Goal: Information Seeking & Learning: Learn about a topic

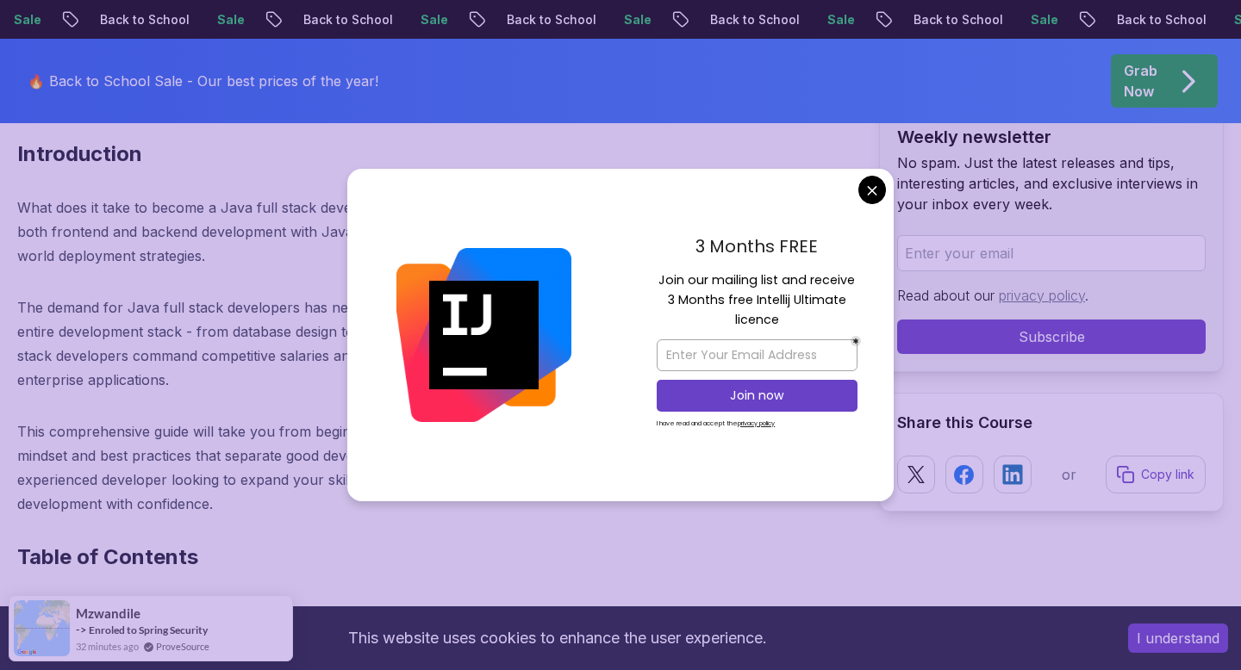
scroll to position [783, 0]
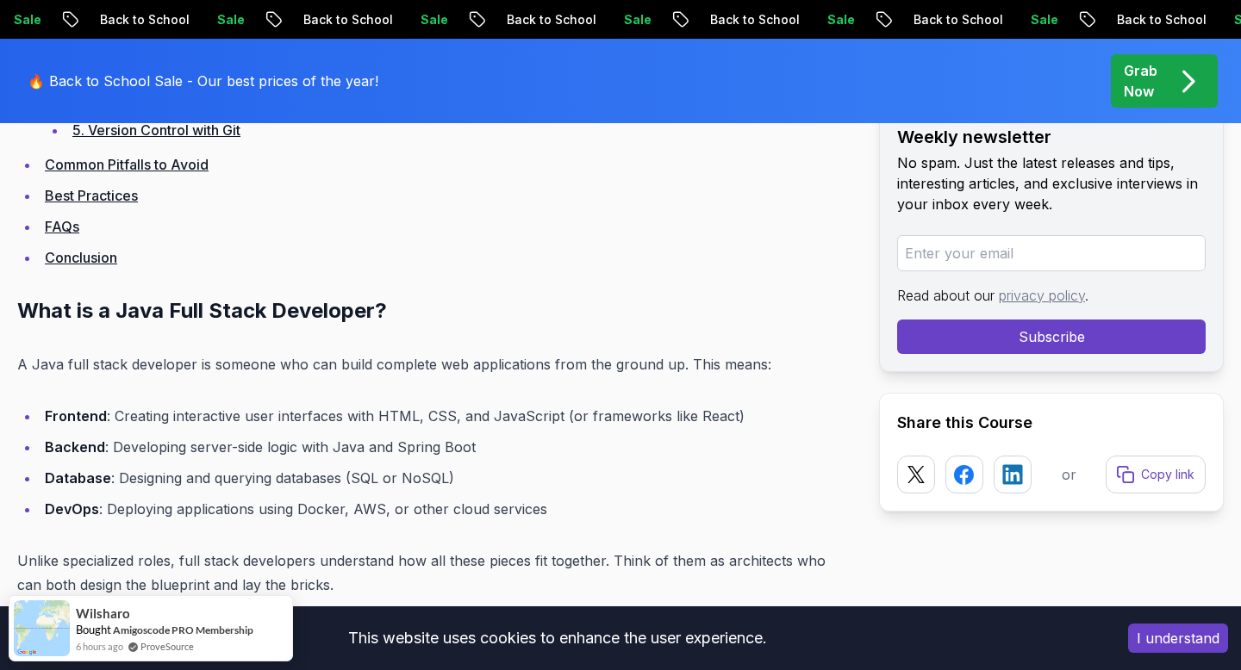
scroll to position [1503, 0]
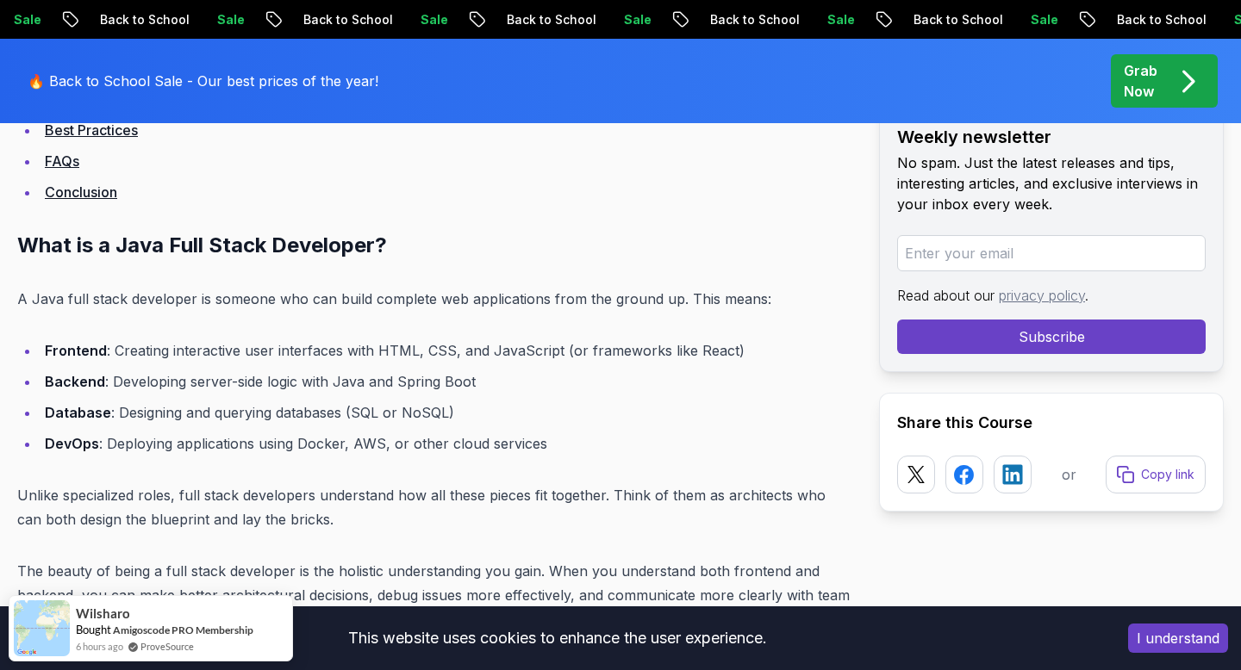
click at [72, 361] on li "Frontend : Creating interactive user interfaces with HTML, CSS, and JavaScript …" at bounding box center [446, 351] width 812 height 24
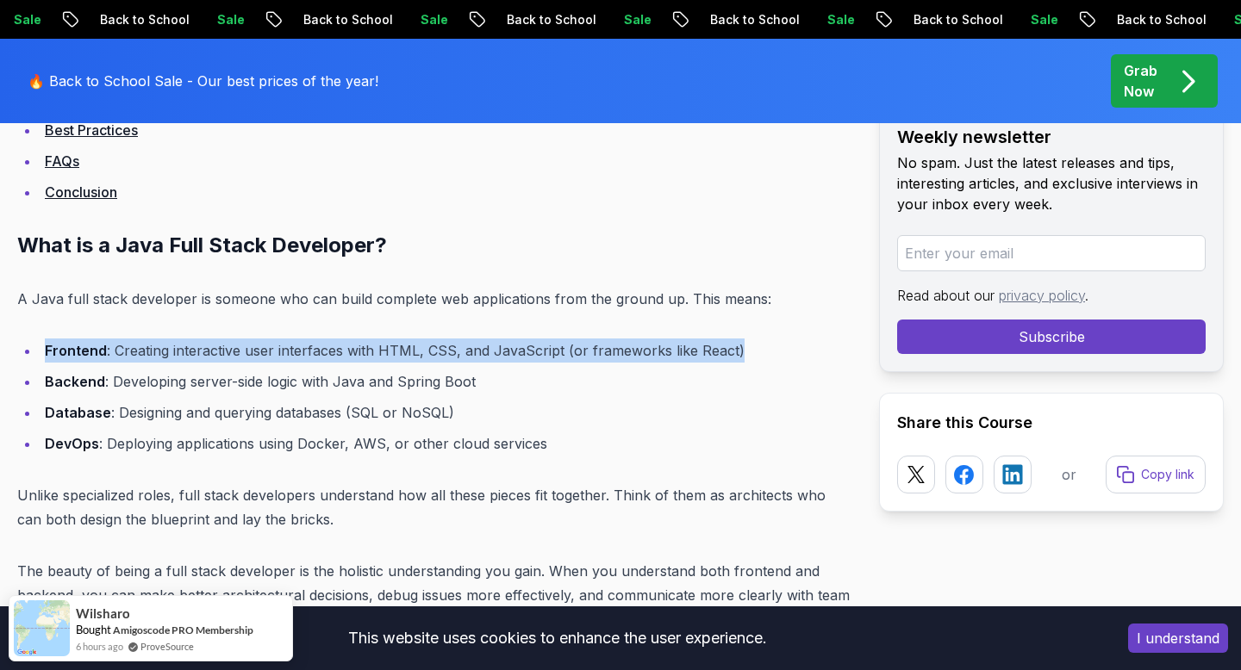
click at [72, 378] on strong "Backend" at bounding box center [75, 381] width 60 height 17
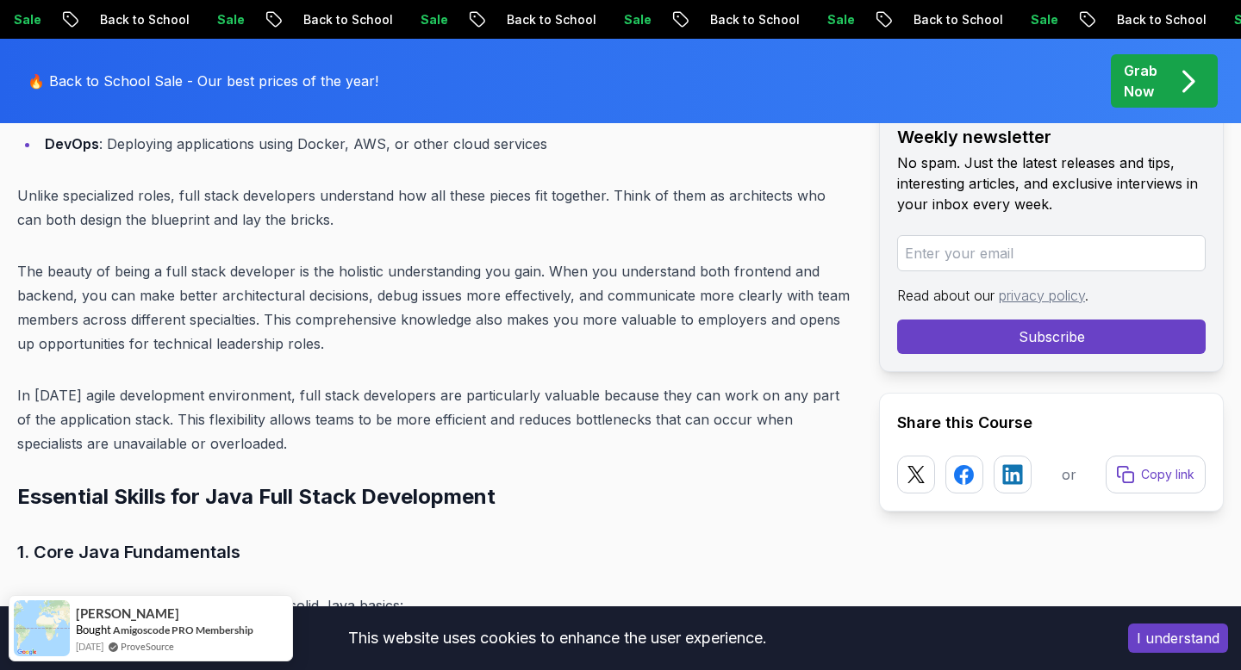
scroll to position [2064, 0]
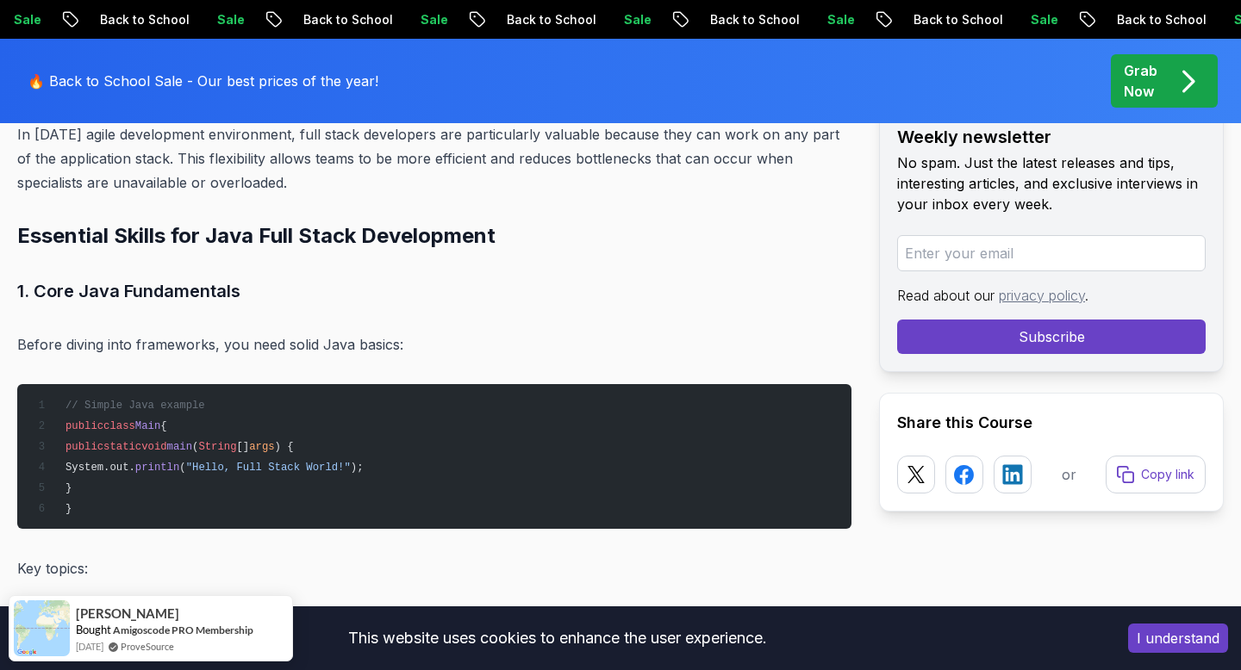
click at [93, 390] on pre "// Simple Java example public class Main { public static void main ( String [] …" at bounding box center [434, 456] width 834 height 145
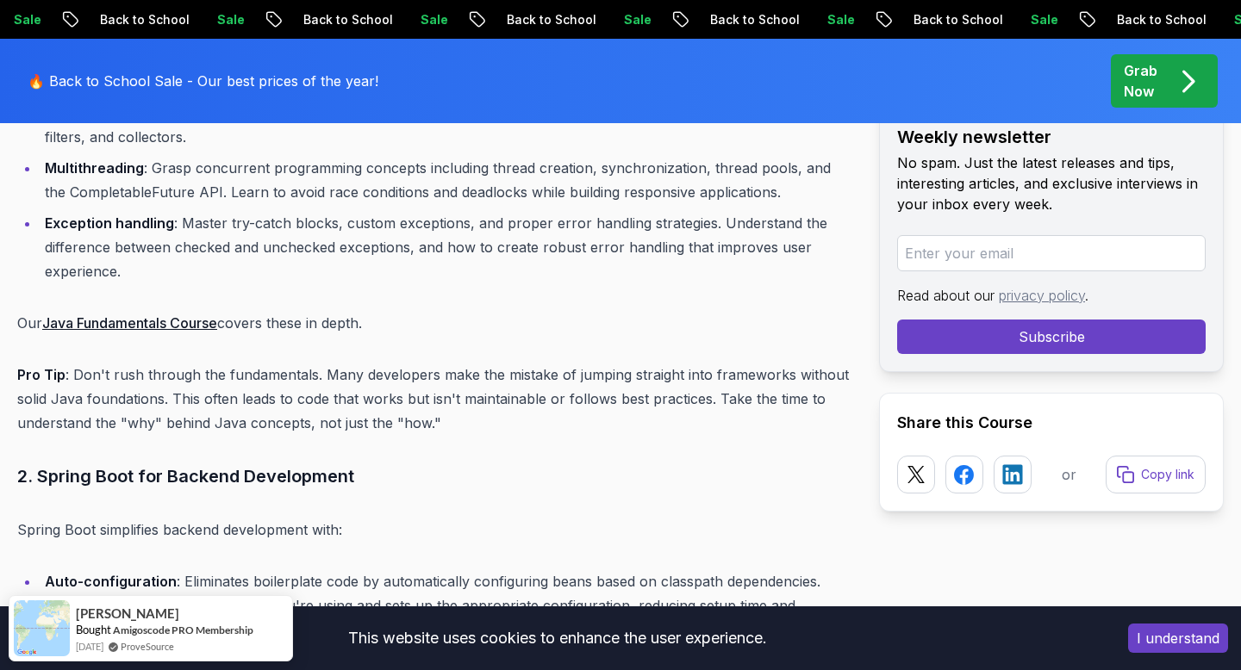
scroll to position [2857, 0]
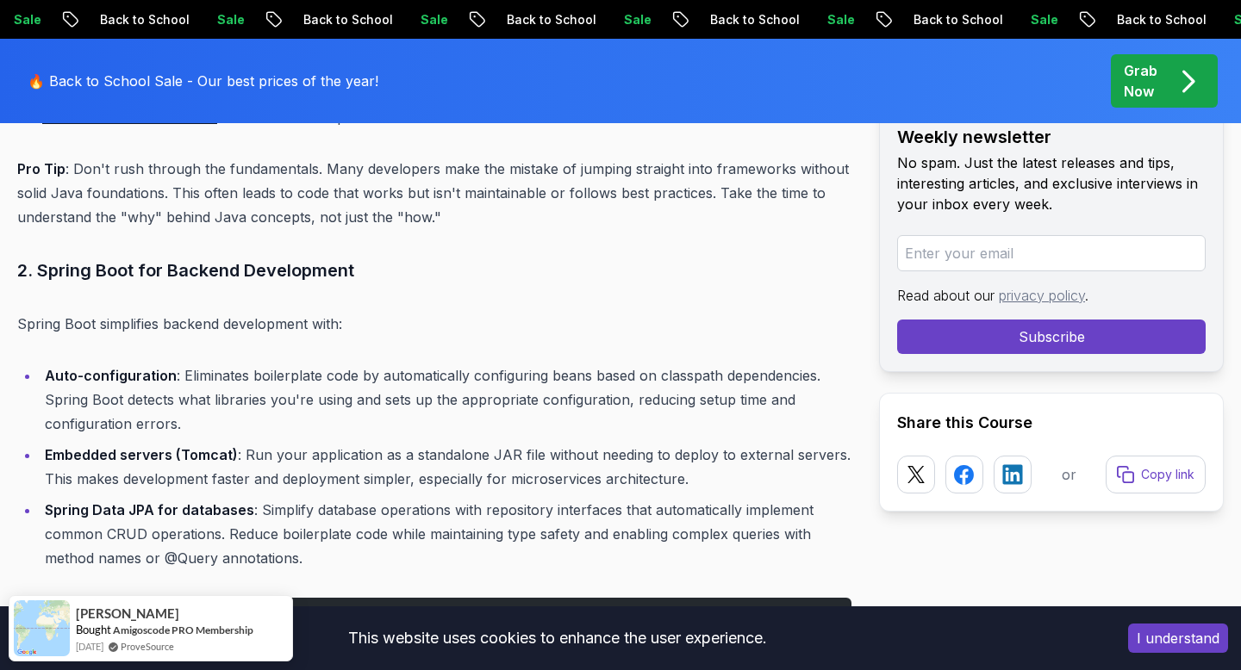
click at [115, 269] on h3 "2. Spring Boot for Backend Development" at bounding box center [434, 271] width 834 height 28
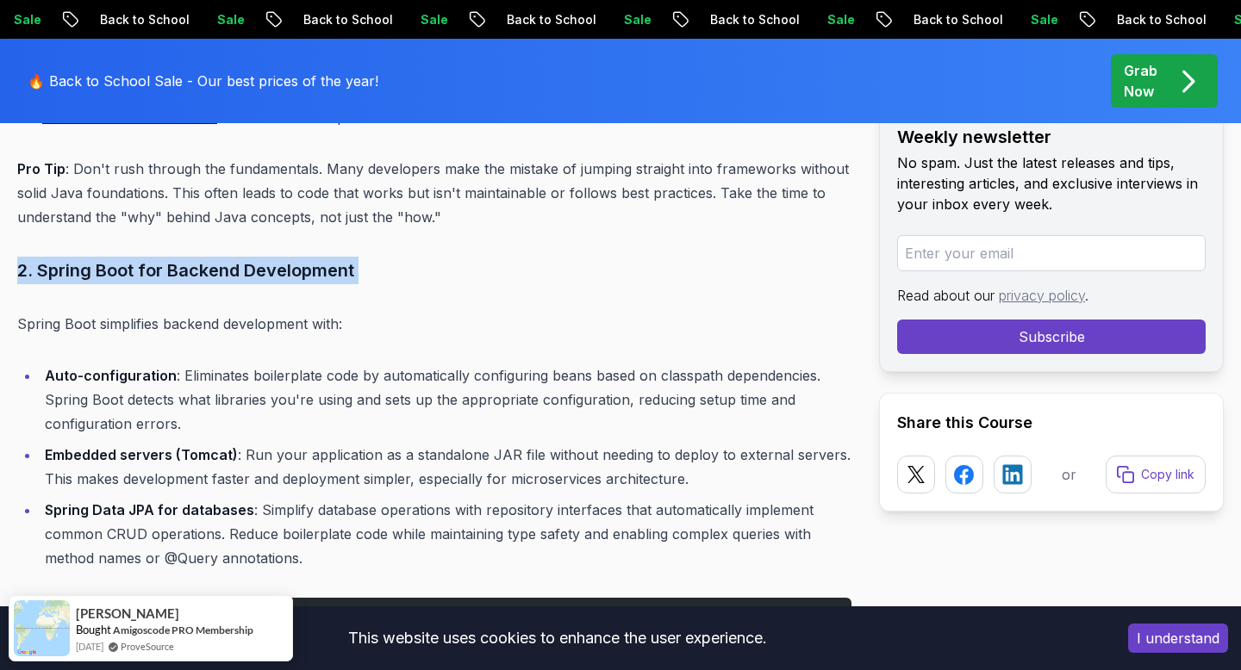
click at [93, 321] on p "Spring Boot simplifies backend development with:" at bounding box center [434, 324] width 834 height 24
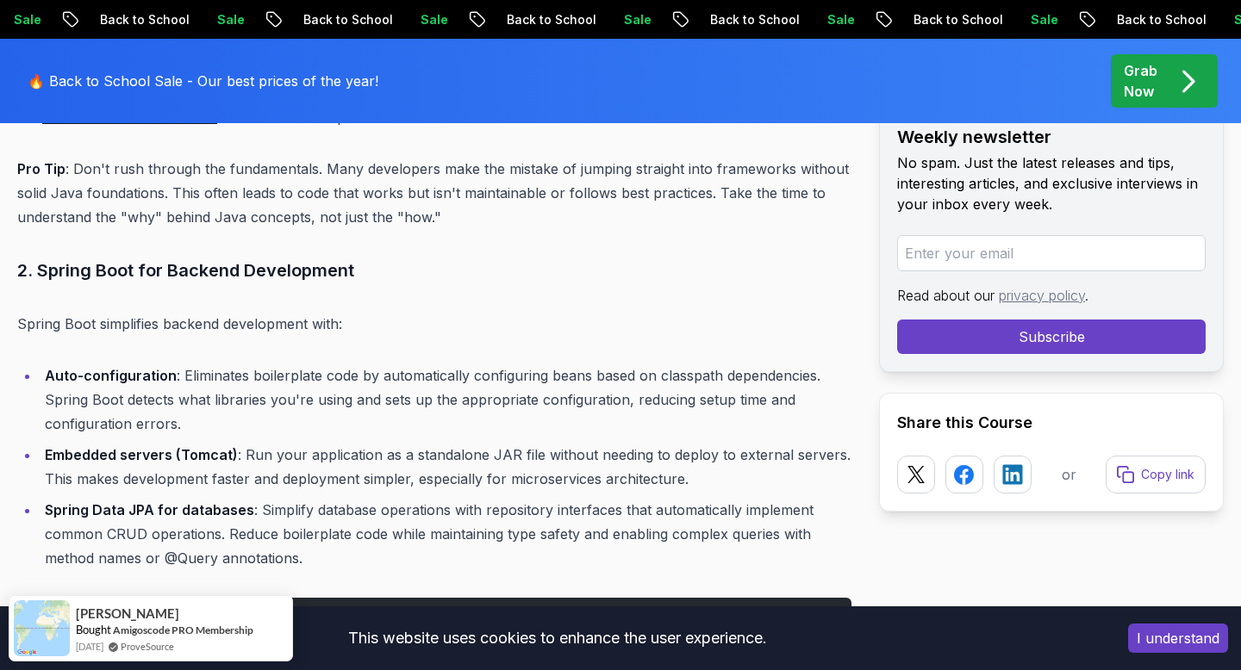
click at [93, 321] on p "Spring Boot simplifies backend development with:" at bounding box center [434, 324] width 834 height 24
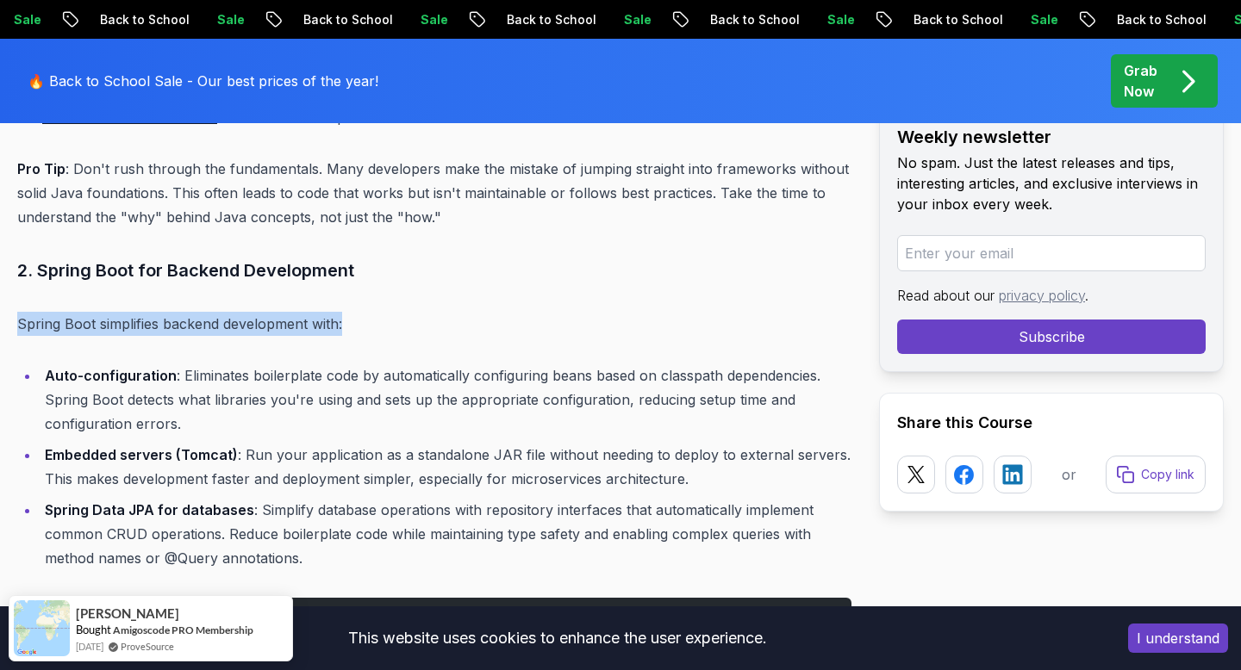
click at [82, 384] on li "Auto-configuration : Eliminates boilerplate code by automatically configuring b…" at bounding box center [446, 400] width 812 height 72
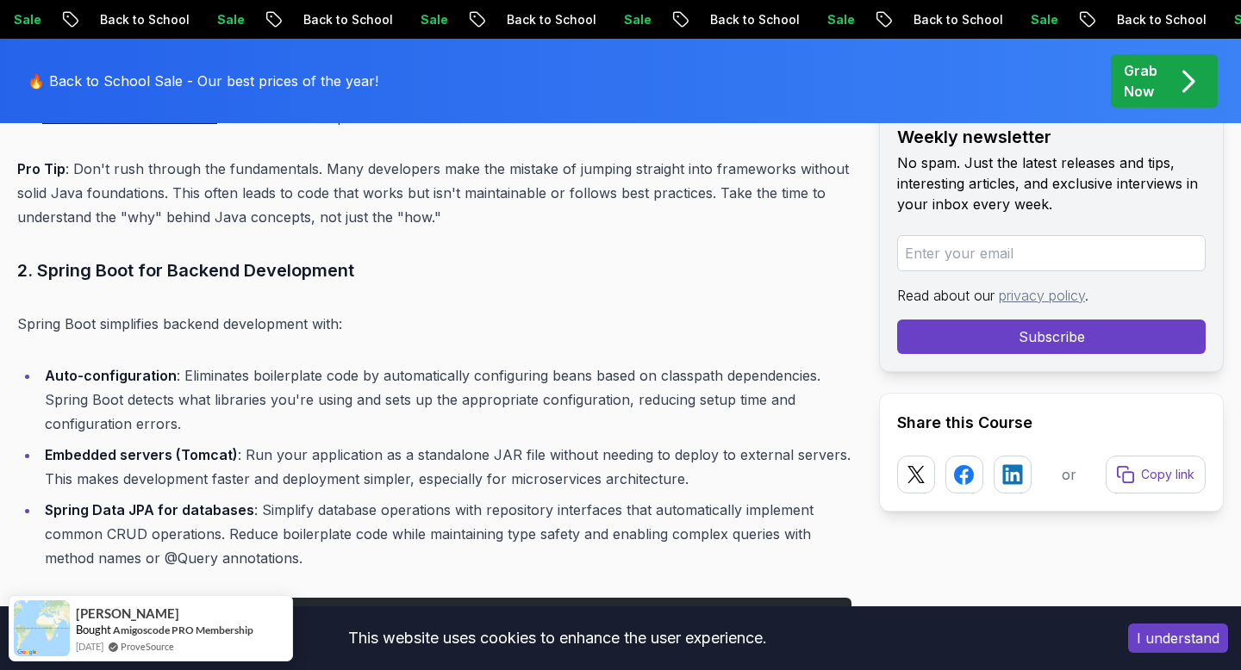
click at [82, 384] on li "Auto-configuration : Eliminates boilerplate code by automatically configuring b…" at bounding box center [446, 400] width 812 height 72
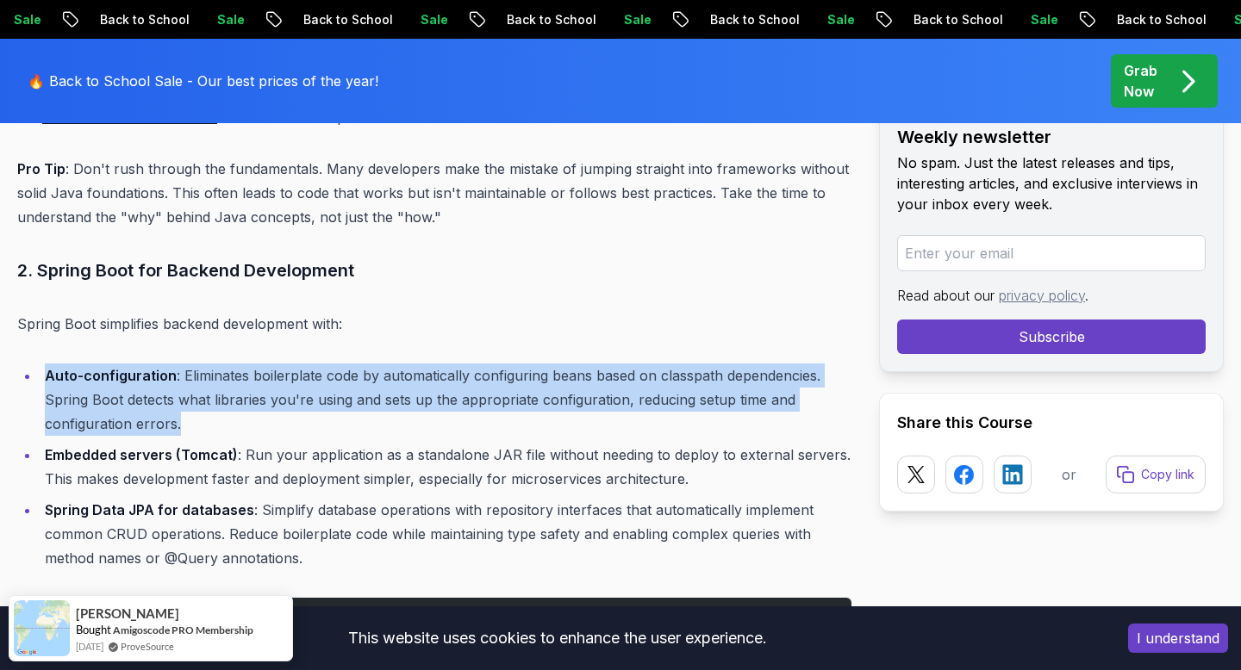
click at [87, 469] on li "Embedded servers (Tomcat) : Run your application as a standalone JAR file witho…" at bounding box center [446, 467] width 812 height 48
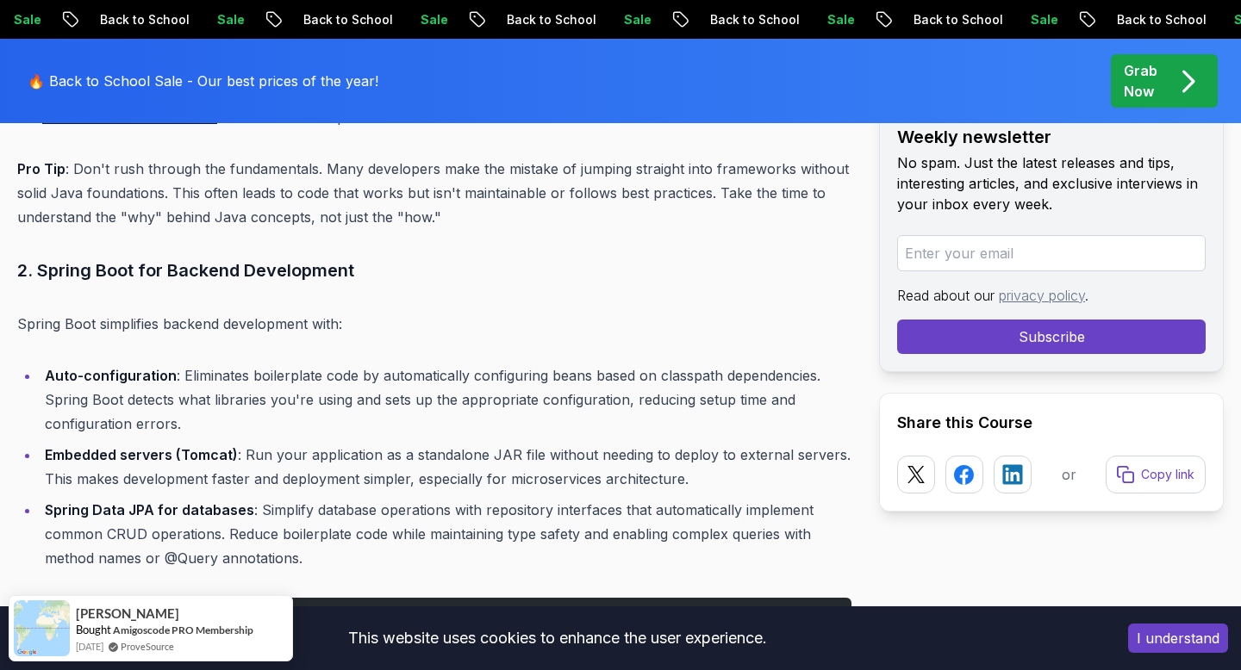
click at [87, 469] on li "Embedded servers (Tomcat) : Run your application as a standalone JAR file witho…" at bounding box center [446, 467] width 812 height 48
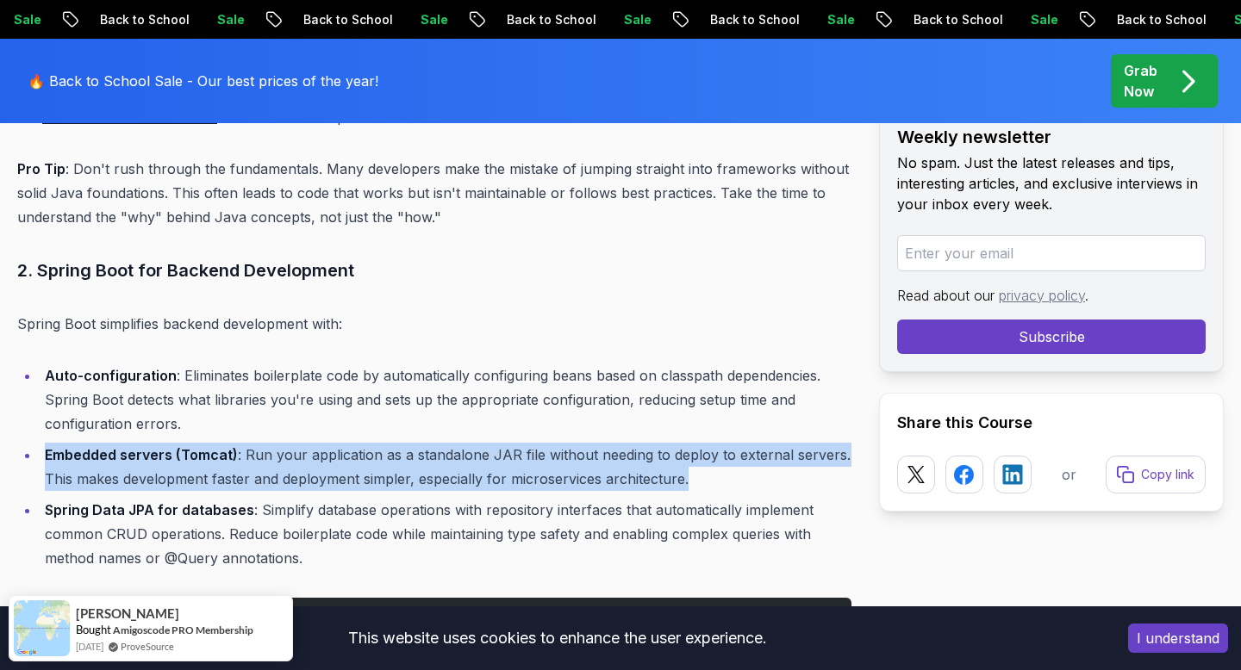
click at [87, 529] on li "Spring Data JPA for databases : Simplify database operations with repository in…" at bounding box center [446, 534] width 812 height 72
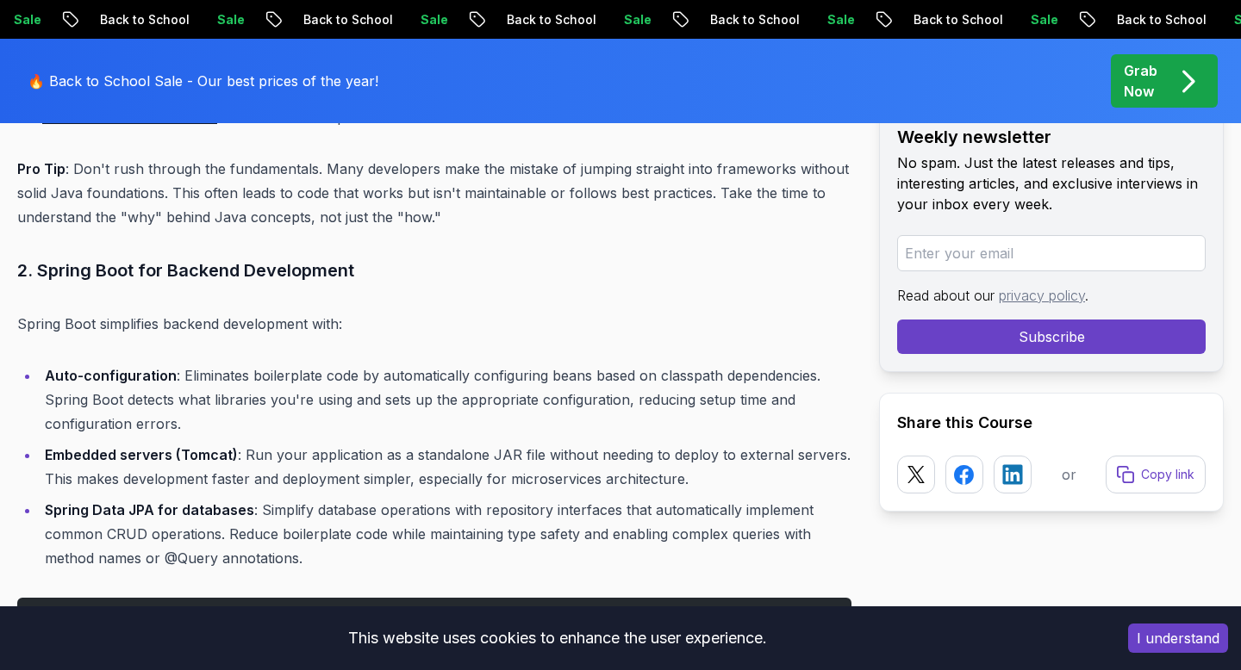
click at [87, 529] on li "Spring Data JPA for databases : Simplify database operations with repository in…" at bounding box center [446, 534] width 812 height 72
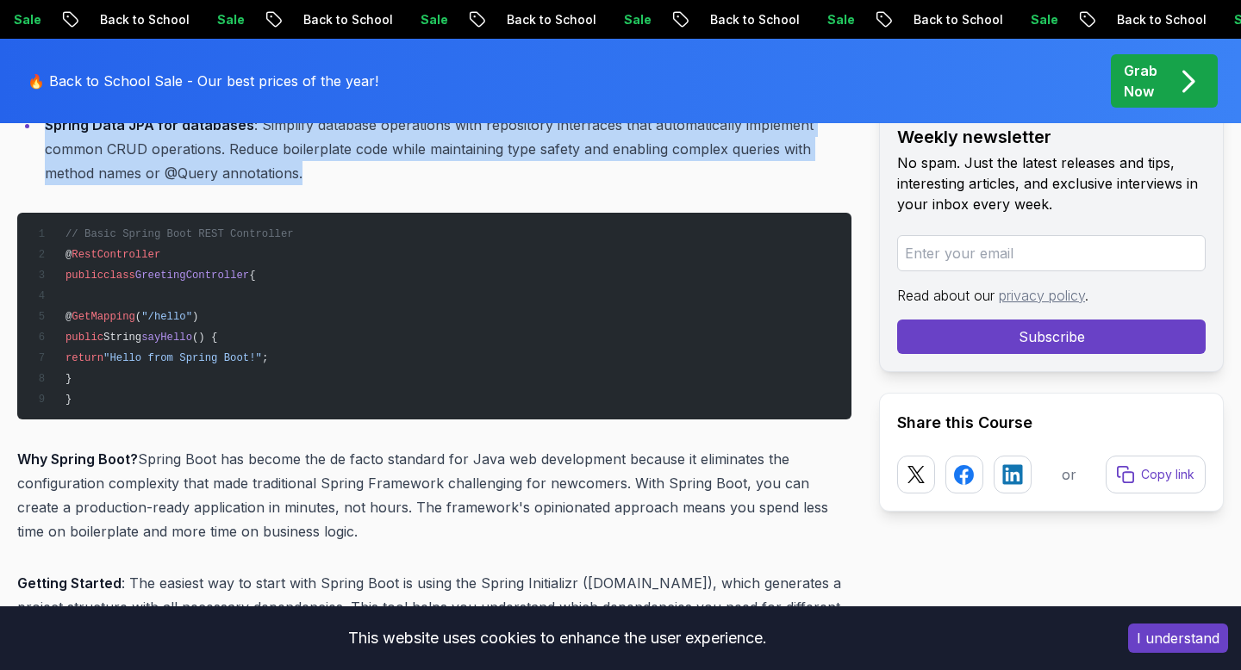
click at [216, 258] on pre "// Basic Spring Boot REST Controller @ RestController public class GreetingCont…" at bounding box center [434, 316] width 834 height 207
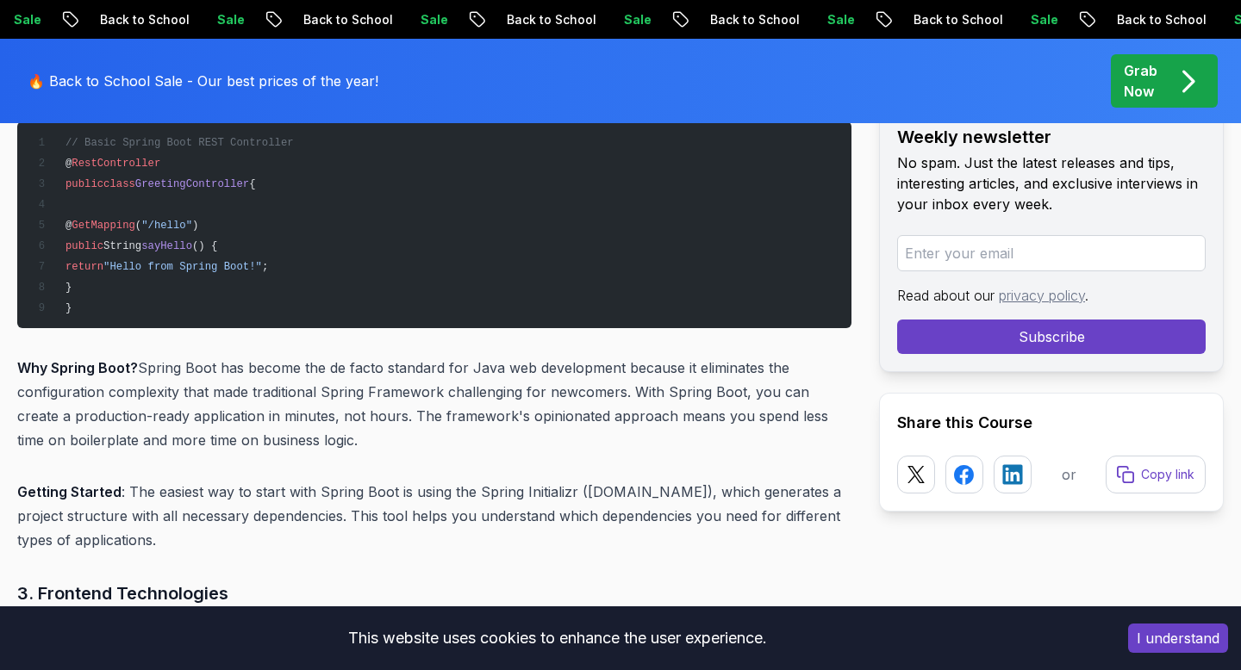
scroll to position [3517, 0]
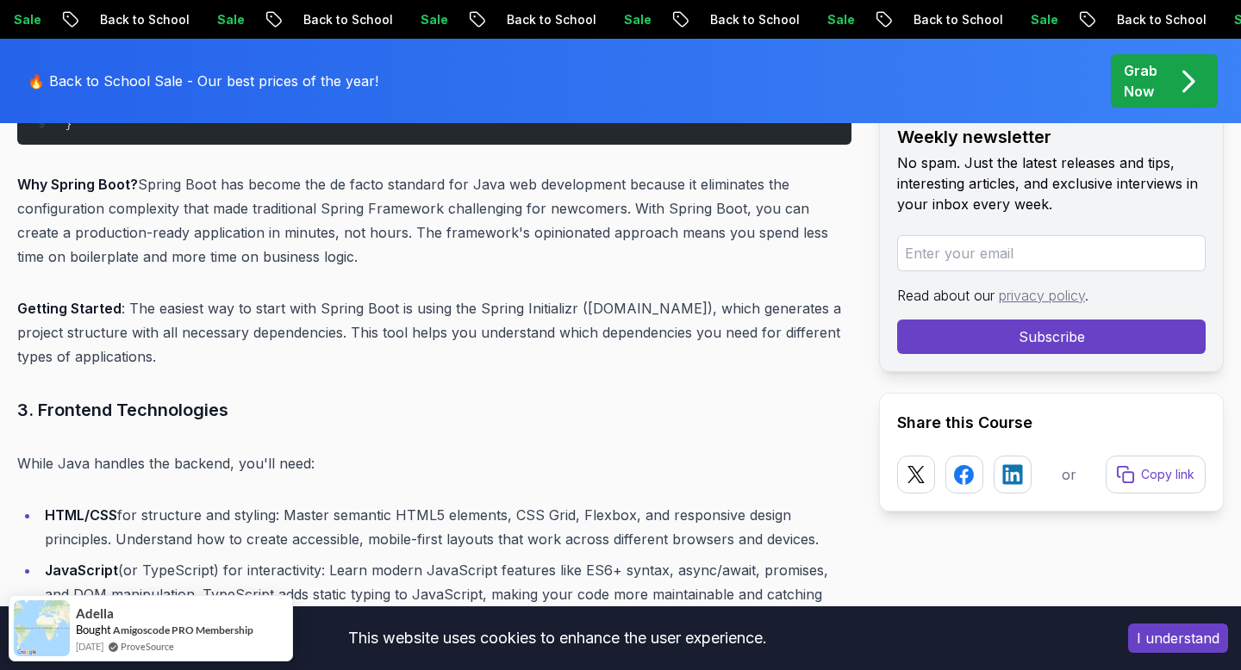
click at [140, 218] on p "Why Spring Boot? Spring Boot has become the de facto standard for Java web deve…" at bounding box center [434, 220] width 834 height 97
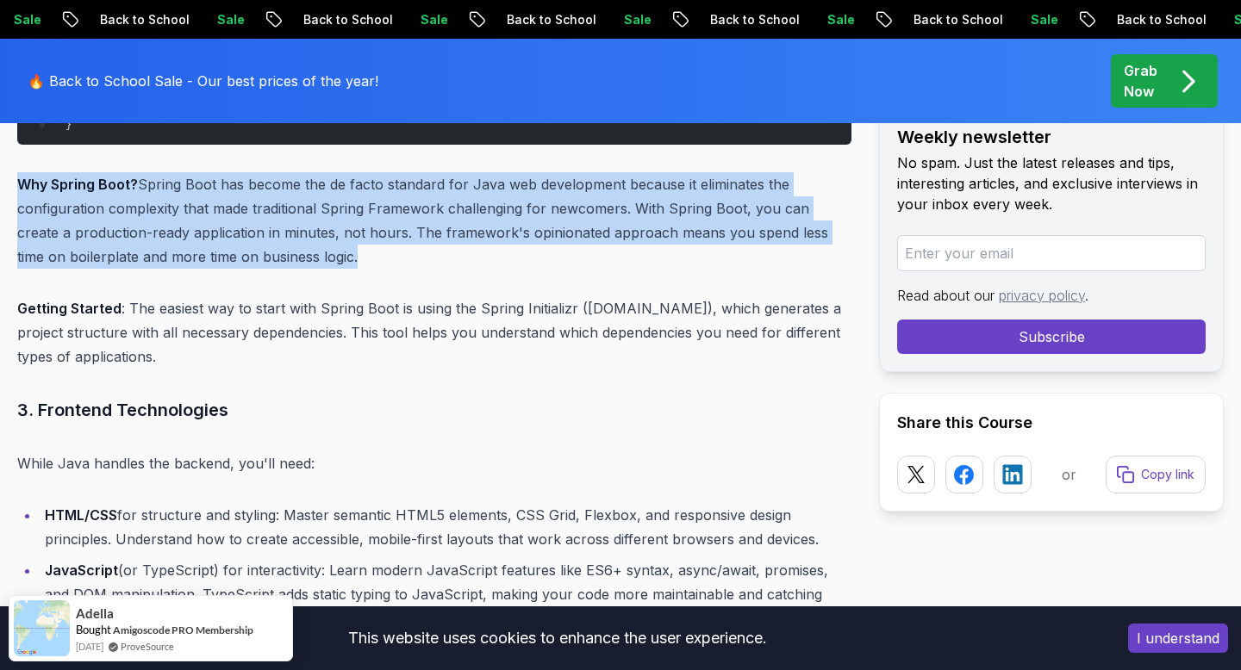
click at [121, 296] on p "Getting Started : The easiest way to start with Spring Boot is using the Spring…" at bounding box center [434, 332] width 834 height 72
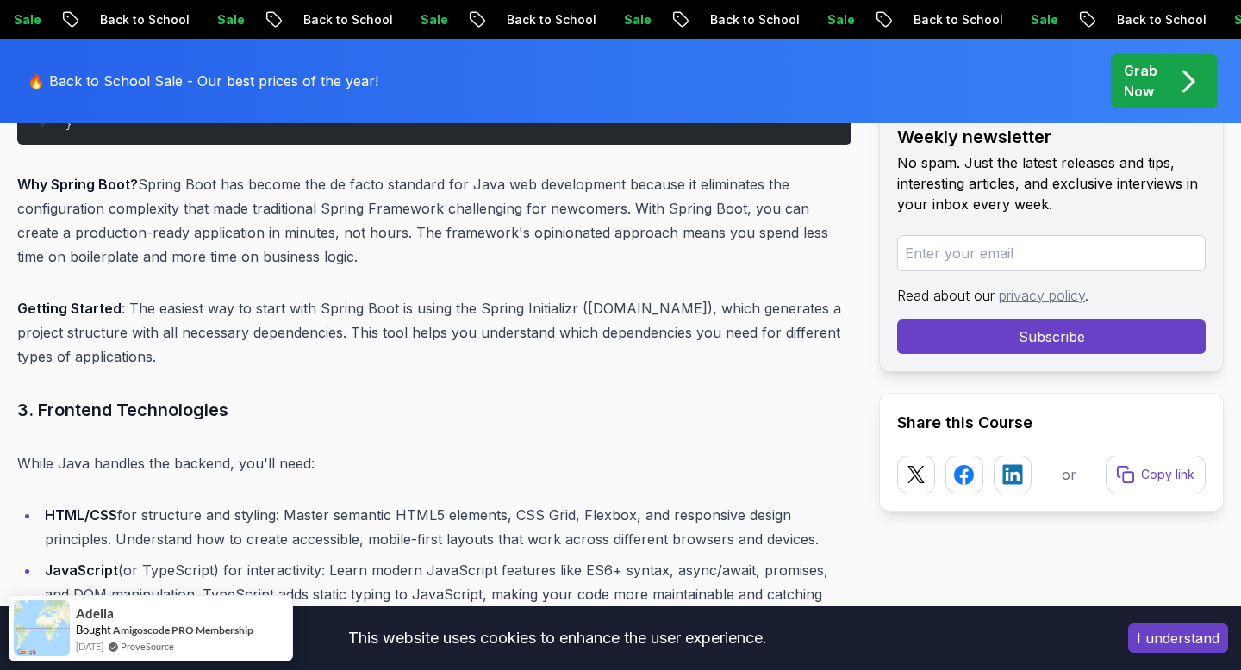
click at [121, 296] on p "Getting Started : The easiest way to start with Spring Boot is using the Spring…" at bounding box center [434, 332] width 834 height 72
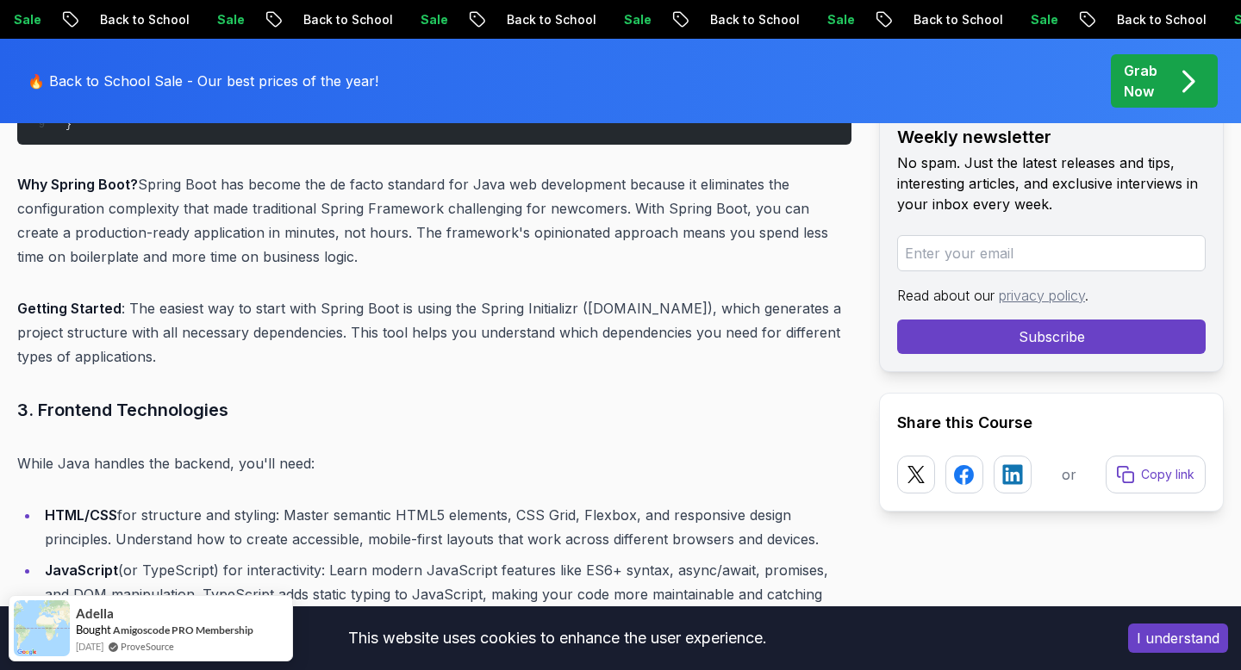
click at [119, 397] on h3 "3. Frontend Technologies" at bounding box center [434, 410] width 834 height 28
click at [115, 457] on p "While Java handles the backend, you'll need:" at bounding box center [434, 464] width 834 height 24
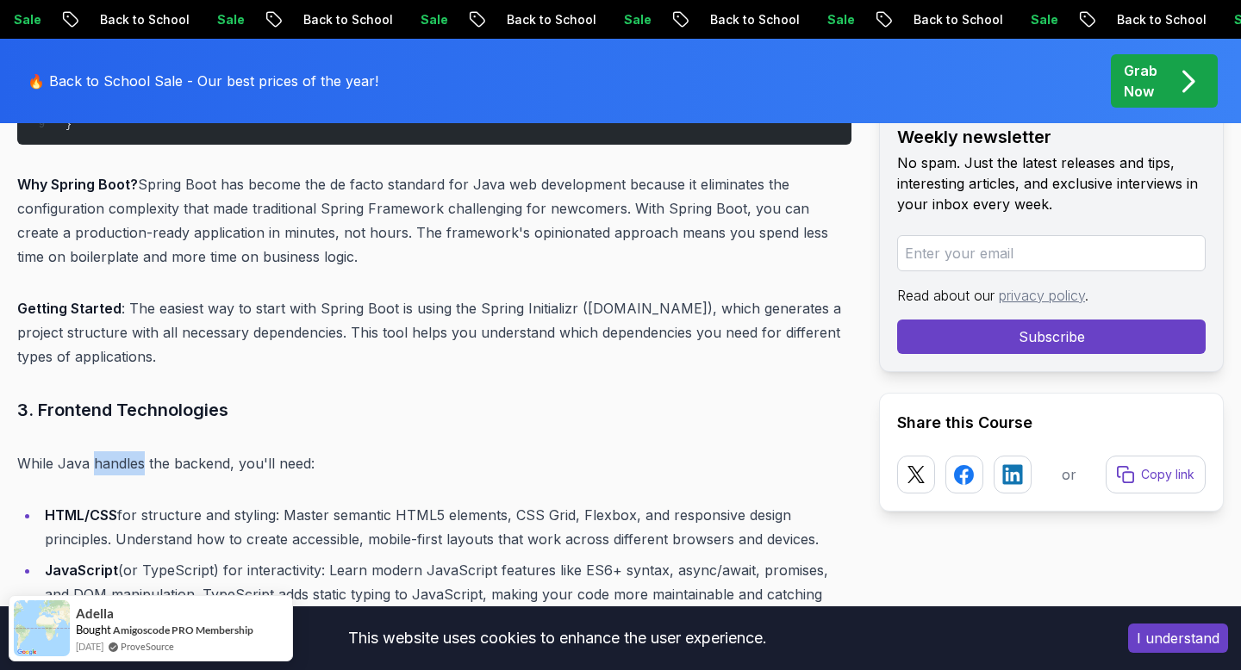
click at [115, 457] on p "While Java handles the backend, you'll need:" at bounding box center [434, 464] width 834 height 24
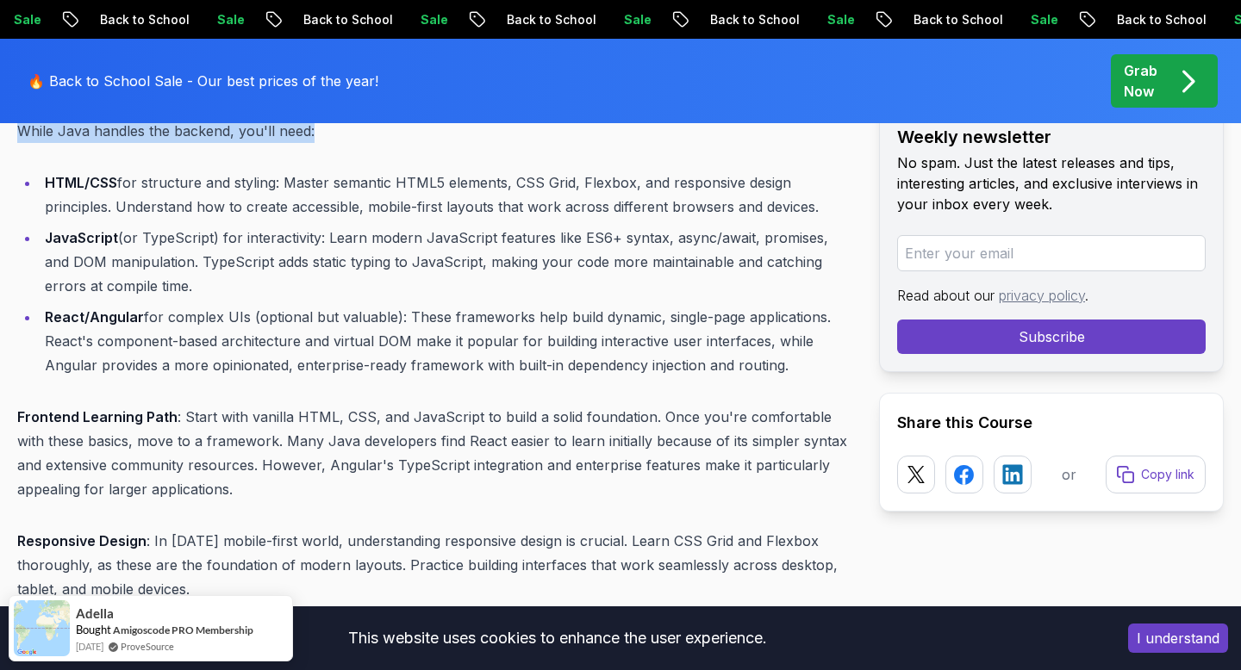
scroll to position [3883, 0]
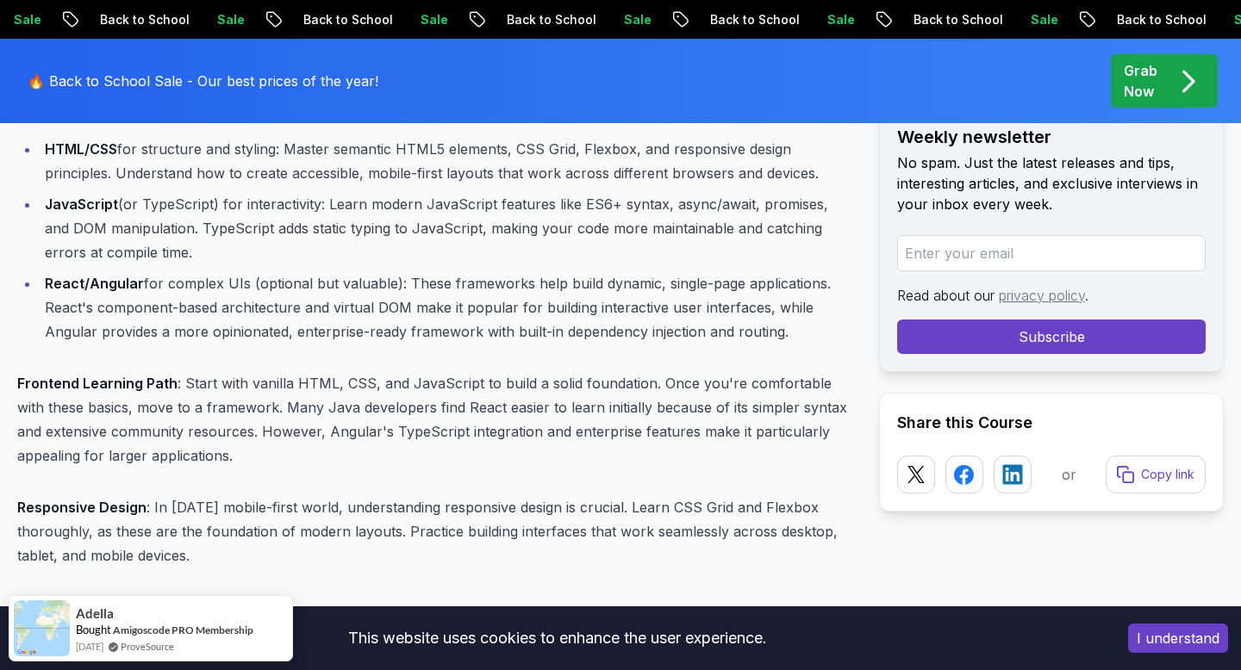
click at [178, 203] on li "JavaScript (or TypeScript) for interactivity: Learn modern JavaScript features …" at bounding box center [446, 228] width 812 height 72
click at [187, 160] on li "HTML/CSS for structure and styling: Master semantic HTML5 elements, CSS Grid, F…" at bounding box center [446, 161] width 812 height 48
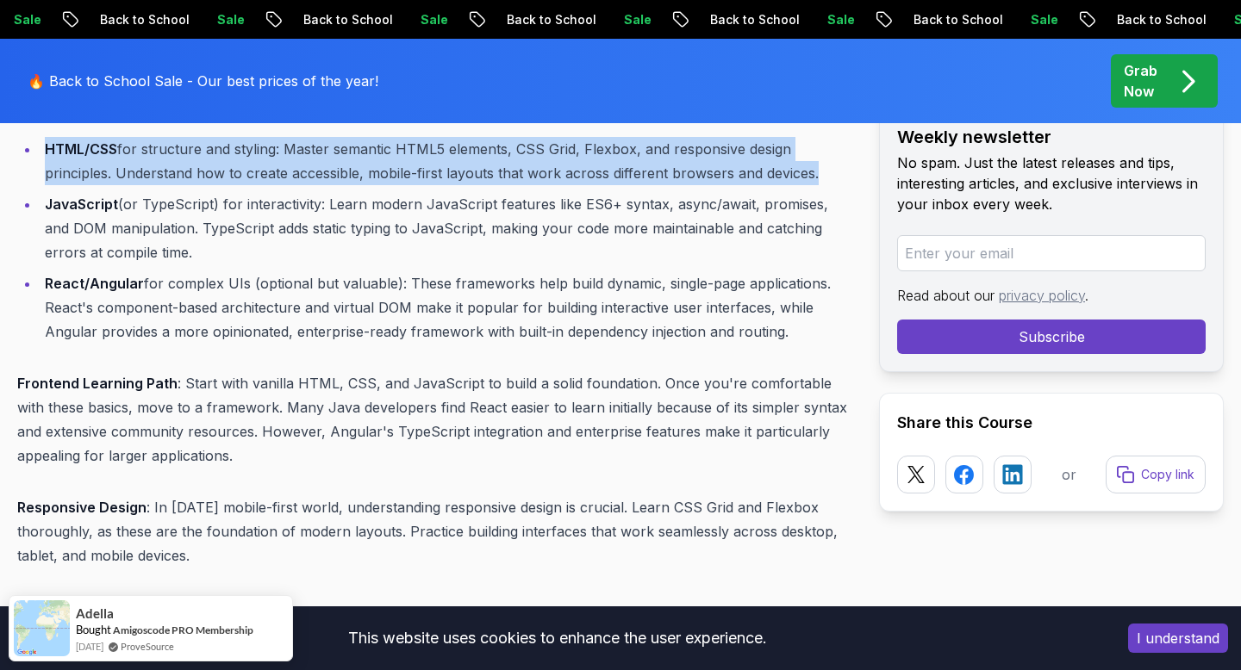
click at [179, 213] on li "JavaScript (or TypeScript) for interactivity: Learn modern JavaScript features …" at bounding box center [446, 228] width 812 height 72
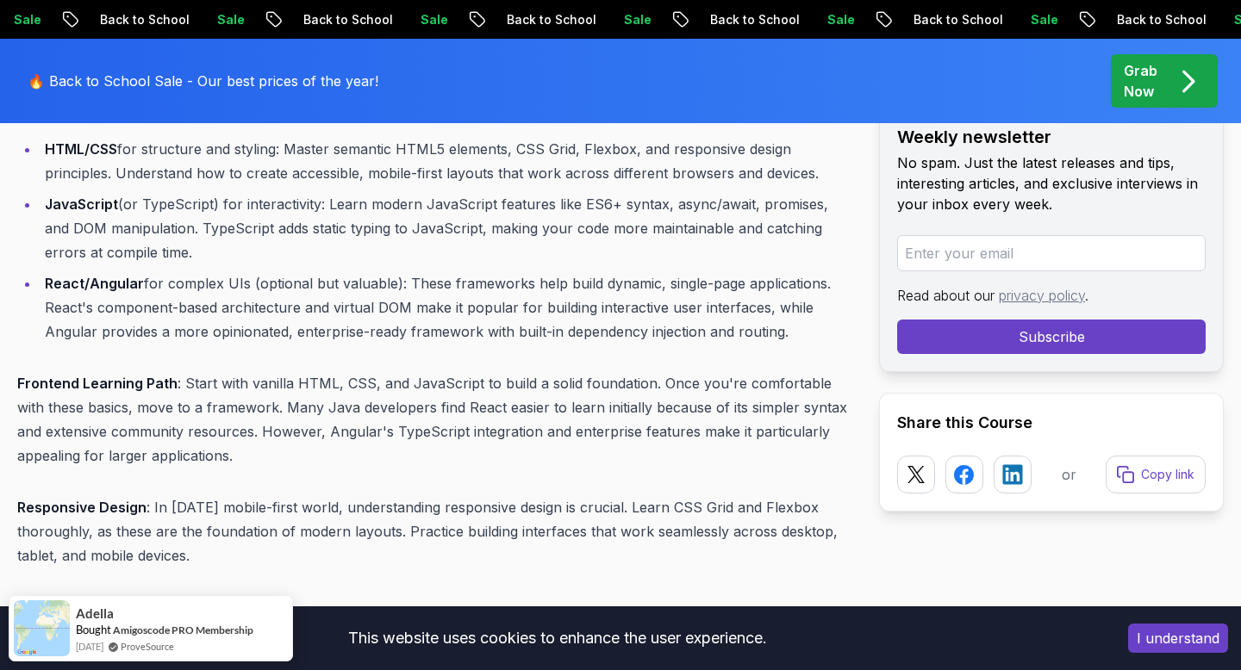
click at [179, 213] on li "JavaScript (or TypeScript) for interactivity: Learn modern JavaScript features …" at bounding box center [446, 228] width 812 height 72
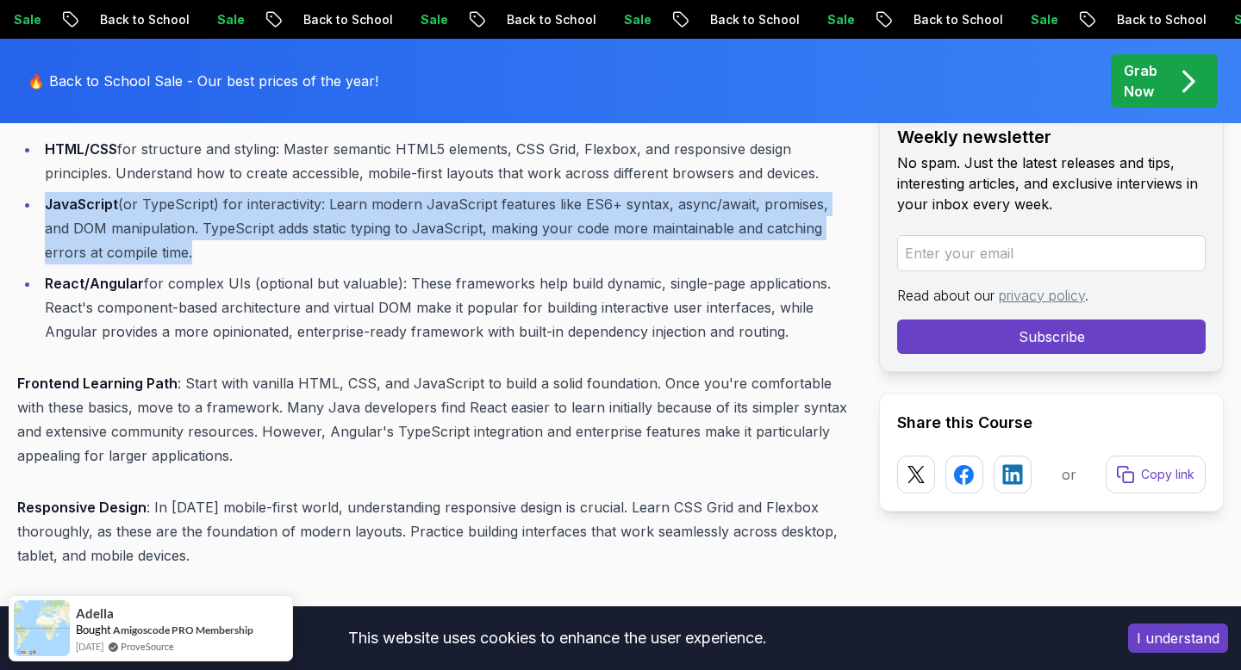
click at [165, 287] on li "React/Angular for complex UIs (optional but valuable): These frameworks help bu…" at bounding box center [446, 307] width 812 height 72
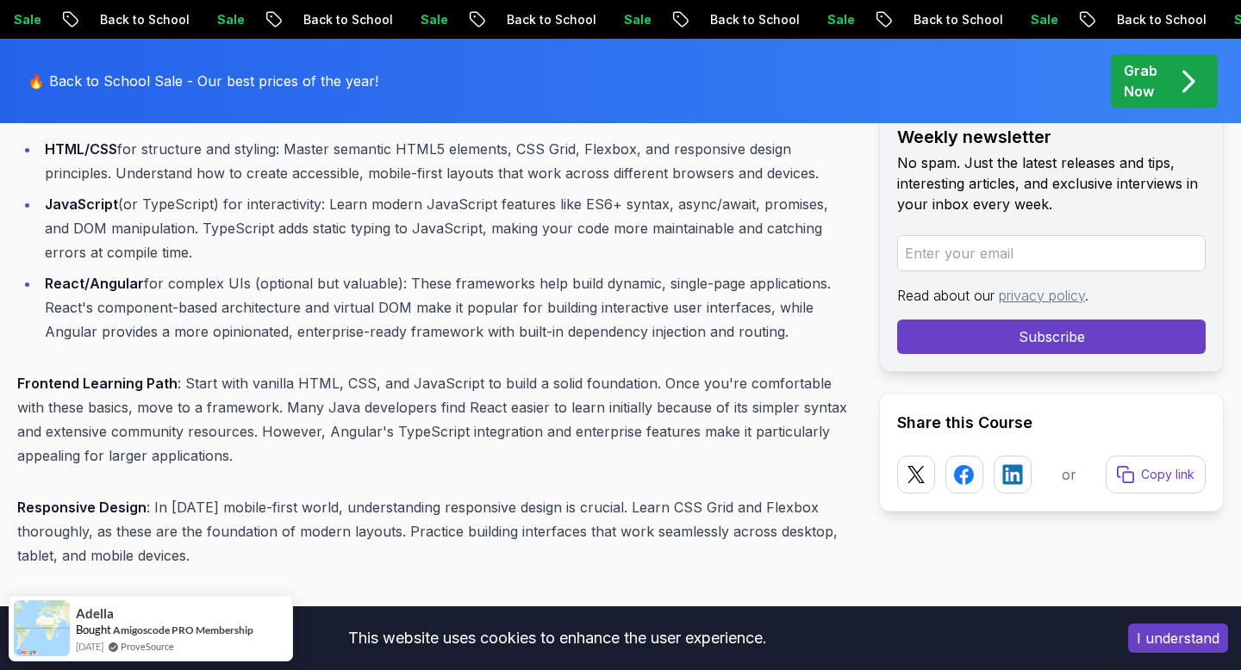
click at [165, 287] on li "React/Angular for complex UIs (optional but valuable): These frameworks help bu…" at bounding box center [446, 307] width 812 height 72
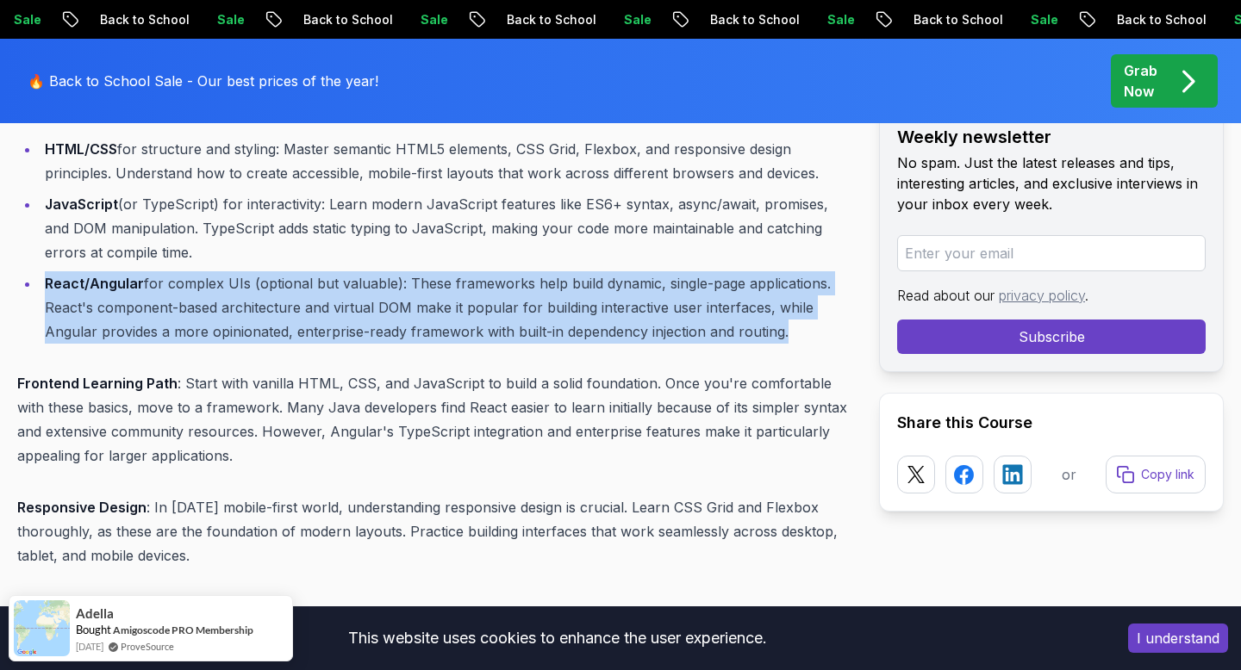
click at [138, 437] on p "Frontend Learning Path : Start with vanilla HTML, CSS, and JavaScript to build …" at bounding box center [434, 419] width 834 height 97
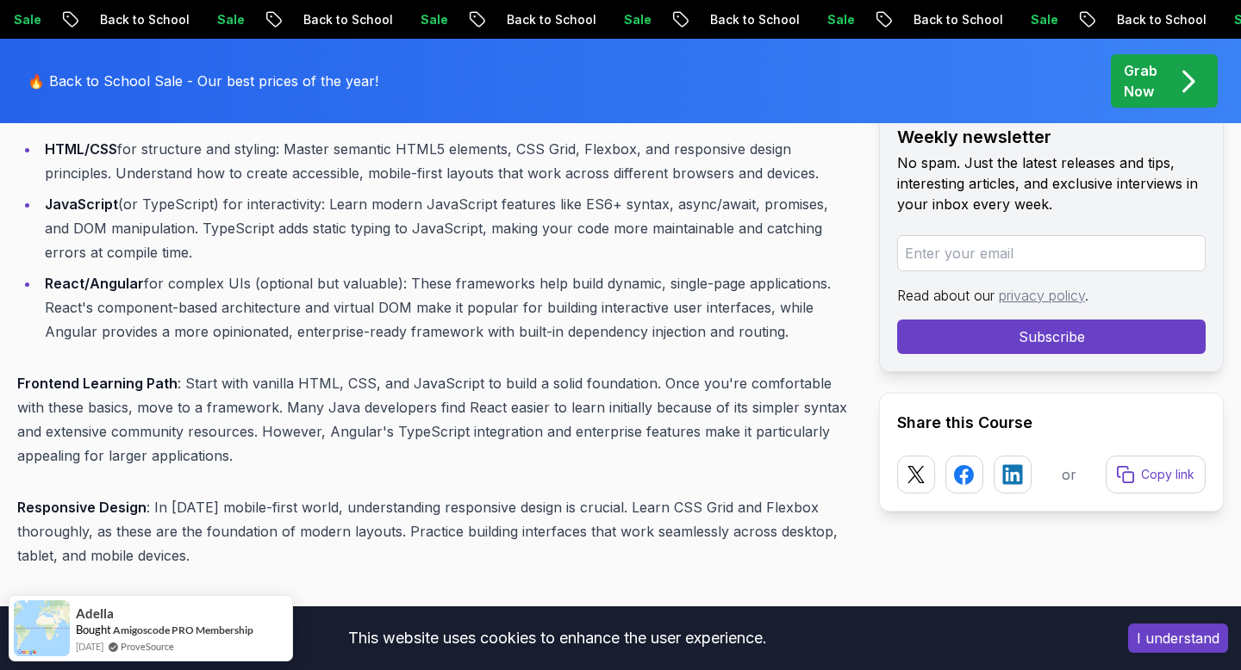
click at [138, 437] on p "Frontend Learning Path : Start with vanilla HTML, CSS, and JavaScript to build …" at bounding box center [434, 419] width 834 height 97
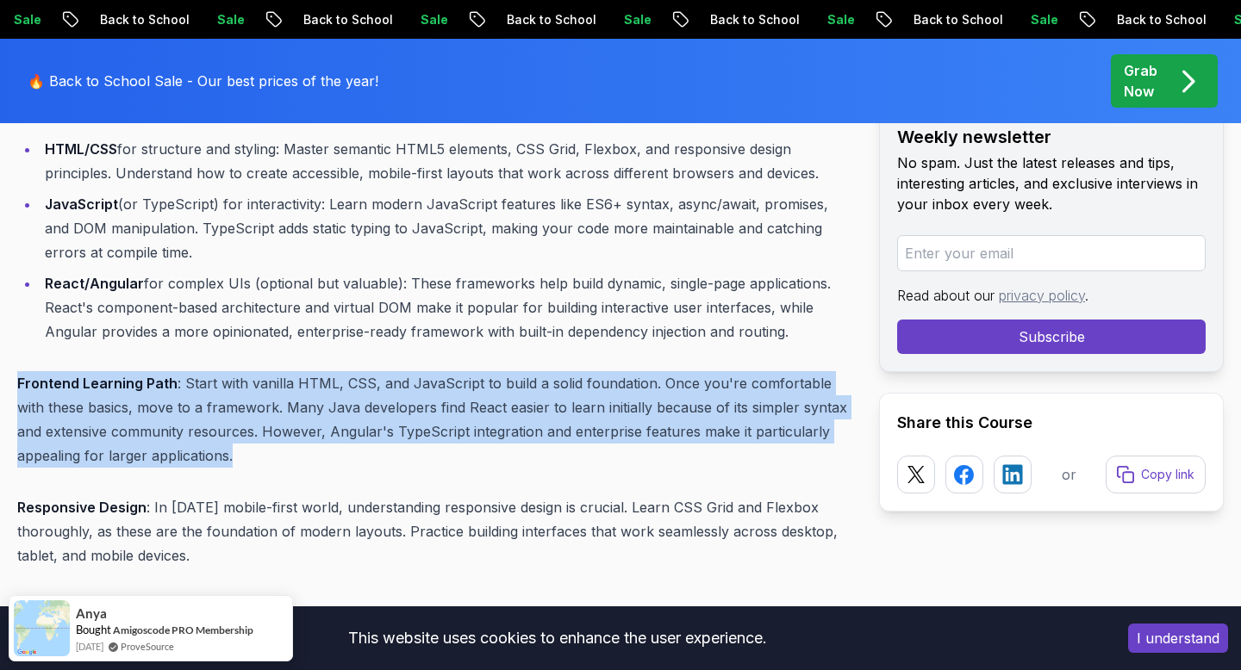
click at [138, 437] on p "Frontend Learning Path : Start with vanilla HTML, CSS, and JavaScript to build …" at bounding box center [434, 419] width 834 height 97
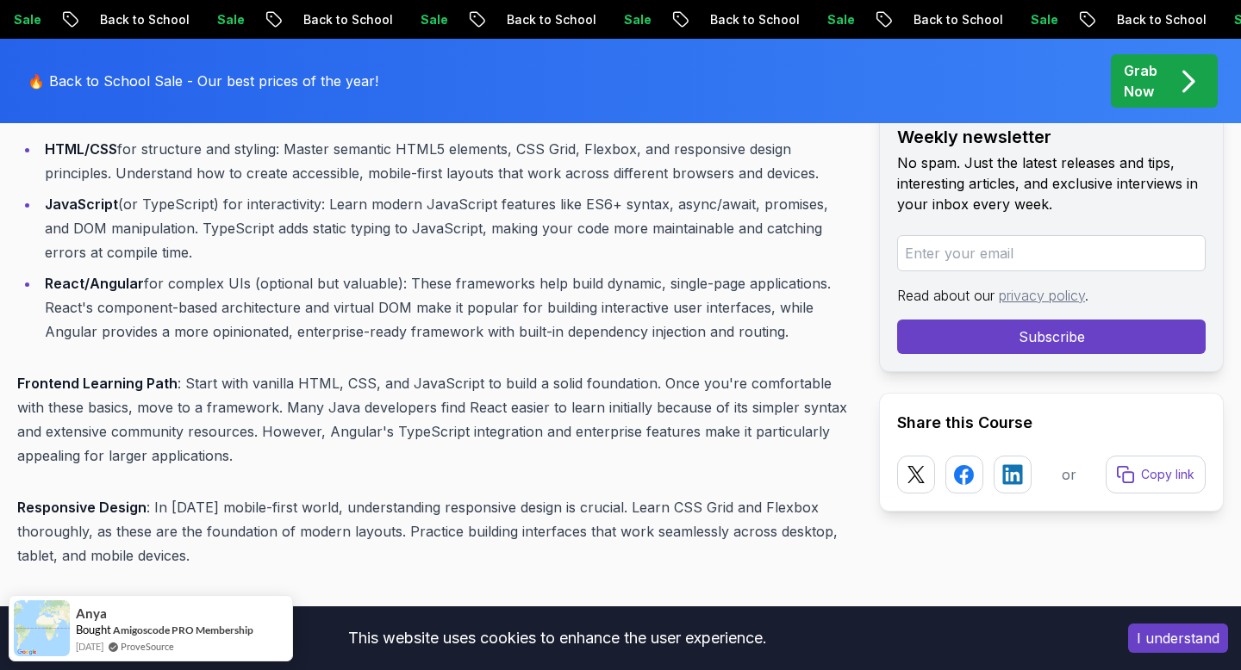
click at [130, 513] on strong "Responsive Design" at bounding box center [81, 507] width 129 height 17
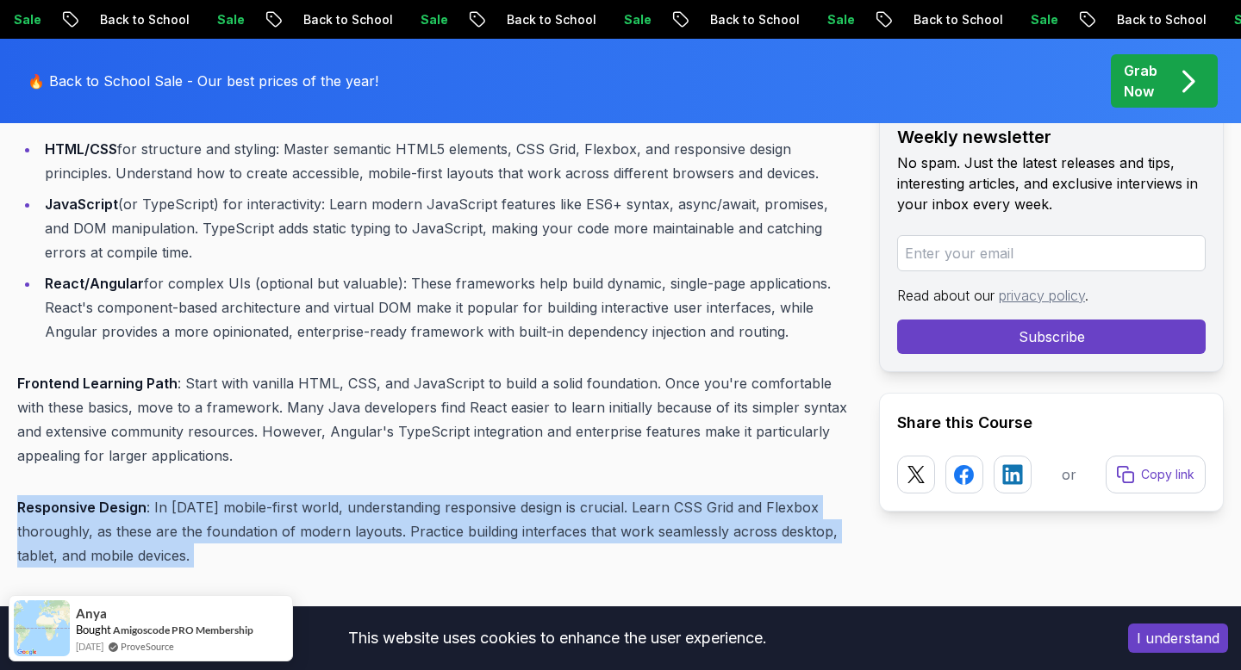
scroll to position [4130, 0]
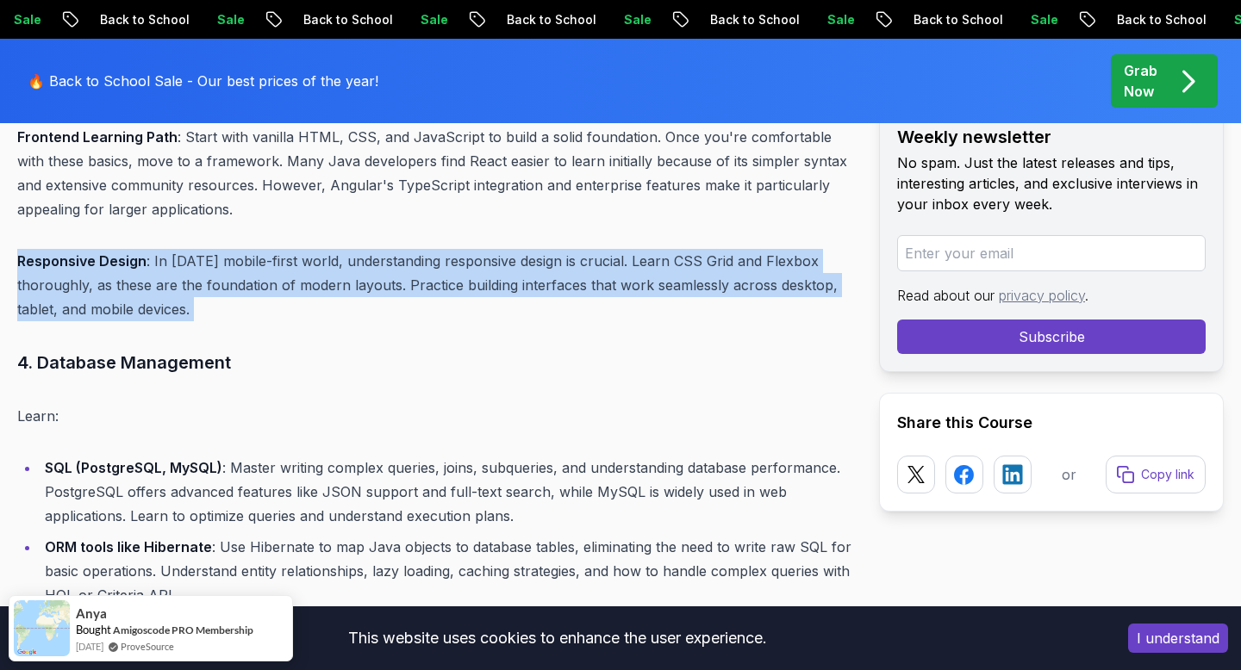
click at [259, 279] on p "Responsive Design : In [DATE] mobile-first world, understanding responsive desi…" at bounding box center [434, 285] width 834 height 72
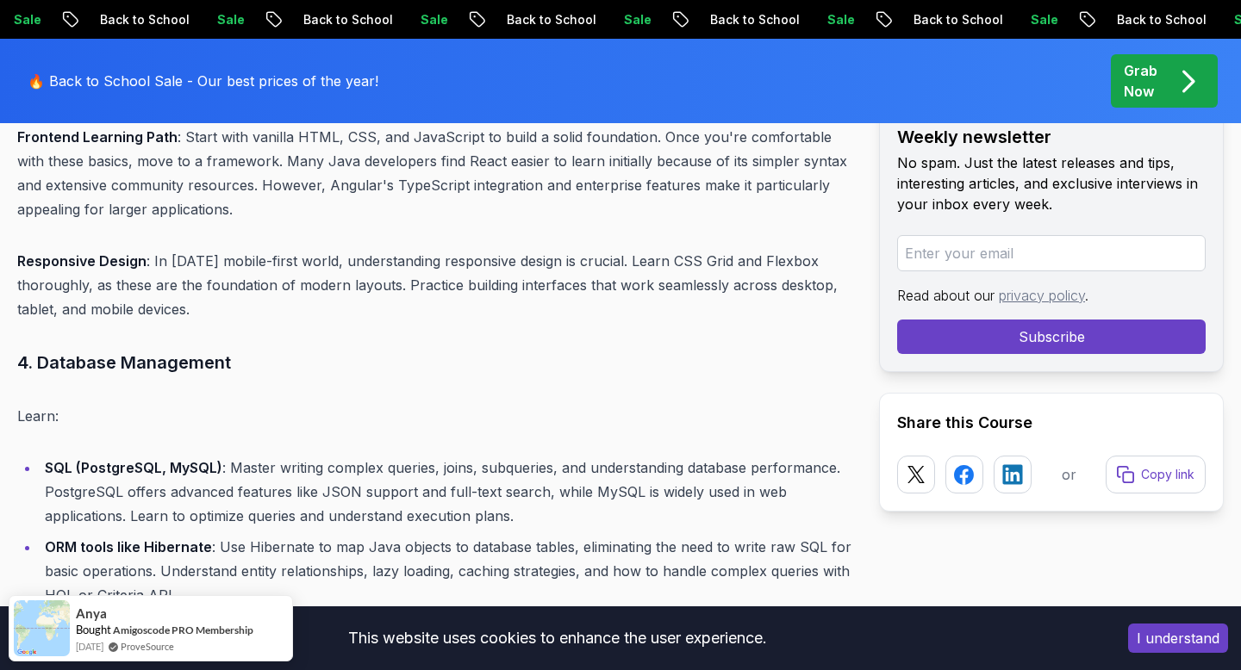
click at [211, 346] on div "Introduction What does it take to become a Java full stack developer in [DATE] …" at bounding box center [434, 236] width 834 height 6916
click at [35, 415] on p "Learn:" at bounding box center [434, 416] width 834 height 24
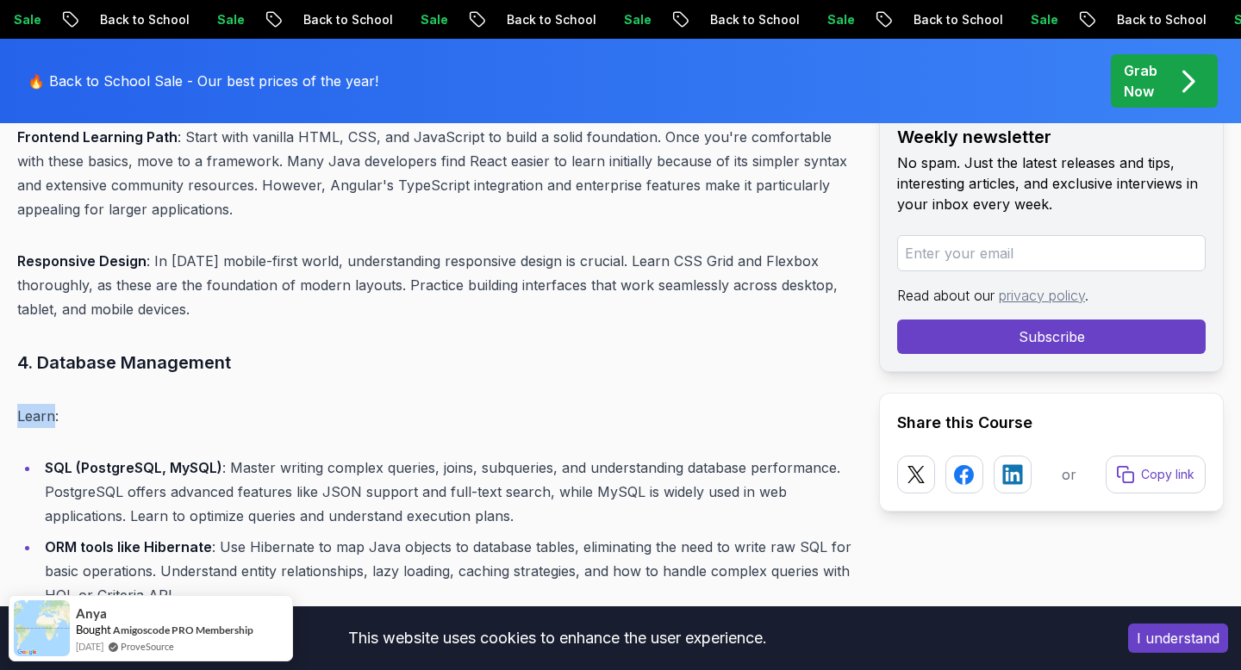
click at [35, 415] on p "Learn:" at bounding box center [434, 416] width 834 height 24
click at [105, 491] on li "SQL (PostgreSQL, MySQL) : Master writing complex queries, joins, subqueries, an…" at bounding box center [446, 492] width 812 height 72
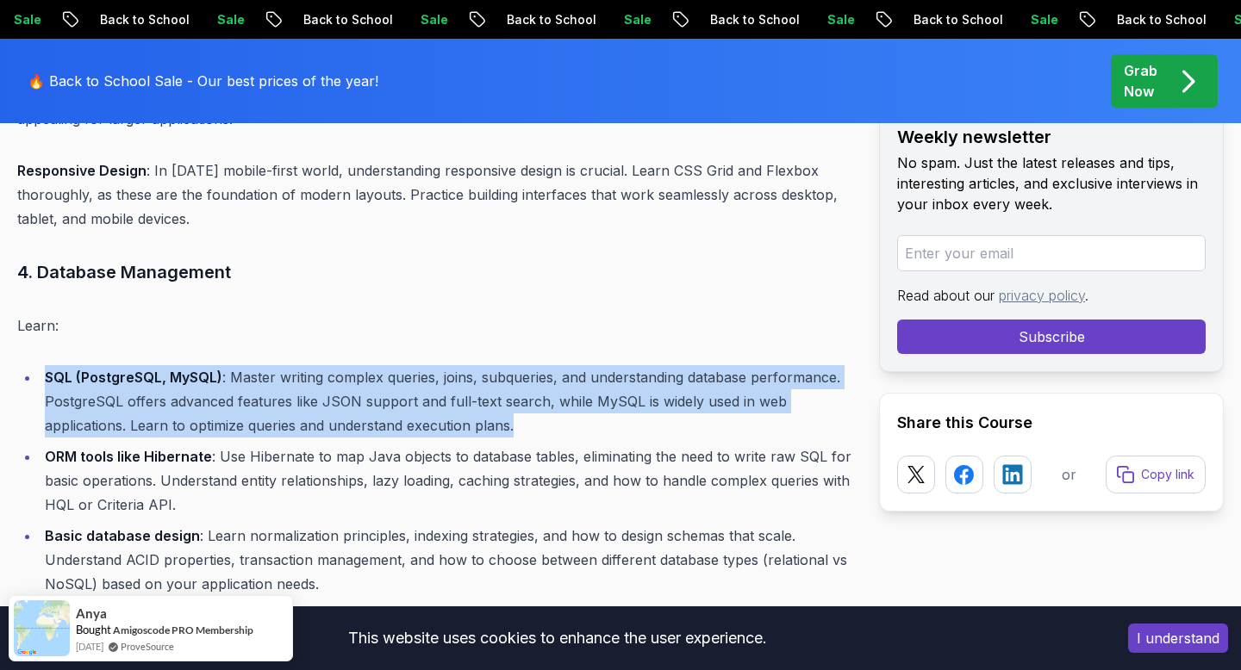
scroll to position [4386, 0]
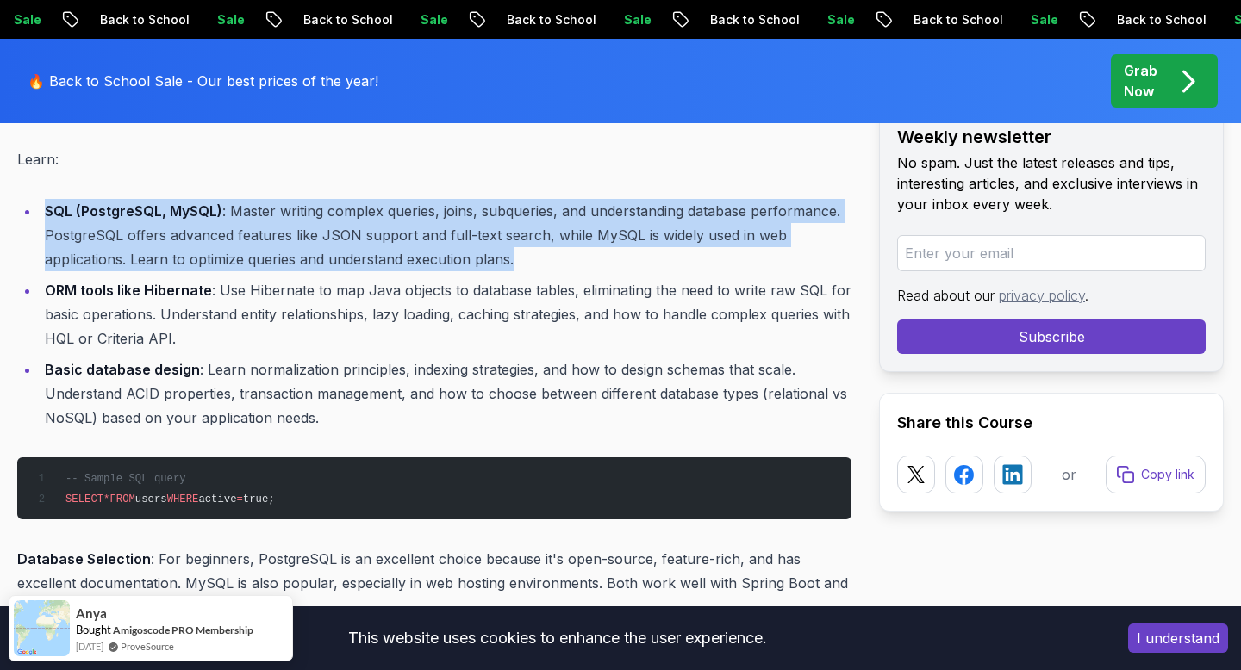
click at [172, 321] on li "ORM tools like Hibernate : Use Hibernate to map Java objects to database tables…" at bounding box center [446, 314] width 812 height 72
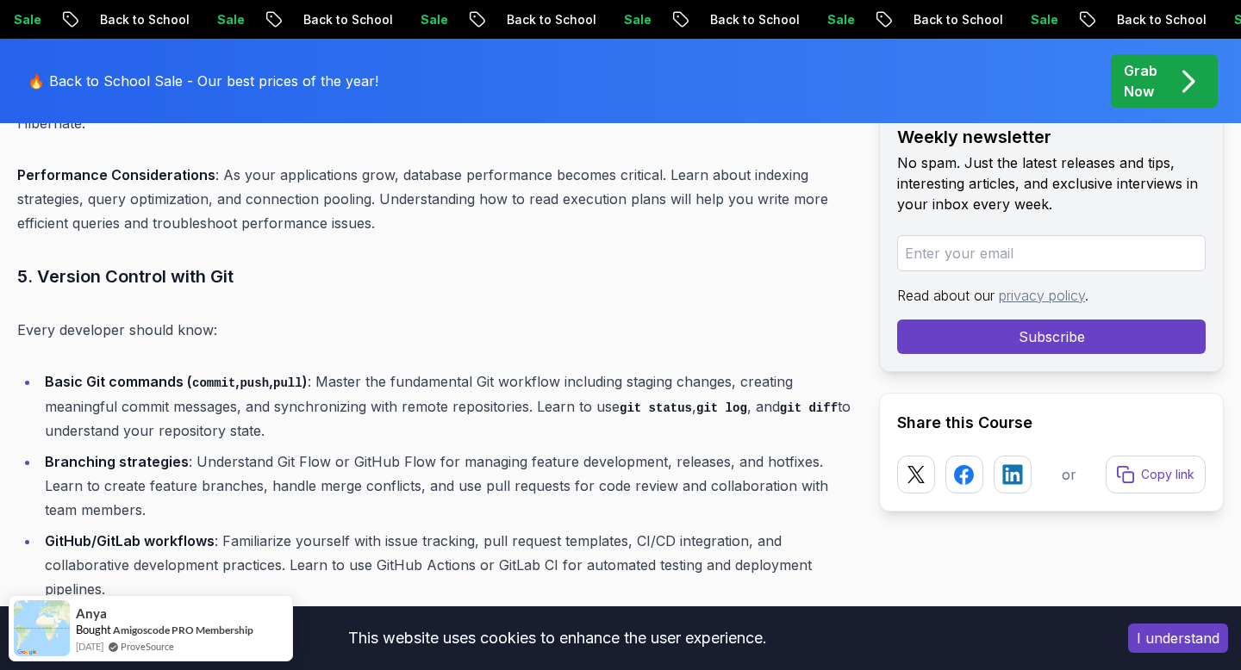
scroll to position [4894, 0]
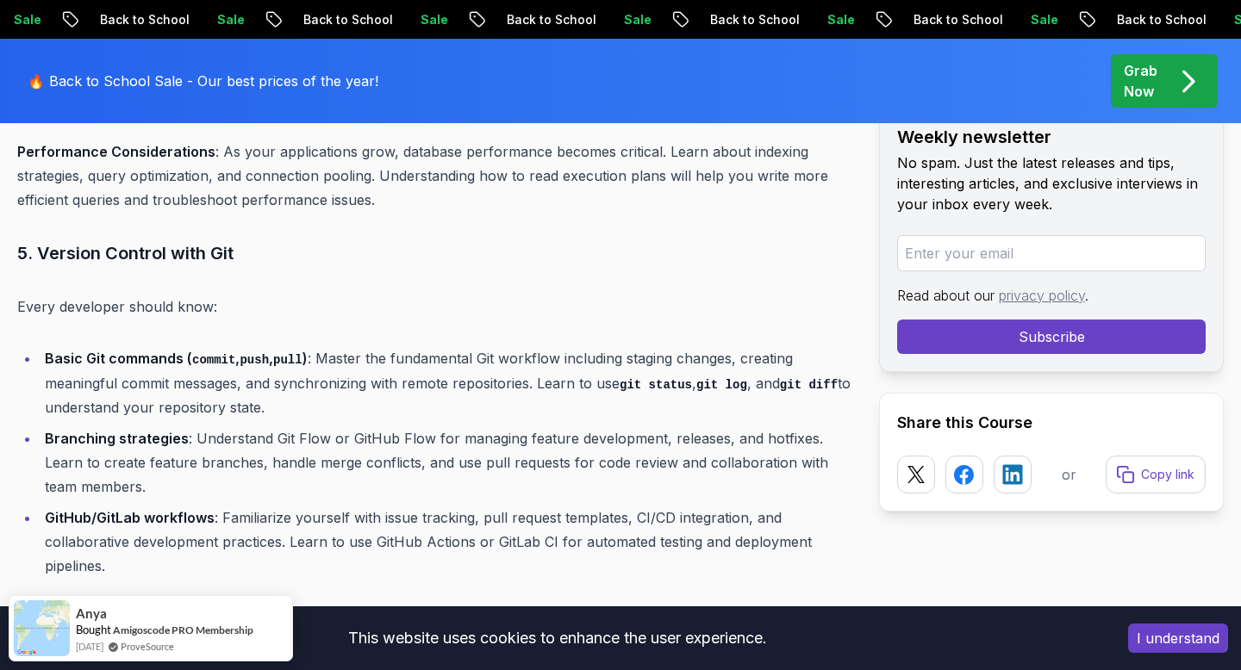
click at [155, 388] on li "Basic Git commands ( commit , push , pull ) : Master the fundamental Git workfl…" at bounding box center [446, 382] width 812 height 73
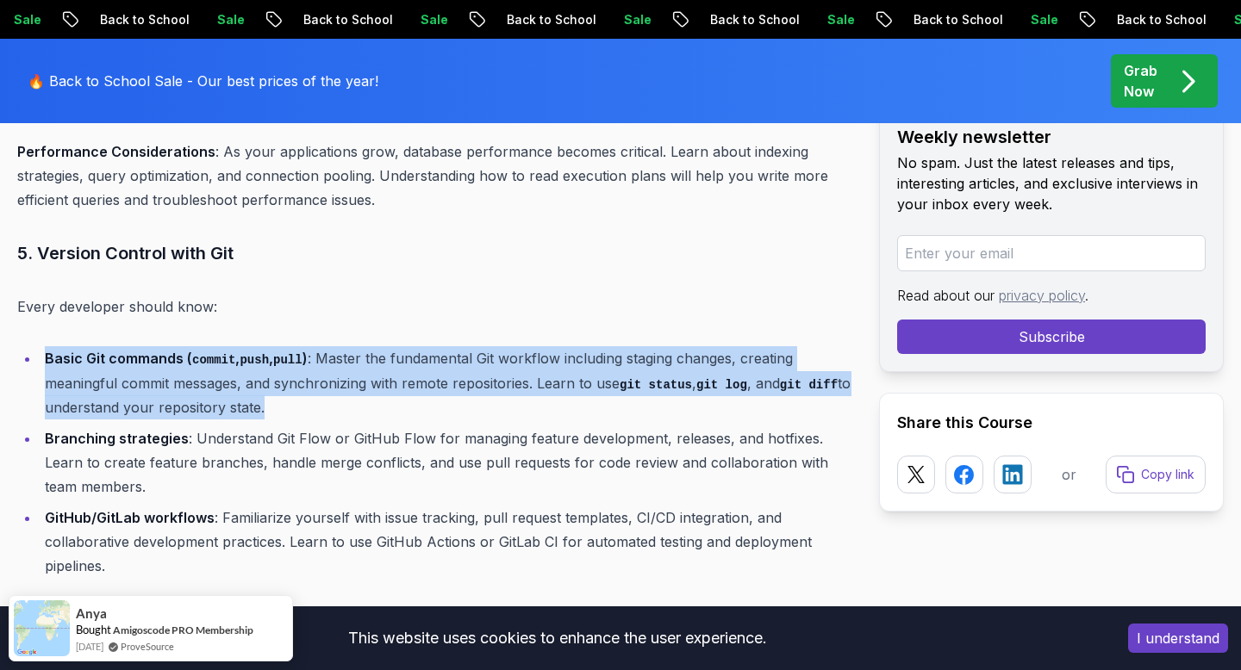
click at [150, 432] on li "Branching strategies : Understand Git Flow or GitHub Flow for managing feature …" at bounding box center [446, 463] width 812 height 72
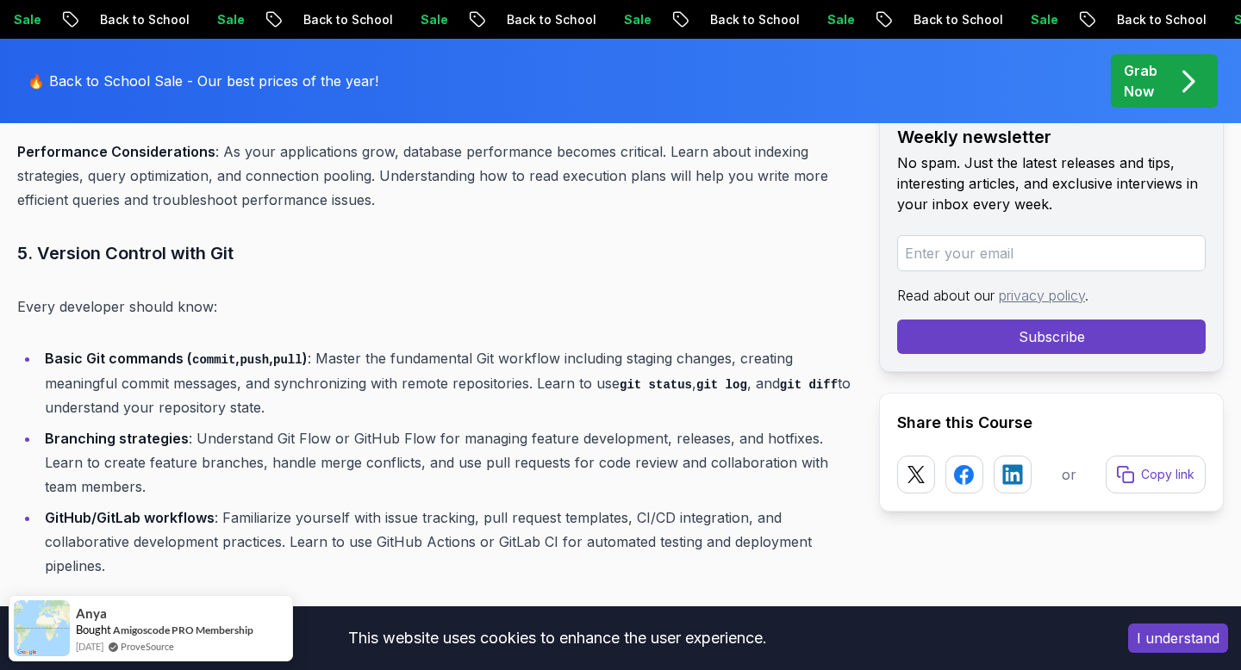
click at [150, 432] on li "Branching strategies : Understand Git Flow or GitHub Flow for managing feature …" at bounding box center [446, 463] width 812 height 72
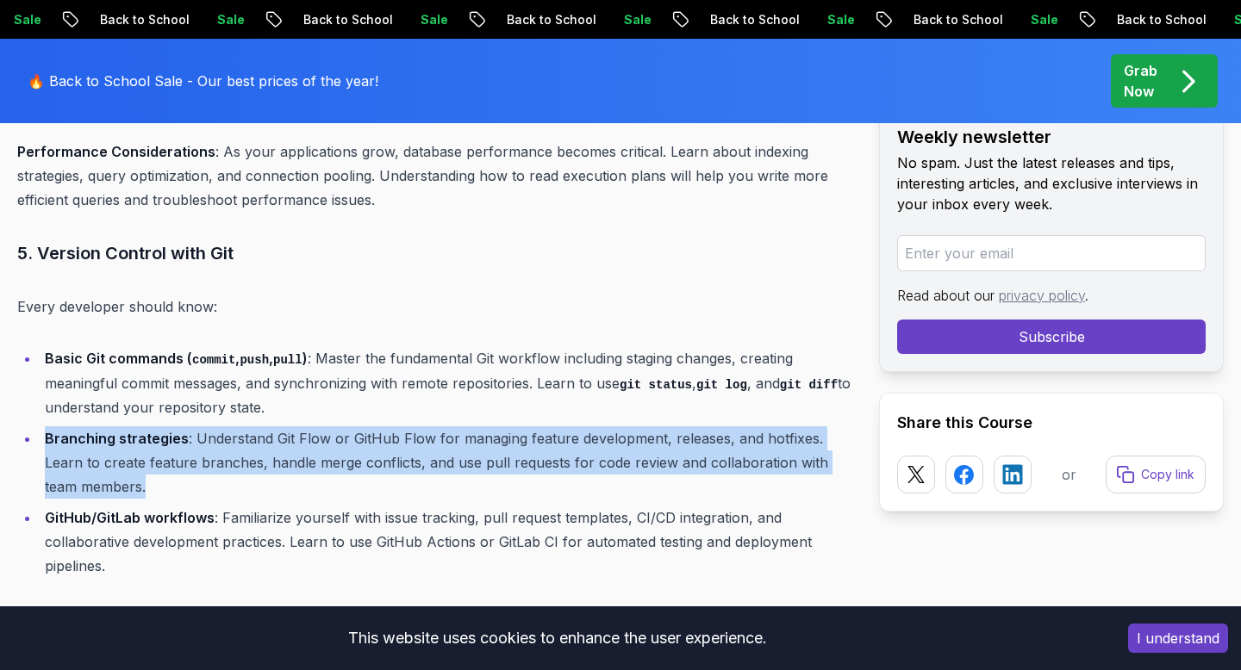
click at [145, 471] on li "Branching strategies : Understand Git Flow or GitHub Flow for managing feature …" at bounding box center [446, 463] width 812 height 72
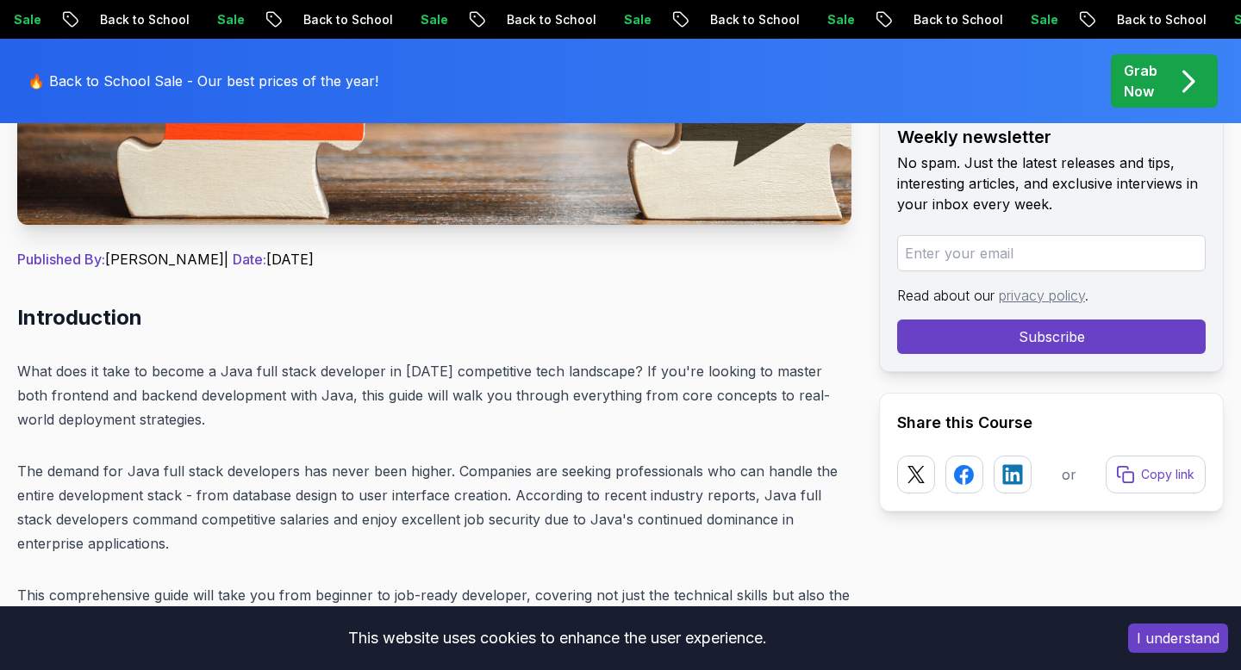
scroll to position [0, 0]
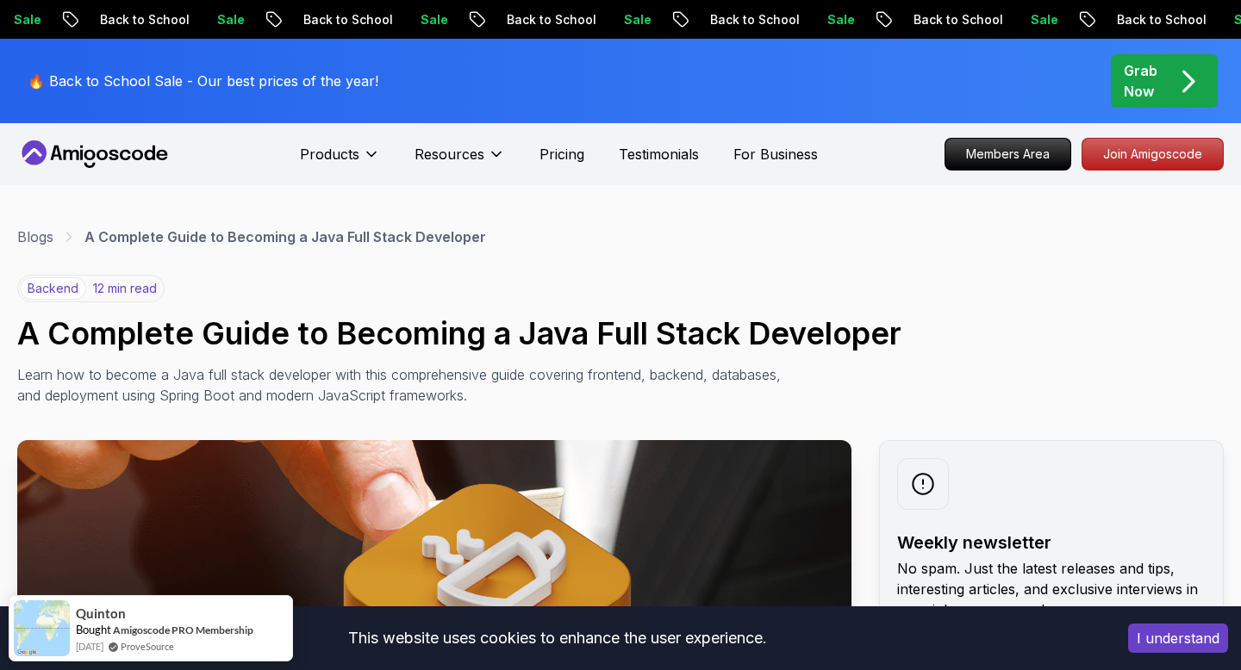
click at [334, 84] on p "🔥 Back to School Sale - Our best prices of the year!" at bounding box center [203, 81] width 351 height 21
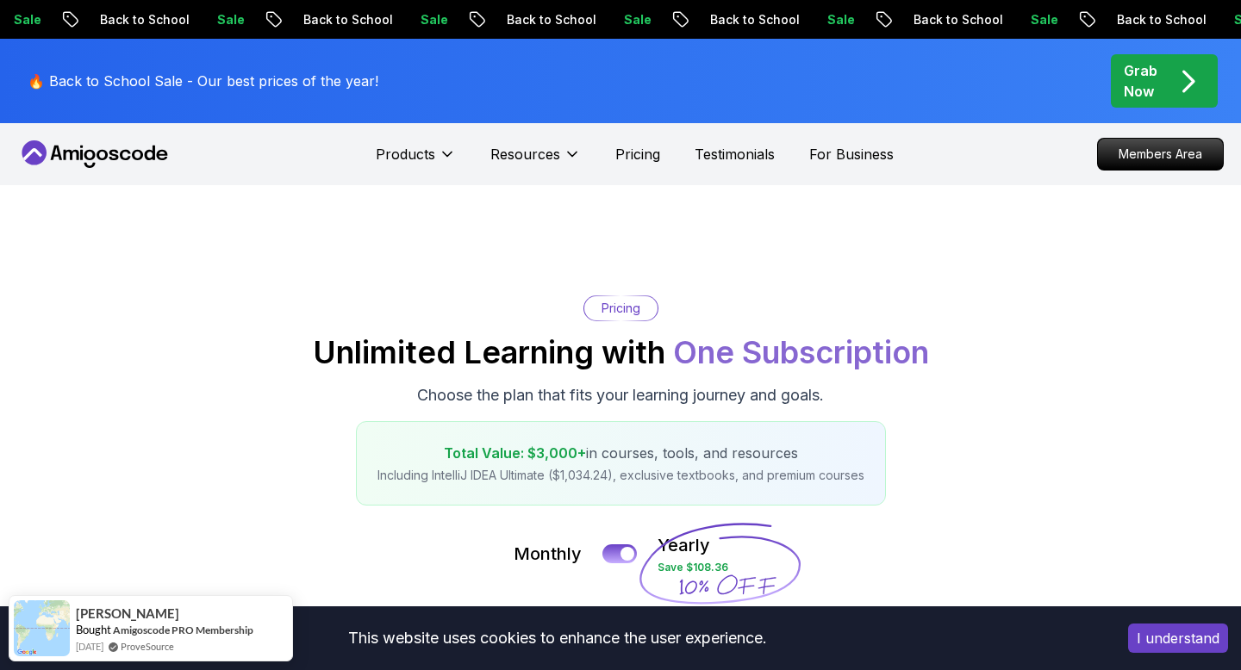
click at [383, 480] on p "Including IntelliJ IDEA Ultimate ($1,034.24), exclusive textbooks, and premium …" at bounding box center [620, 475] width 487 height 17
click at [494, 447] on span "Total Value: $3,000+" at bounding box center [515, 453] width 142 height 17
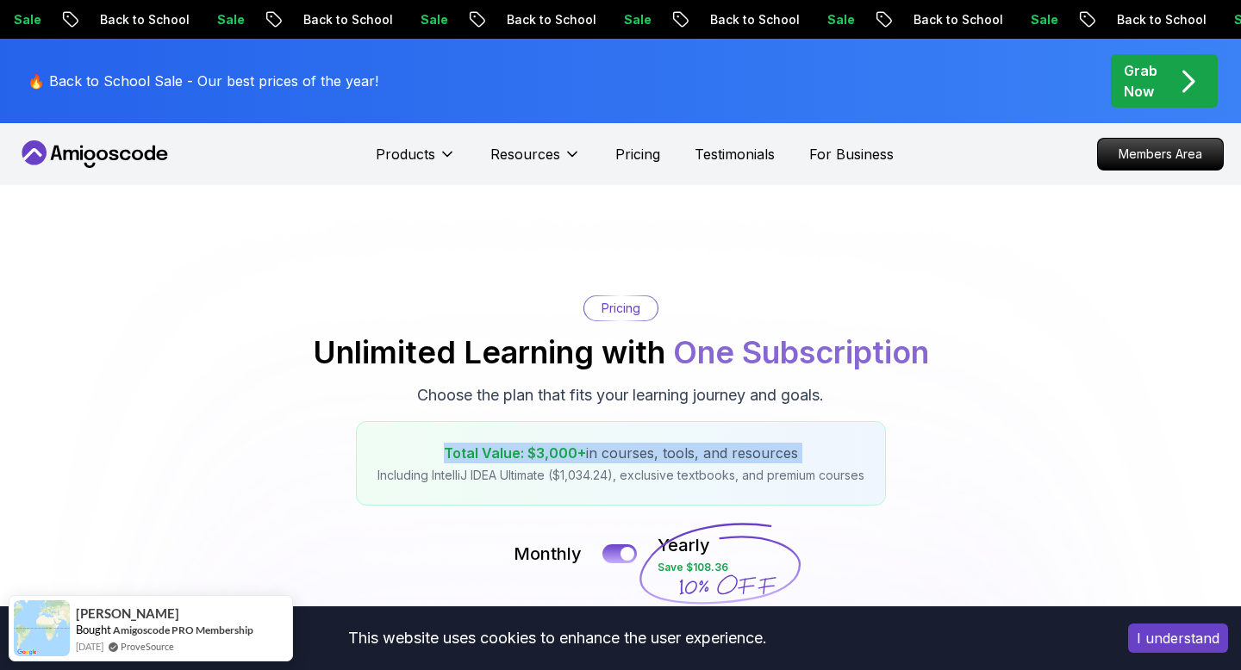
click at [488, 476] on p "Including IntelliJ IDEA Ultimate ($1,034.24), exclusive textbooks, and premium …" at bounding box center [620, 475] width 487 height 17
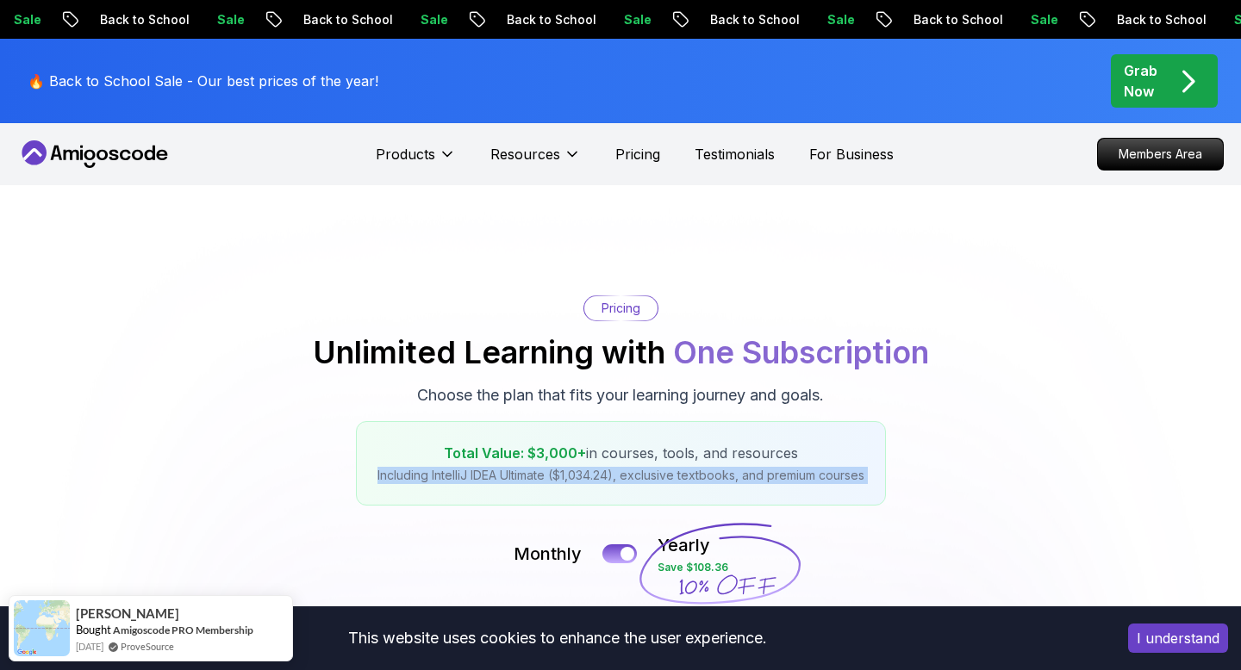
click at [552, 480] on p "Including IntelliJ IDEA Ultimate ($1,034.24), exclusive textbooks, and premium …" at bounding box center [620, 475] width 487 height 17
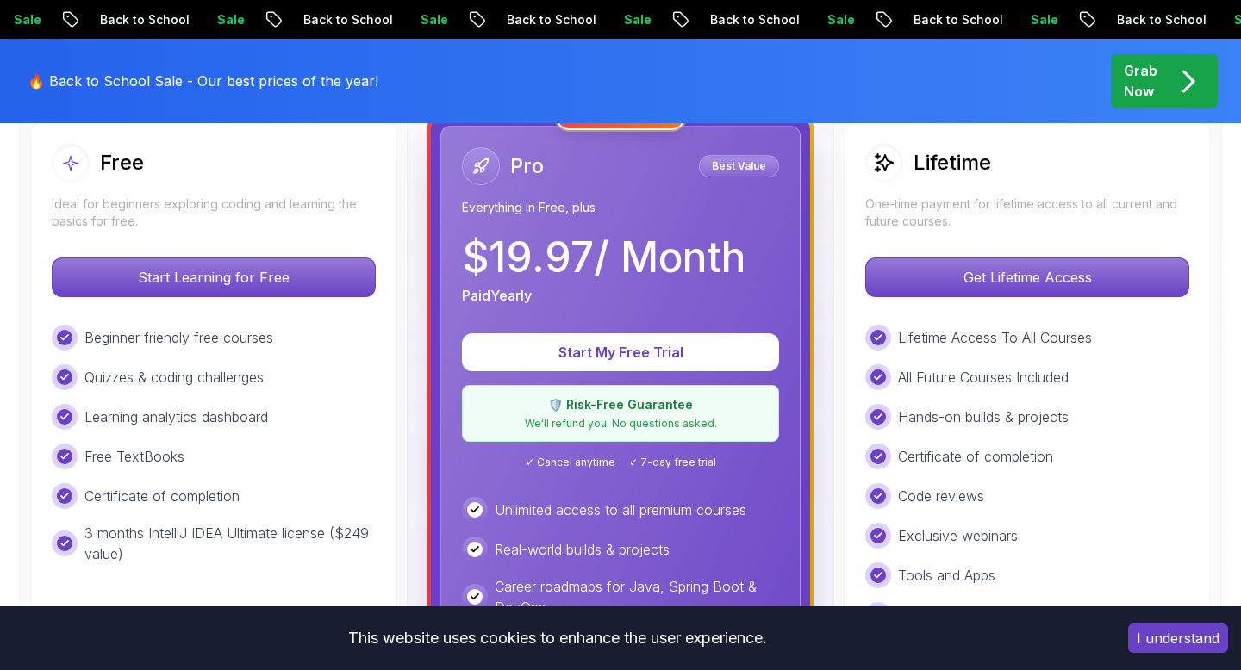
scroll to position [526, 0]
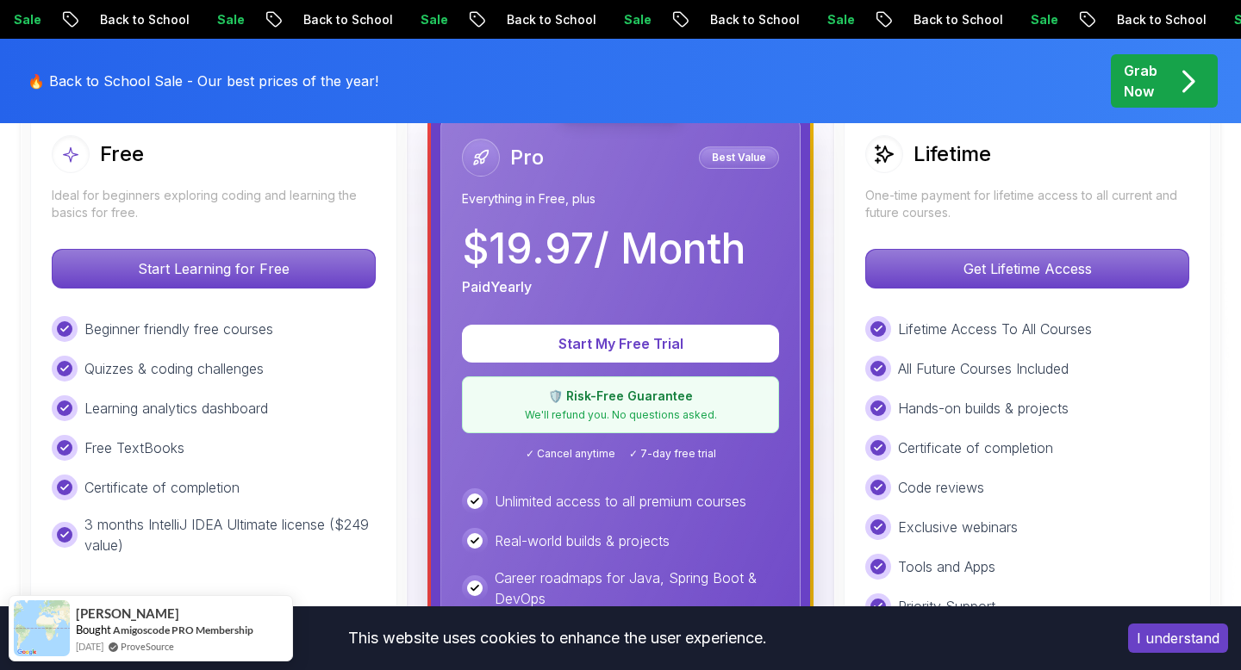
click at [959, 216] on p "One-time payment for lifetime access to all current and future courses." at bounding box center [1027, 204] width 324 height 34
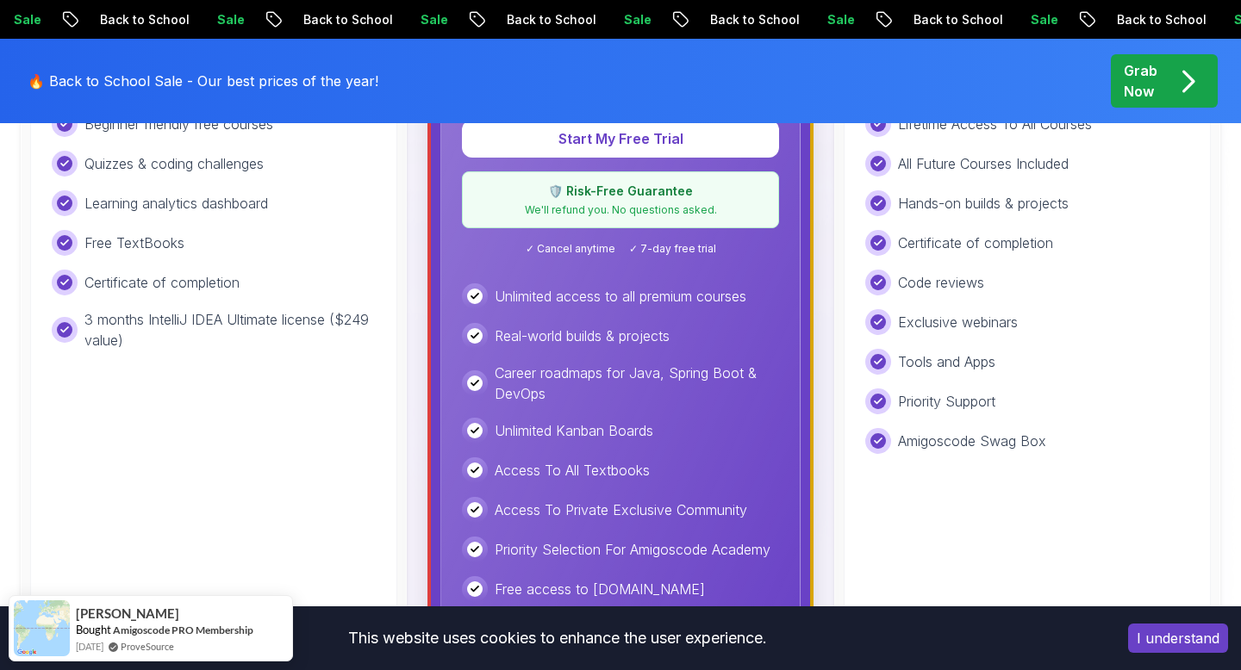
scroll to position [918, 0]
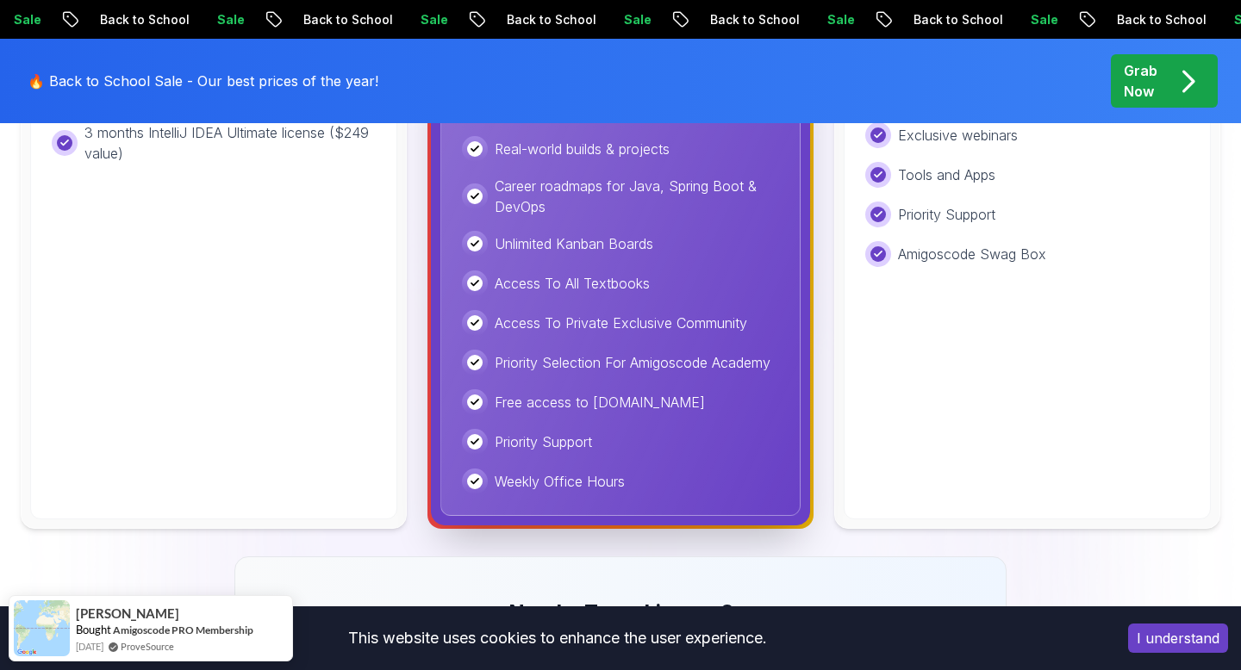
click at [570, 471] on p "Weekly Office Hours" at bounding box center [560, 481] width 130 height 21
click at [561, 446] on p "Priority Support" at bounding box center [543, 442] width 97 height 21
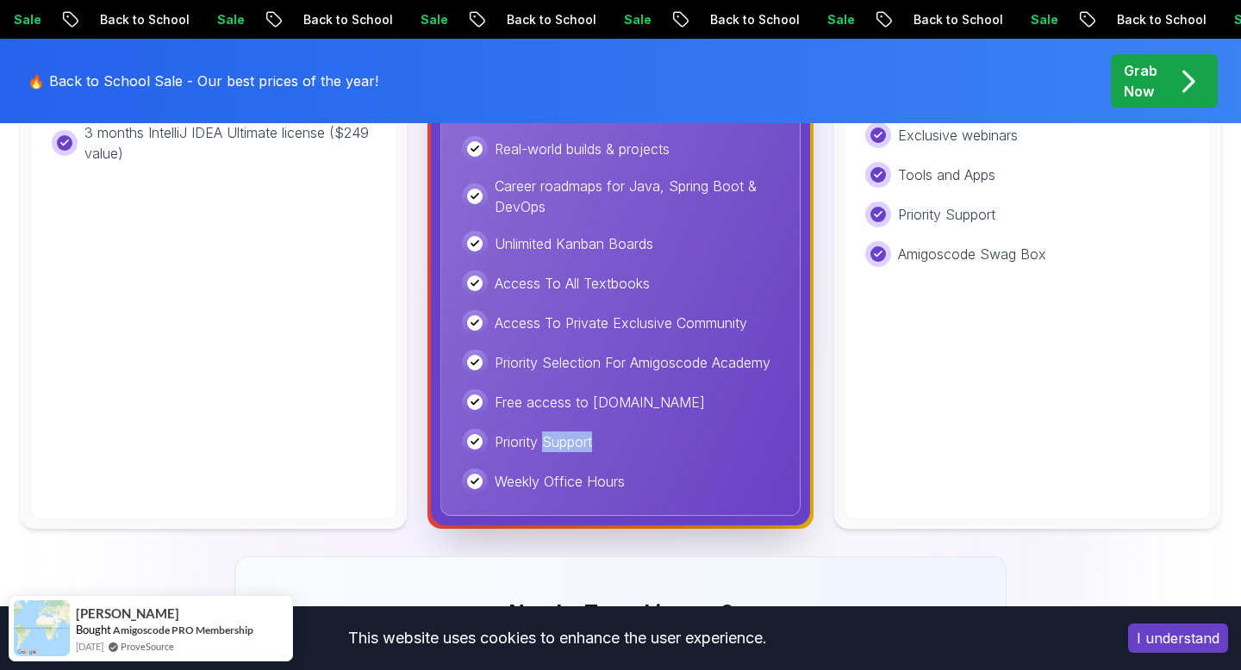
click at [561, 446] on p "Priority Support" at bounding box center [543, 442] width 97 height 21
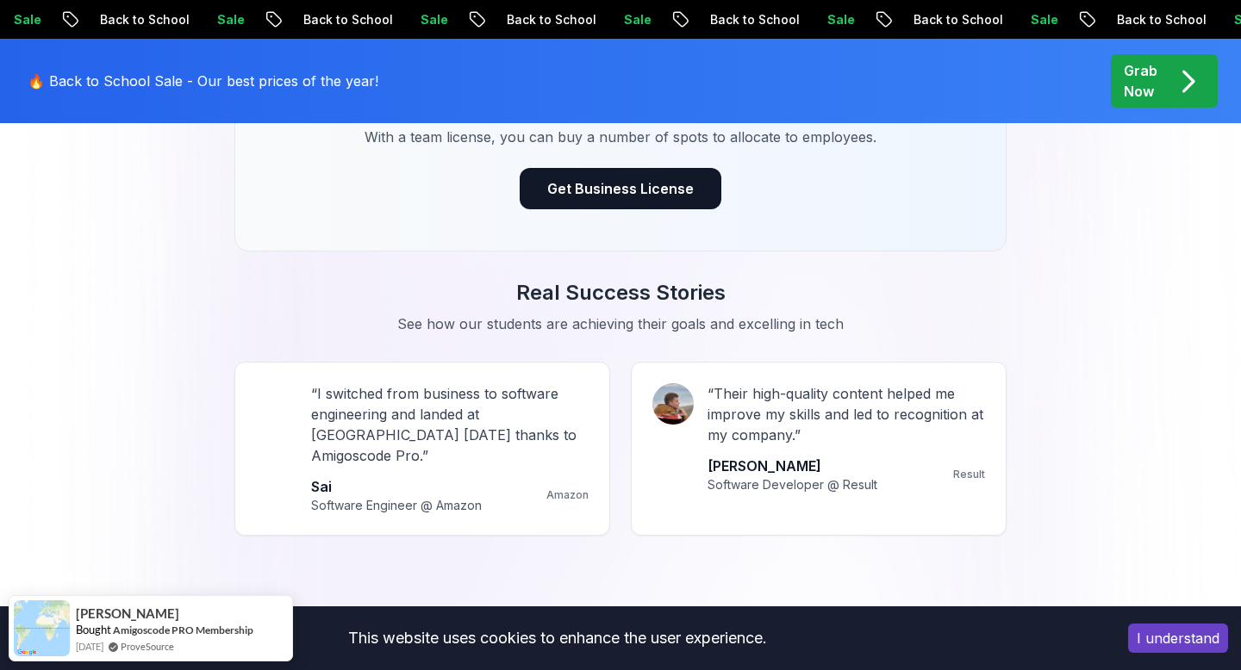
scroll to position [1516, 0]
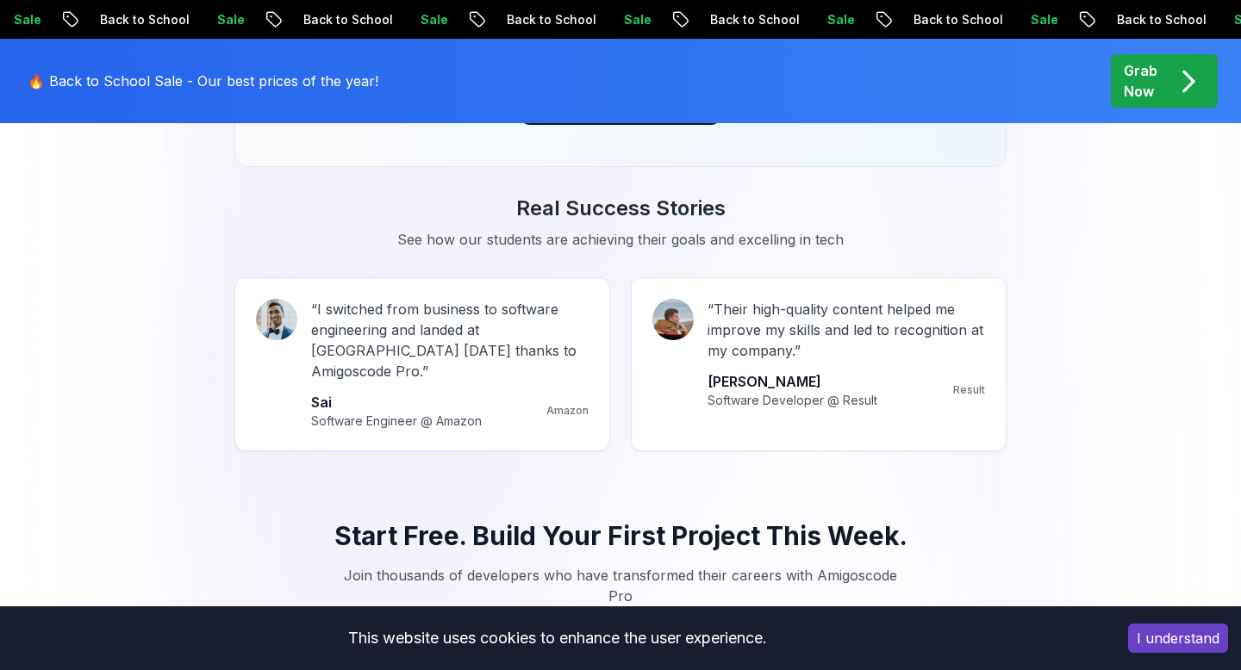
click at [582, 489] on div "Start Free. Build Your First Project This Week. Join thousands of developers wh…" at bounding box center [620, 614] width 772 height 271
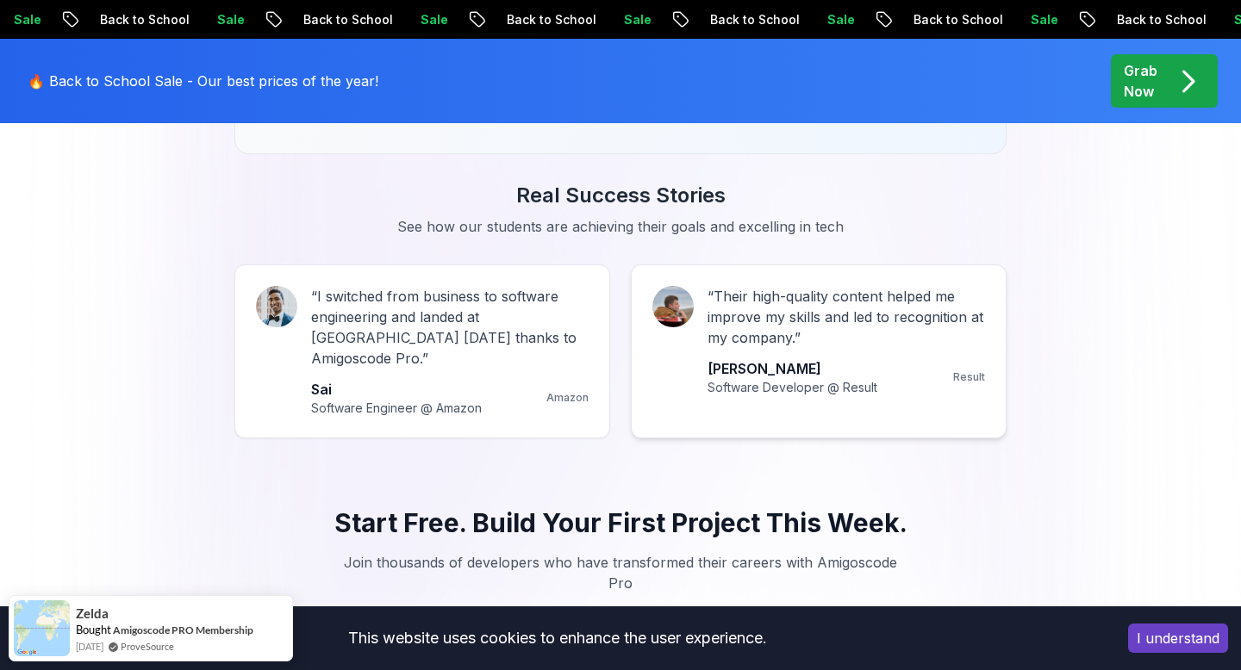
click at [718, 331] on p "“ Their high-quality content helped me improve my skills and led to recognition…" at bounding box center [846, 317] width 277 height 62
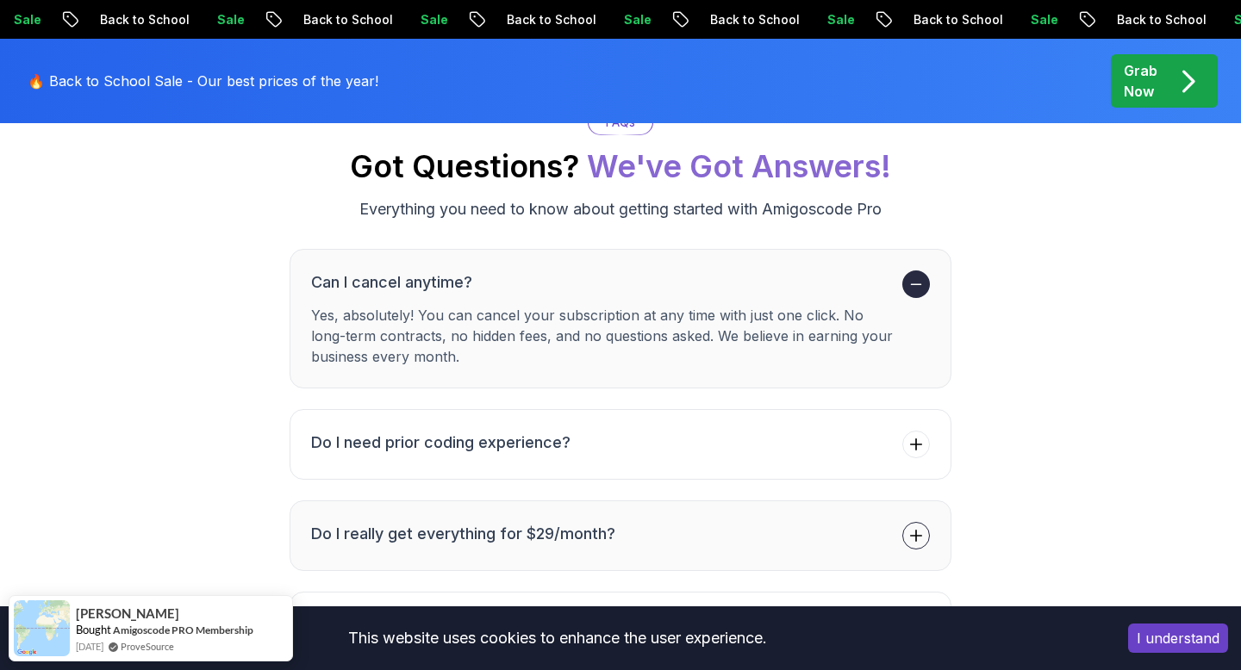
scroll to position [6109, 0]
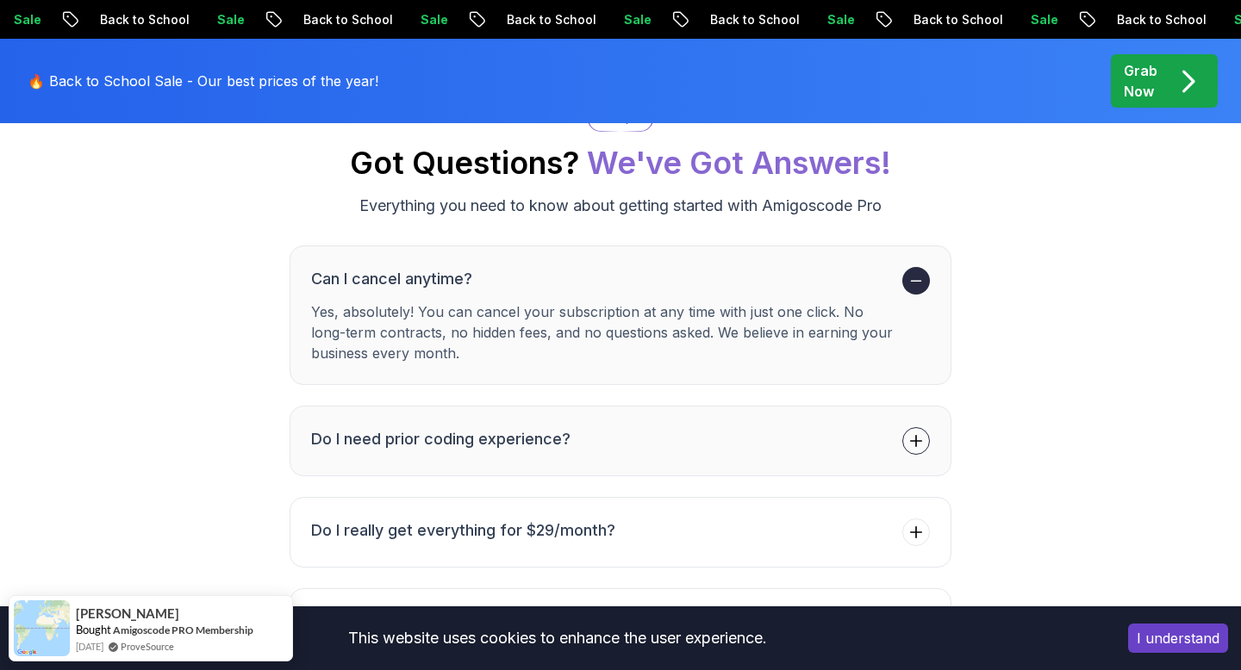
click at [622, 418] on button "Do I need prior coding experience?" at bounding box center [621, 441] width 662 height 71
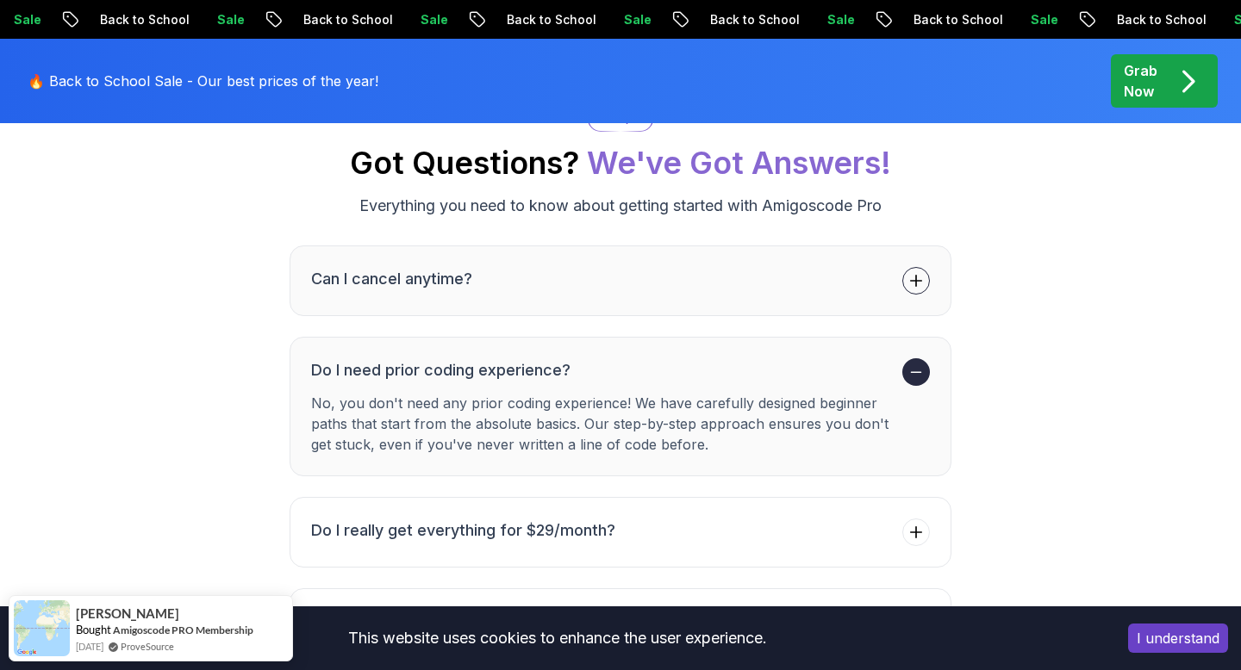
click at [498, 246] on button "Can I cancel anytime?" at bounding box center [621, 281] width 662 height 71
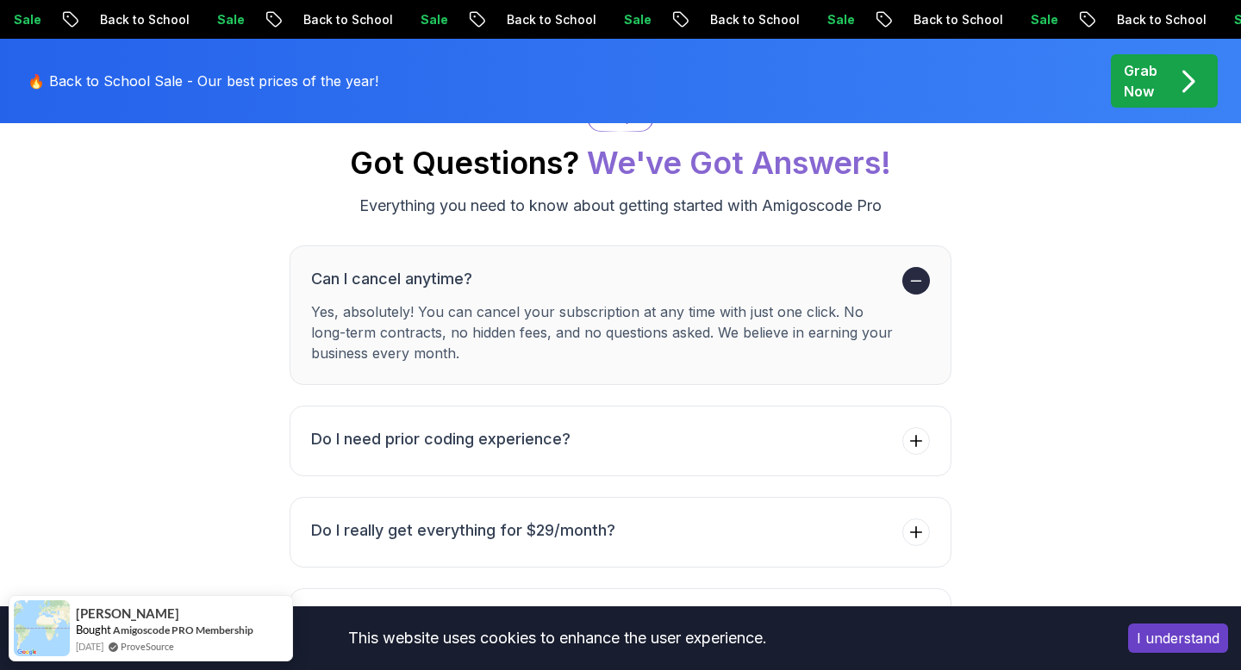
click at [430, 302] on p "Yes, absolutely! You can cancel your subscription at any time with just one cli…" at bounding box center [603, 333] width 584 height 62
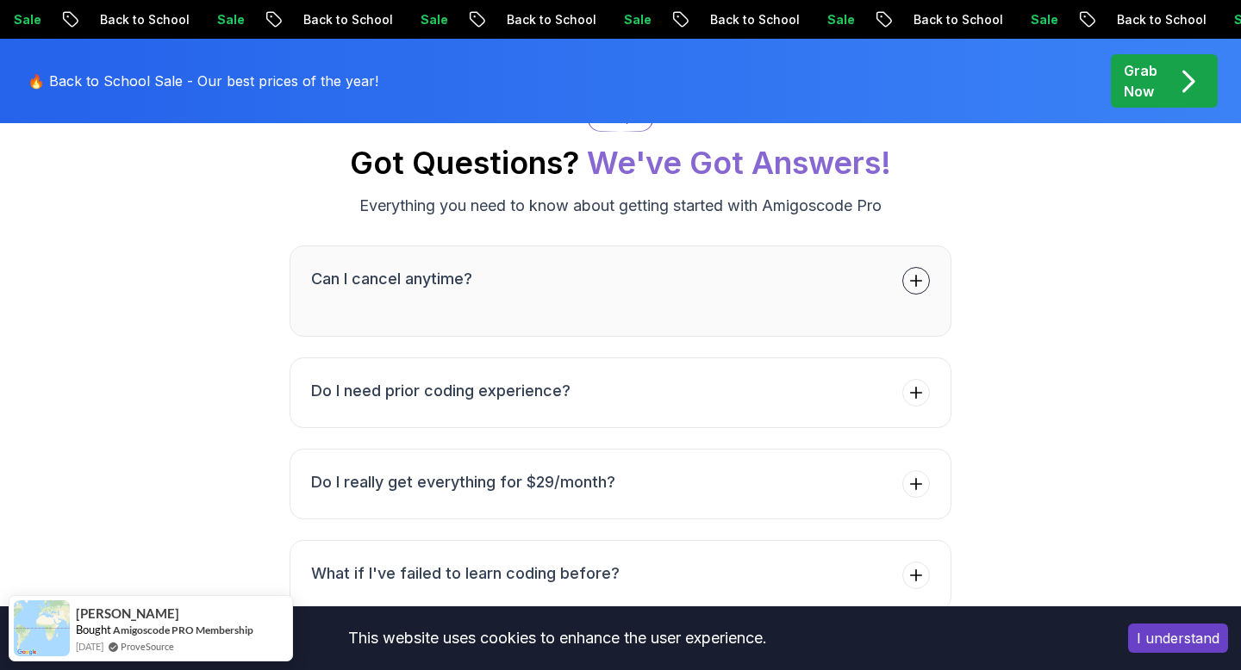
click at [430, 290] on ul "Can I cancel anytime? Yes, absolutely! You can cancel your subscription at any …" at bounding box center [621, 611] width 662 height 731
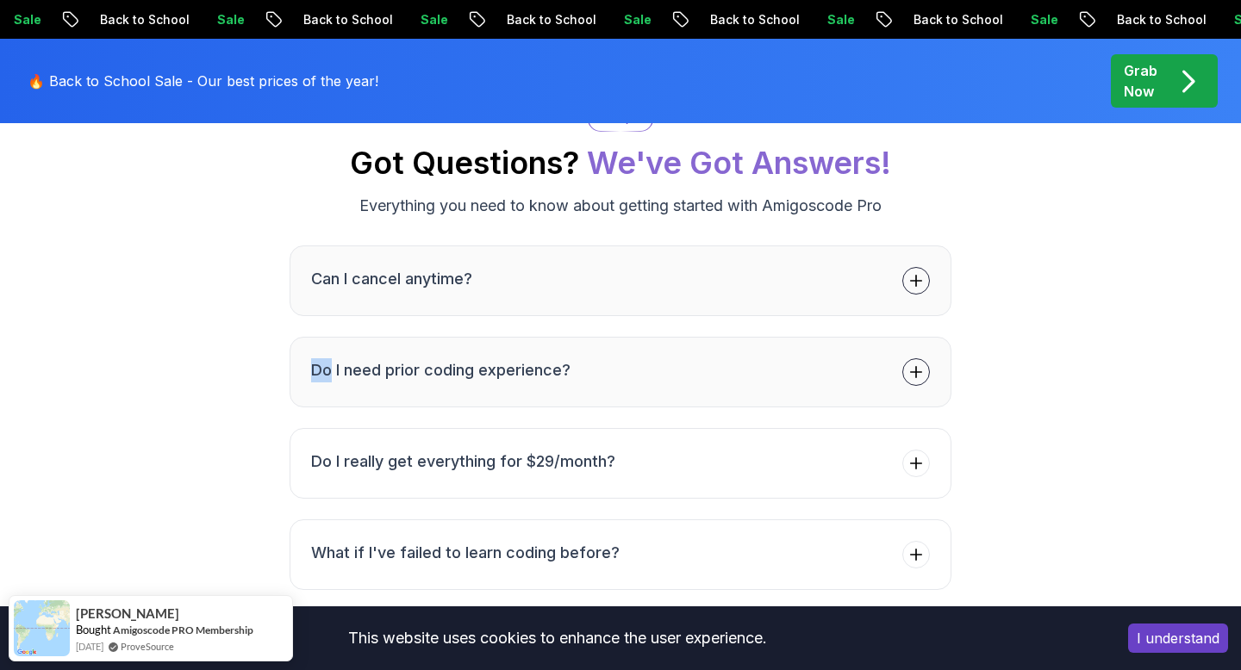
click at [427, 359] on h3 "Do I need prior coding experience?" at bounding box center [440, 371] width 259 height 24
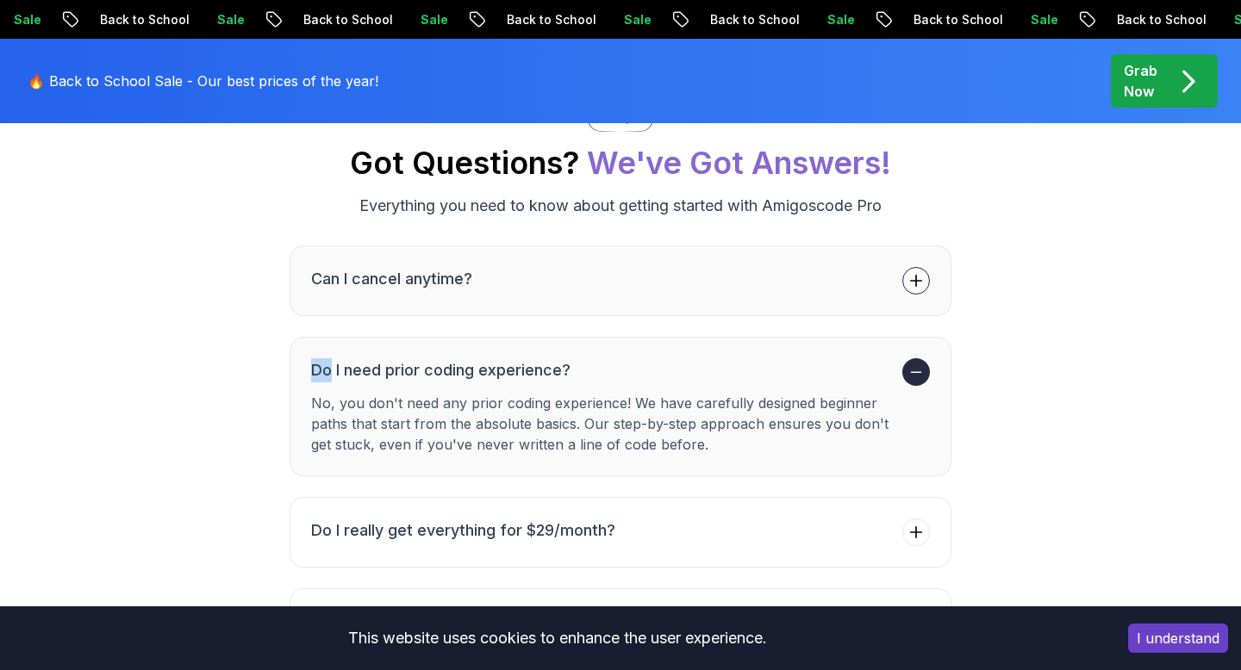
click at [187, 407] on div "FAQs Got Questions? We've Got Answers! Everything you need to know about gettin…" at bounding box center [620, 652] width 1207 height 1093
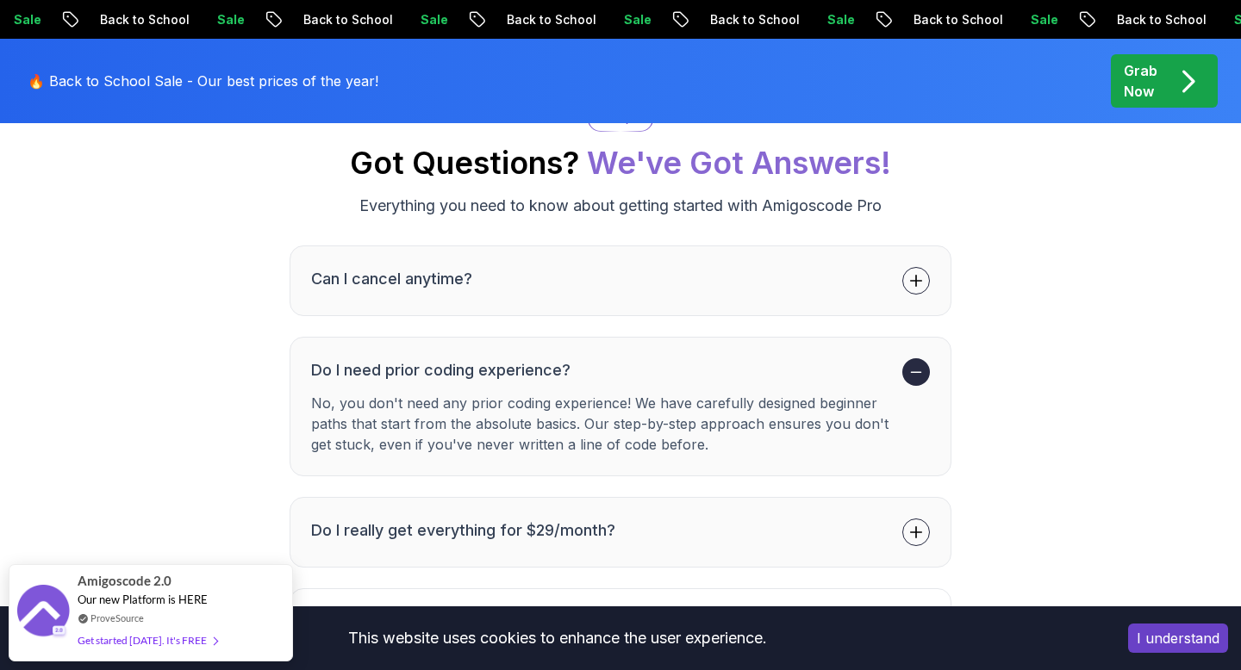
click at [377, 519] on h3 "Do I really get everything for $29/month?" at bounding box center [463, 531] width 304 height 24
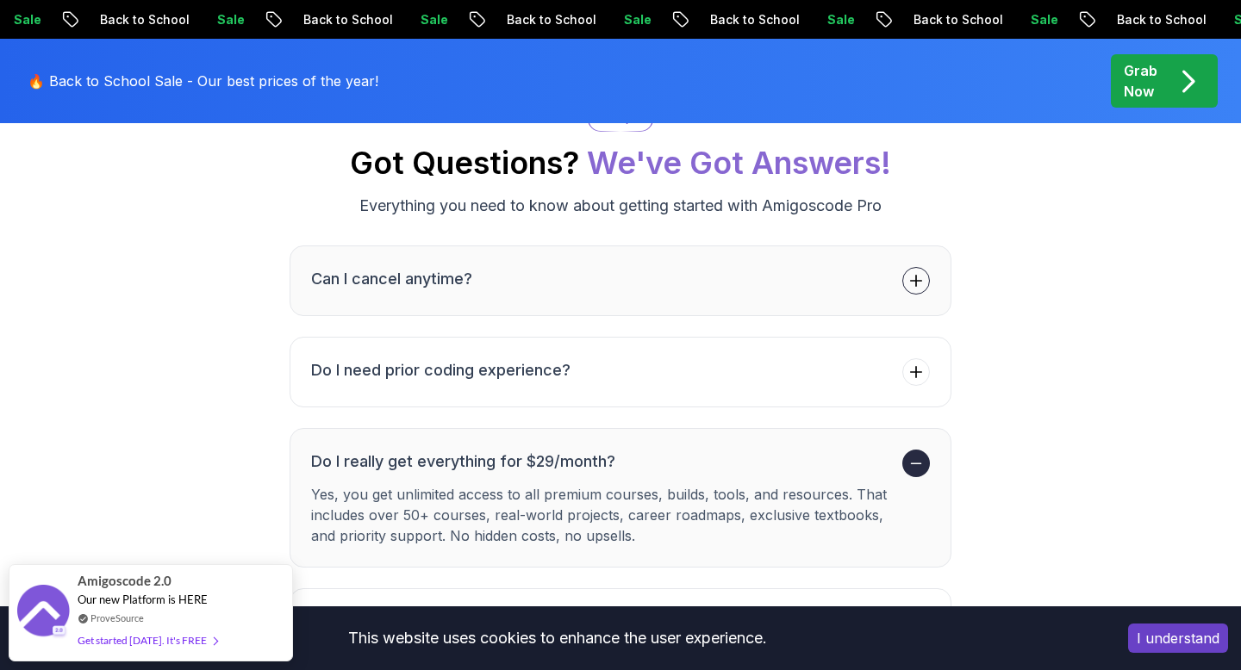
click at [211, 451] on div "FAQs Got Questions? We've Got Answers! Everything you need to know about gettin…" at bounding box center [620, 652] width 1207 height 1093
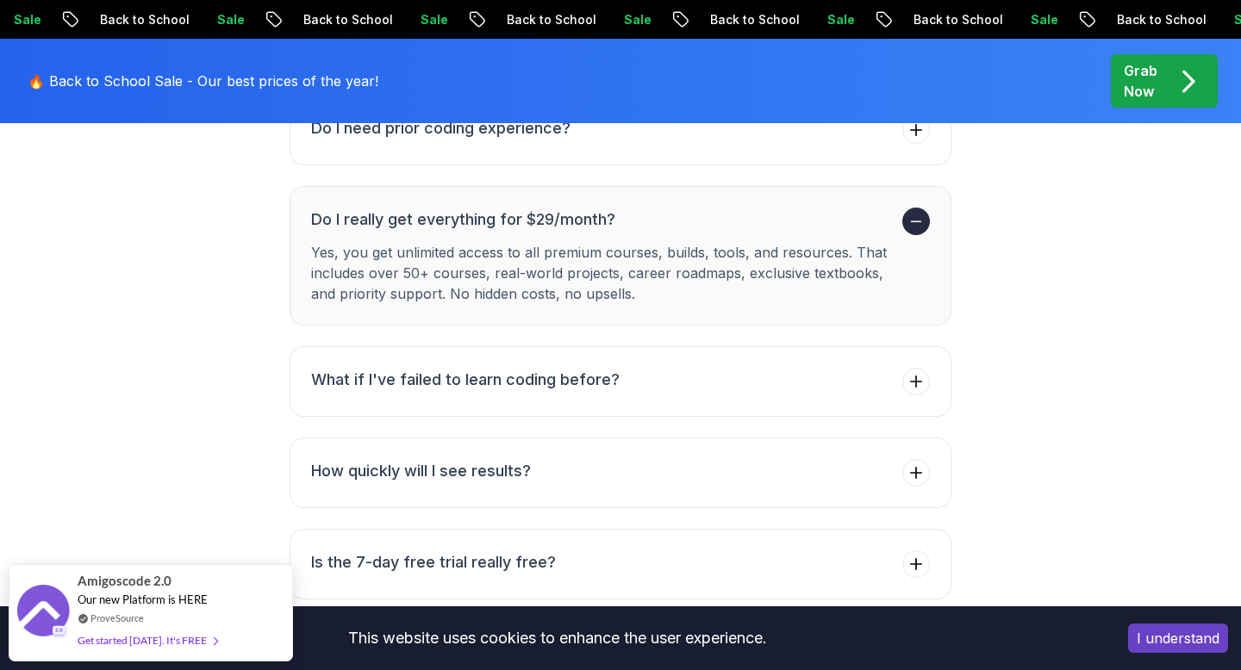
scroll to position [6372, 0]
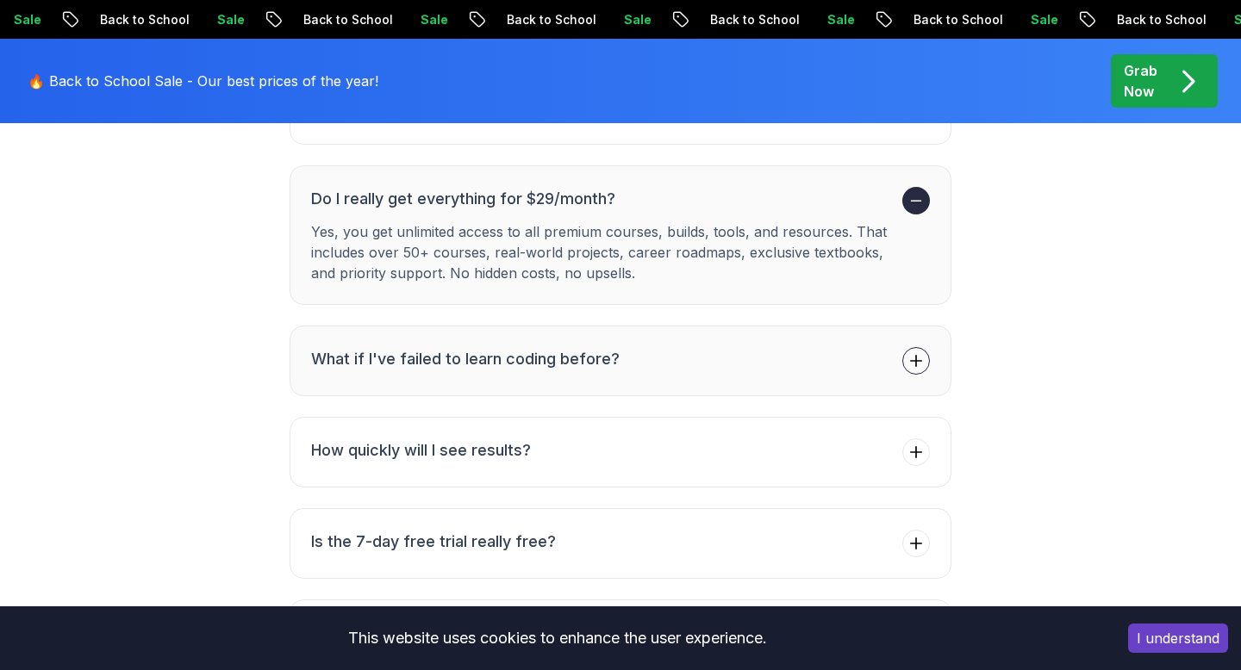
click at [354, 340] on button "What if I've failed to learn coding before?" at bounding box center [621, 361] width 662 height 71
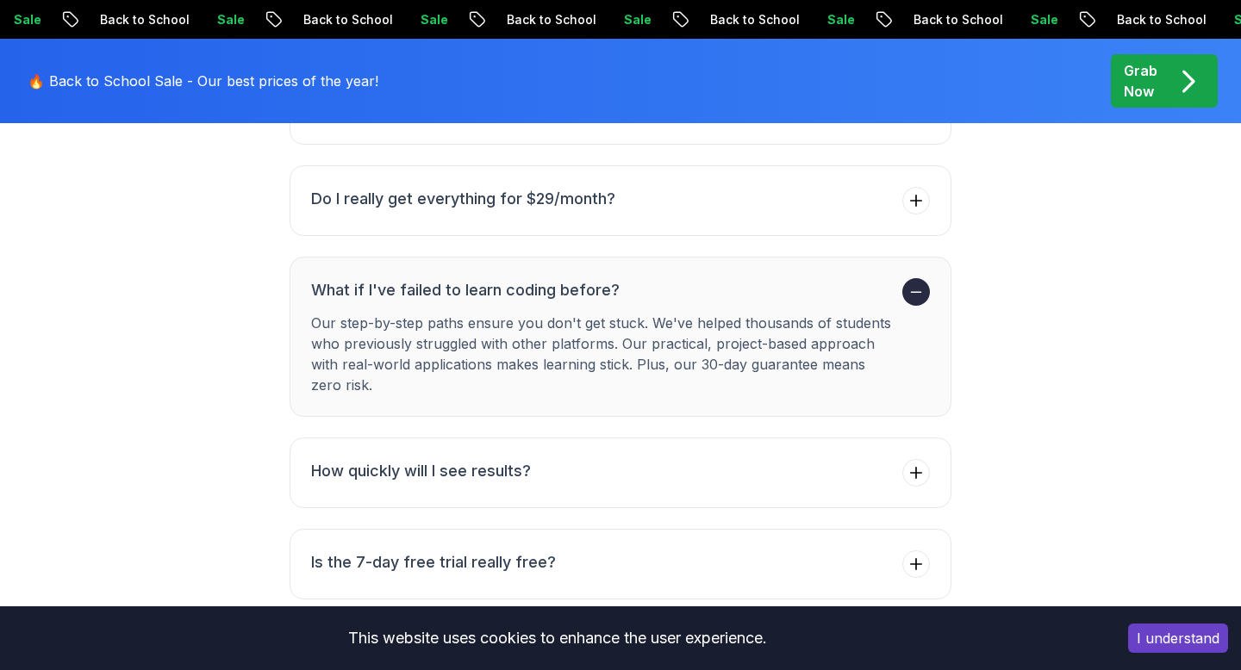
click at [209, 373] on div "FAQs Got Questions? We've Got Answers! Everything you need to know about gettin…" at bounding box center [620, 399] width 1207 height 1113
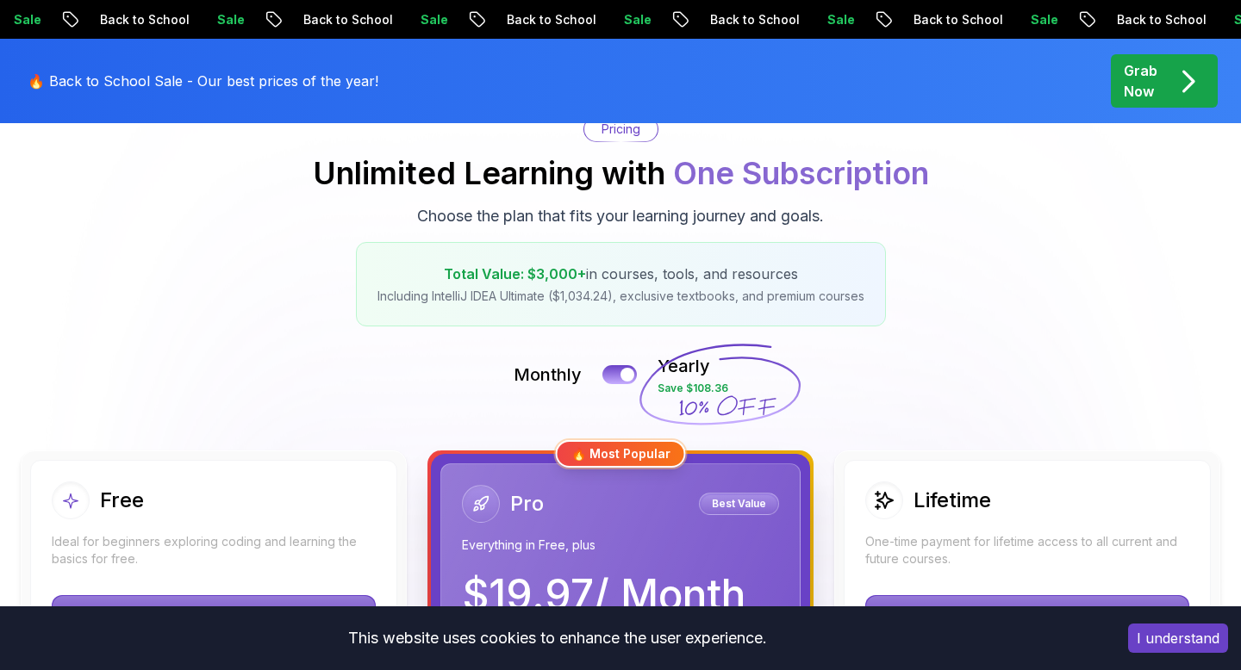
scroll to position [0, 0]
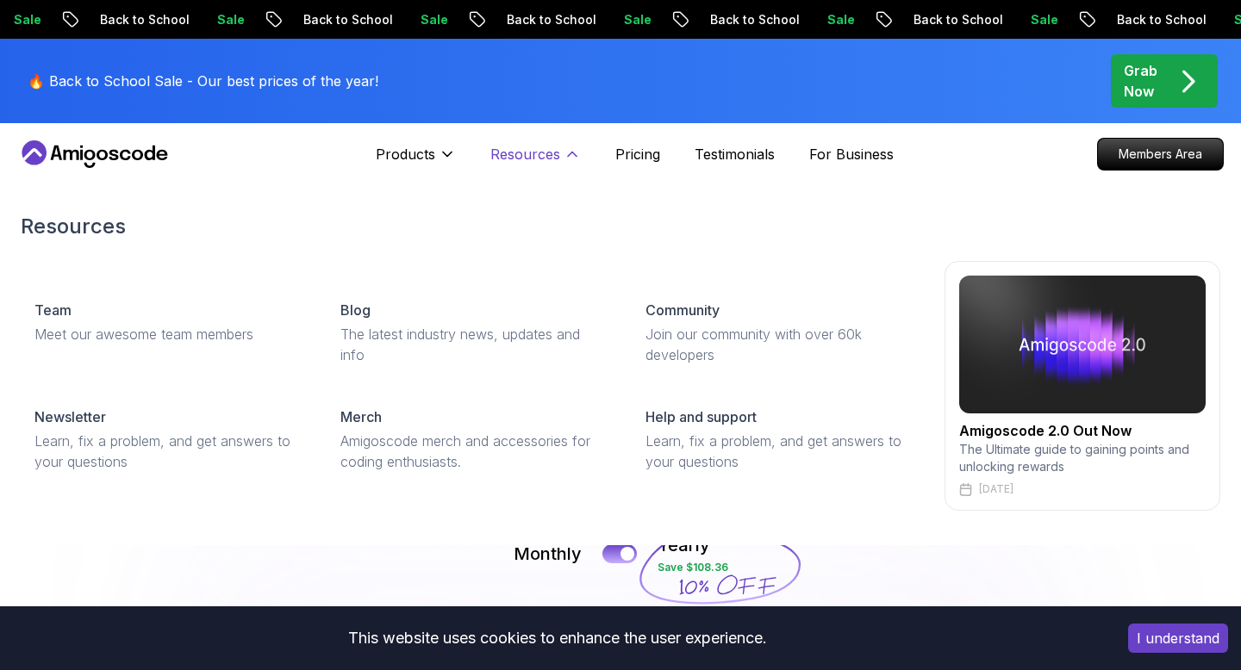
click at [542, 153] on p "Resources" at bounding box center [525, 154] width 70 height 21
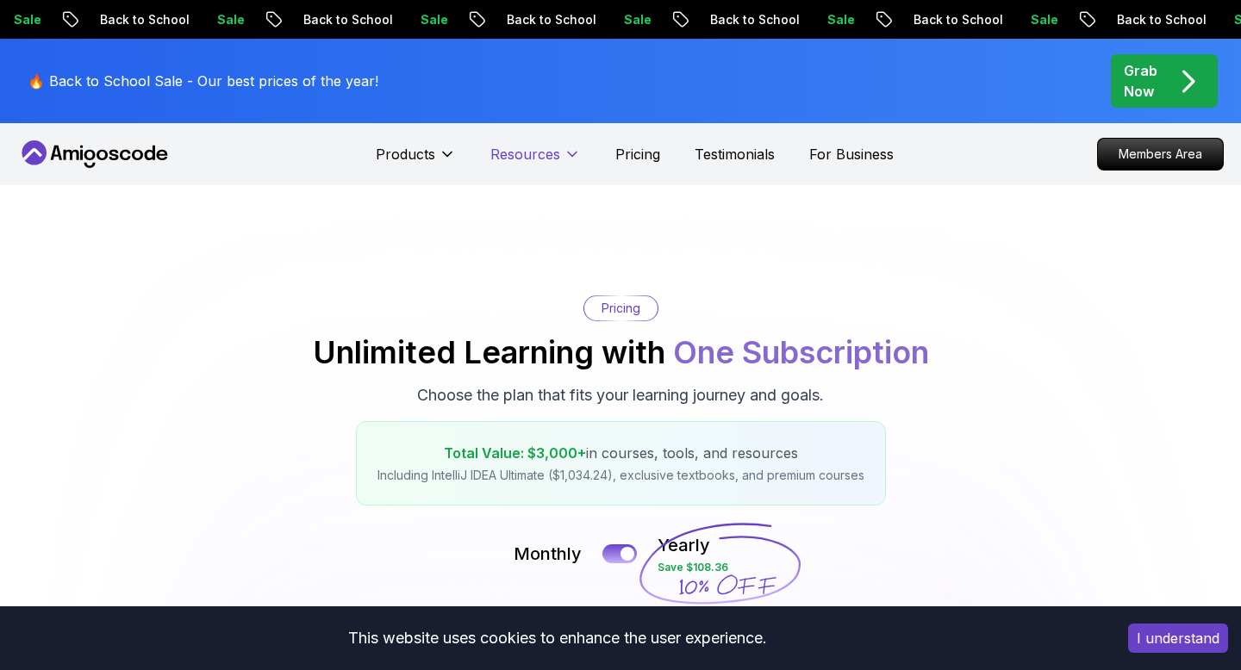
click at [542, 153] on p "Resources" at bounding box center [525, 154] width 70 height 21
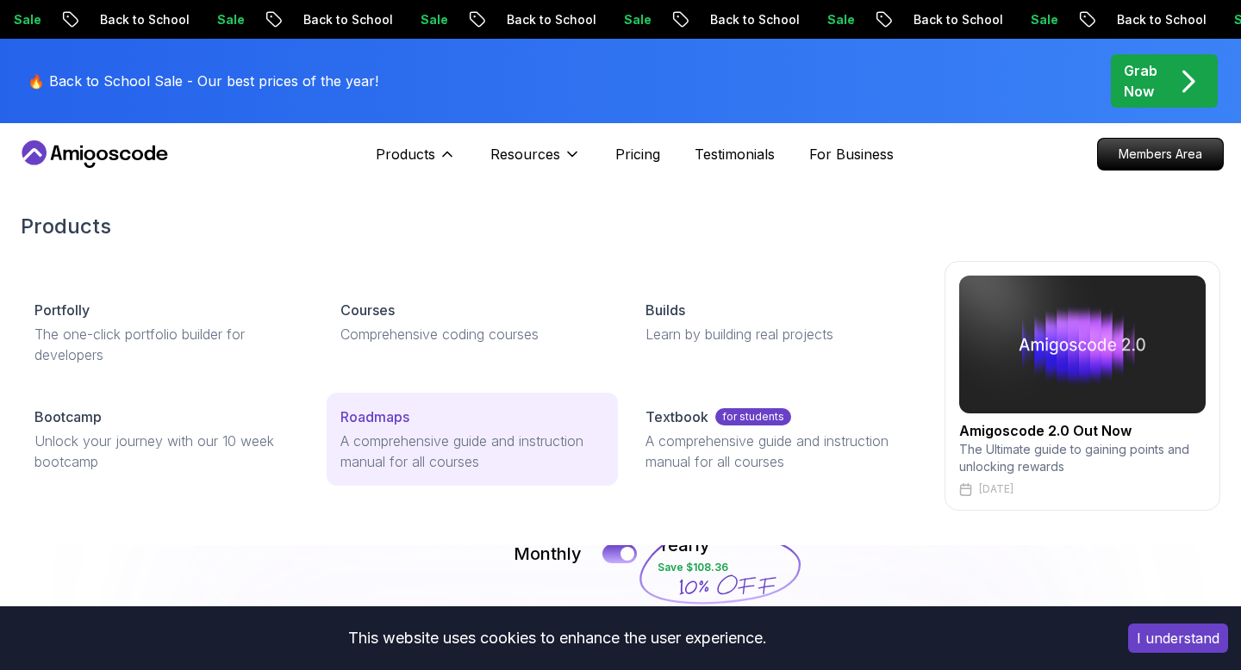
click at [400, 411] on p "Roadmaps" at bounding box center [374, 417] width 69 height 21
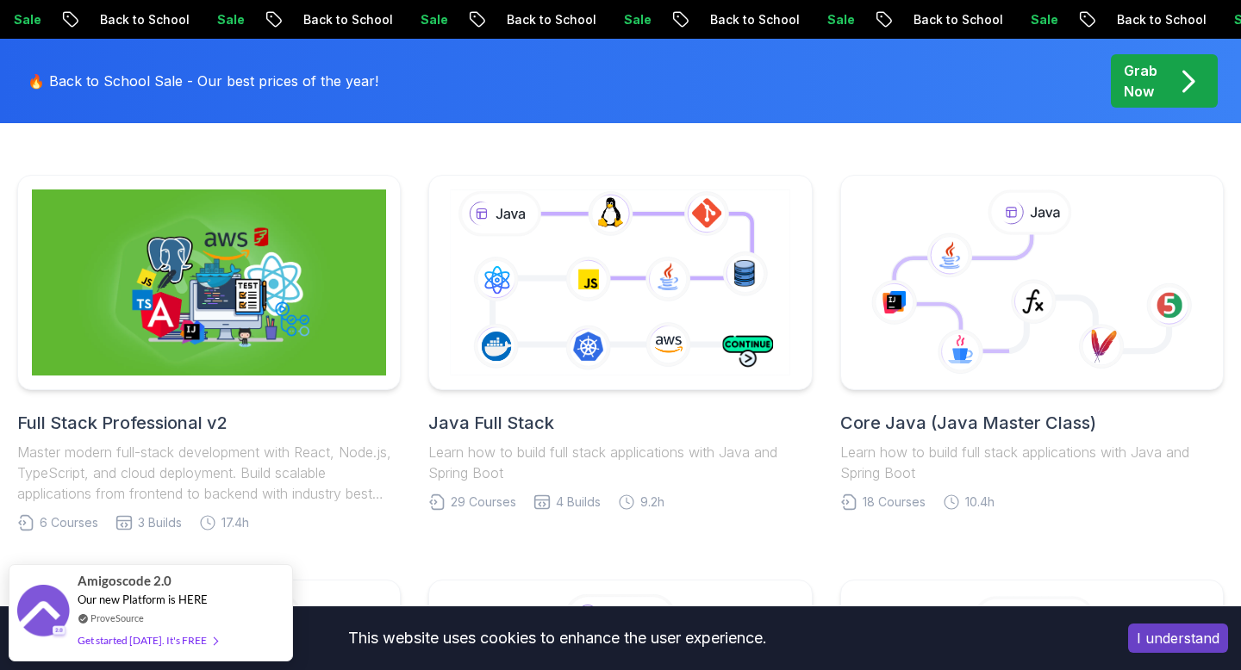
scroll to position [528, 0]
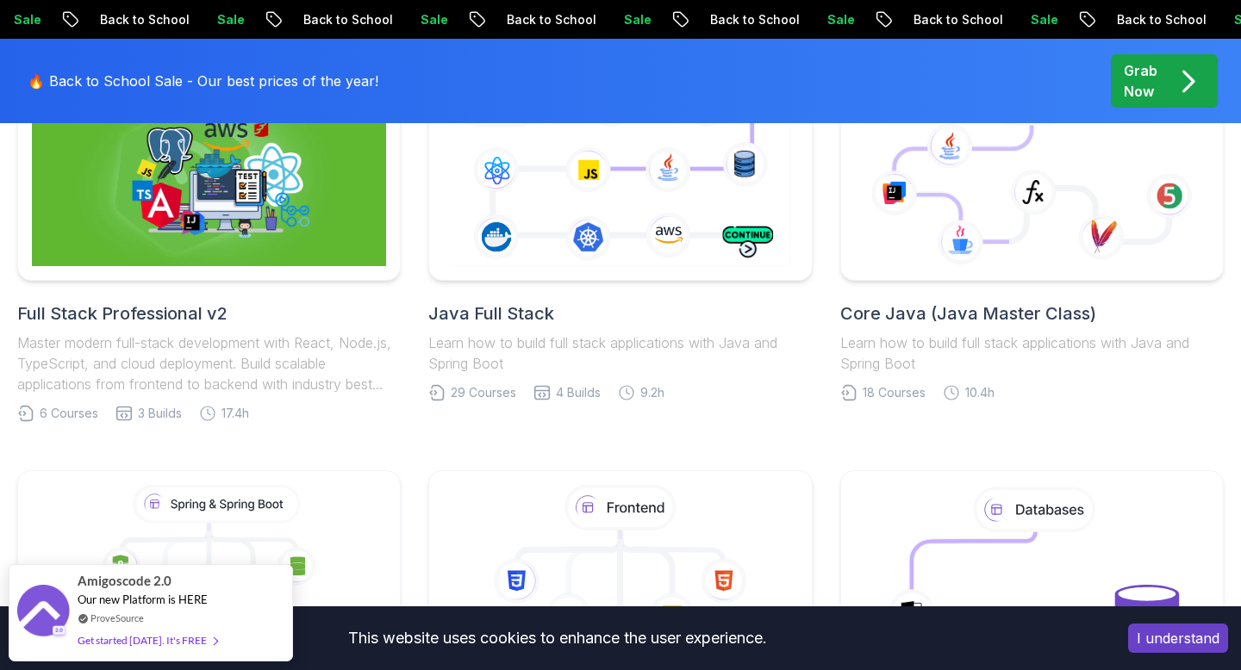
click at [413, 448] on div "Full Stack Professional v2 Master modern full-stack development with React, Nod…" at bounding box center [620, 648] width 1207 height 1167
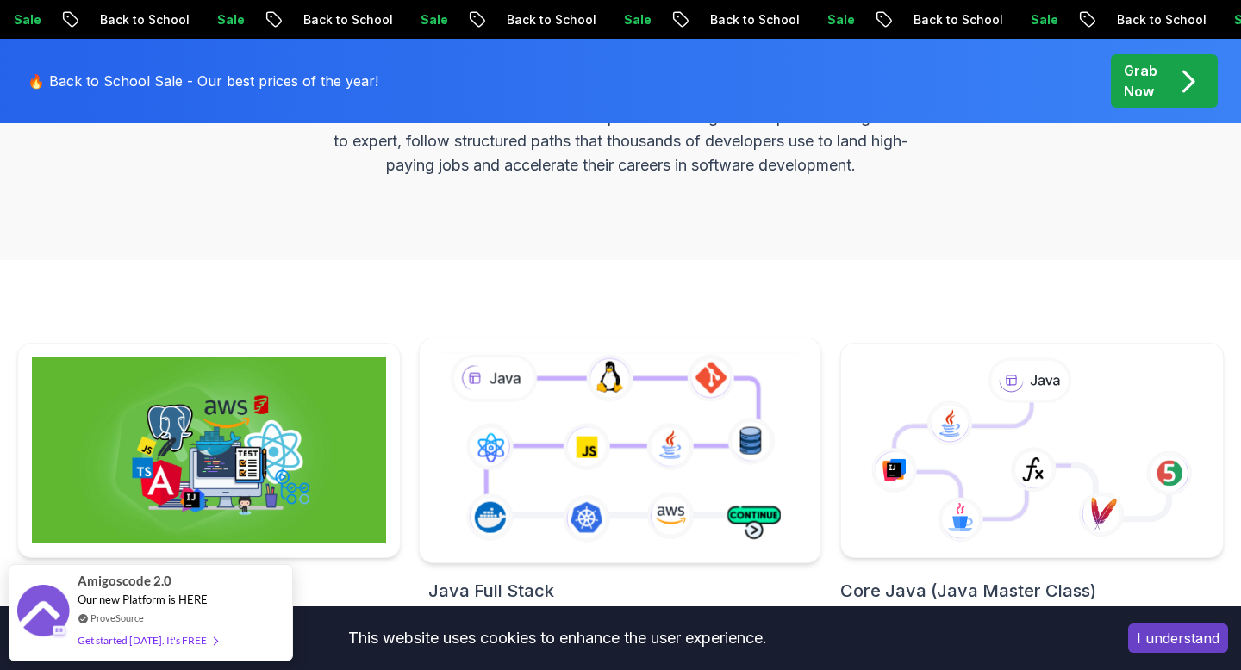
scroll to position [272, 0]
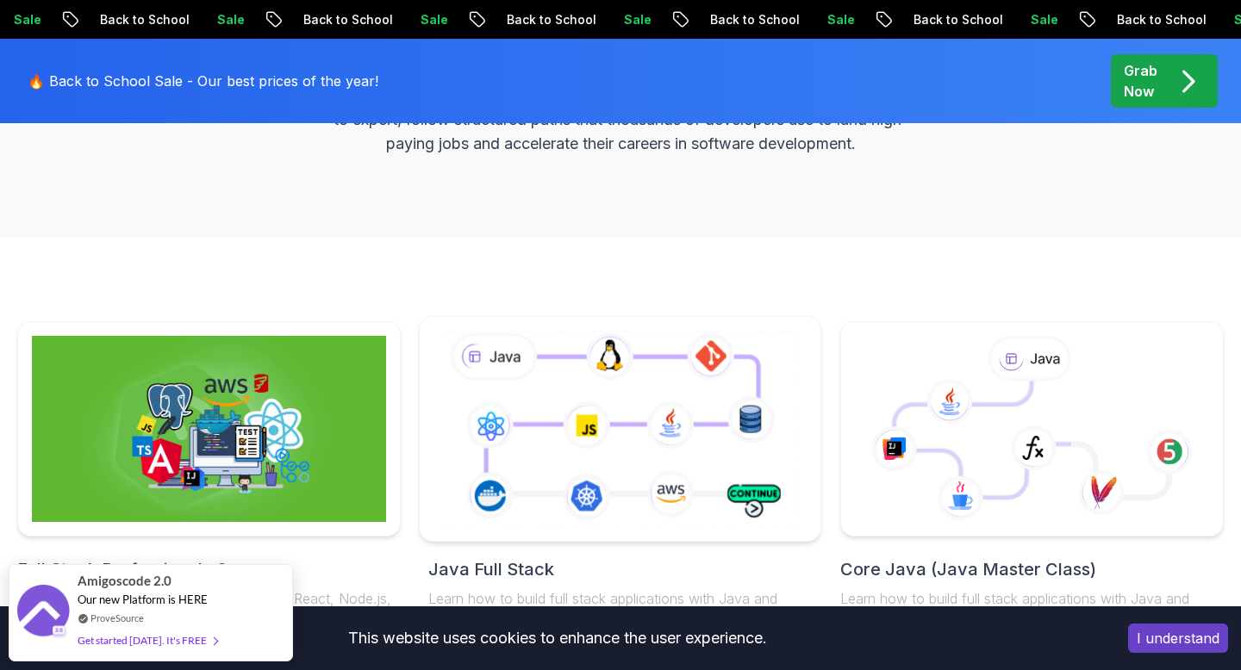
click at [534, 429] on icon at bounding box center [620, 428] width 365 height 203
click at [519, 465] on icon at bounding box center [620, 428] width 365 height 203
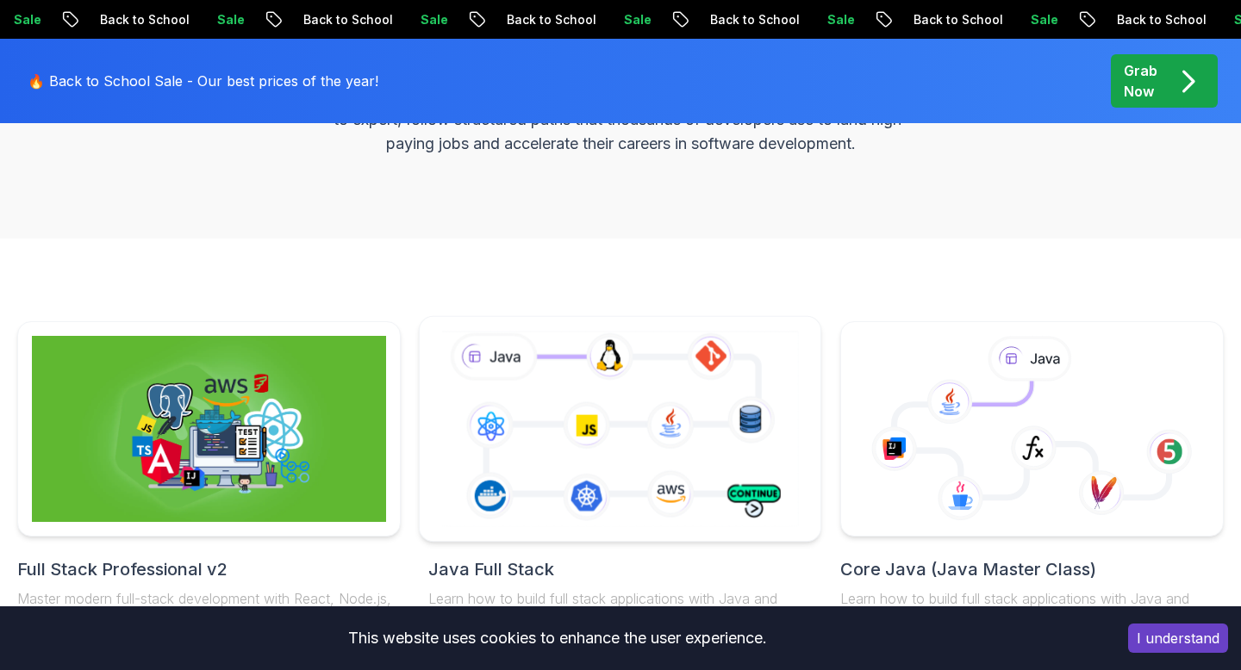
click at [519, 465] on icon at bounding box center [620, 428] width 365 height 203
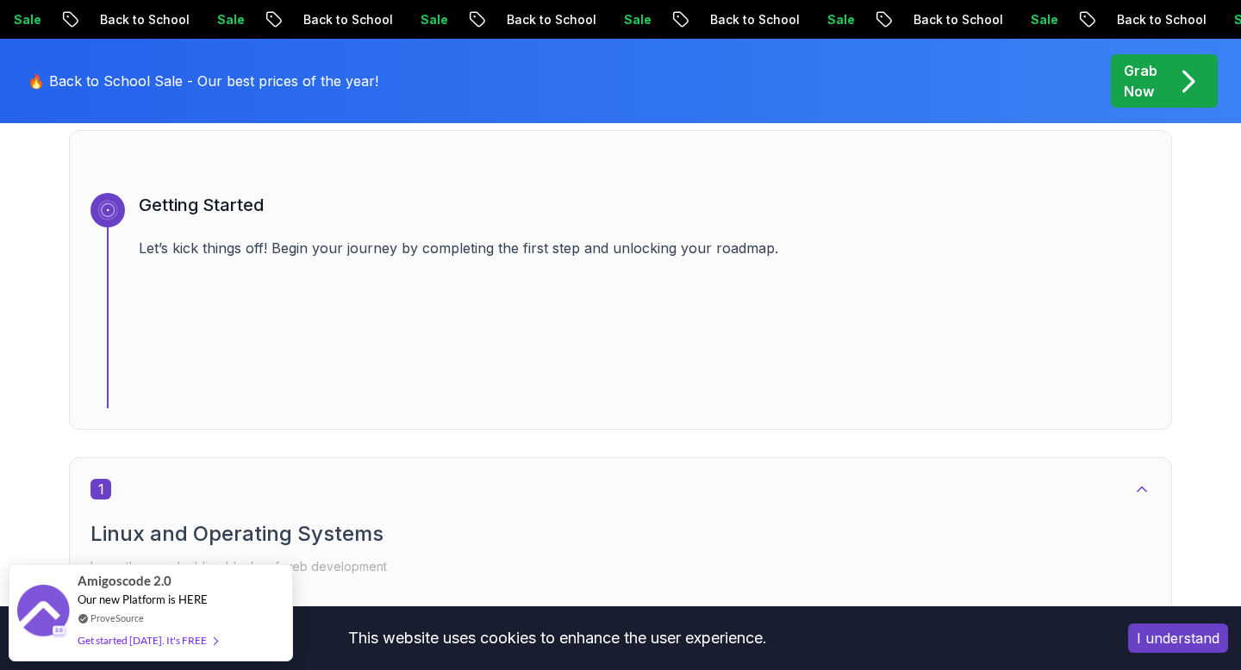
scroll to position [792, 0]
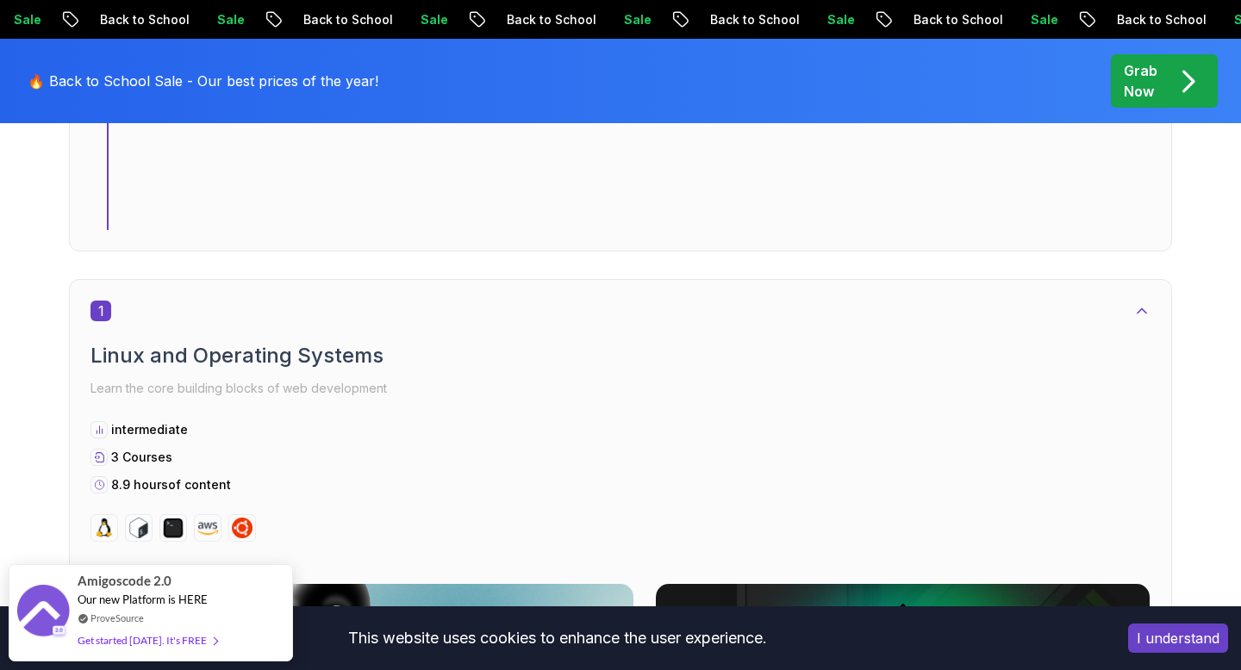
click at [255, 357] on h2 "Linux and Operating Systems" at bounding box center [620, 356] width 1060 height 28
click at [187, 390] on p "Learn the core building blocks of web development" at bounding box center [620, 389] width 1060 height 24
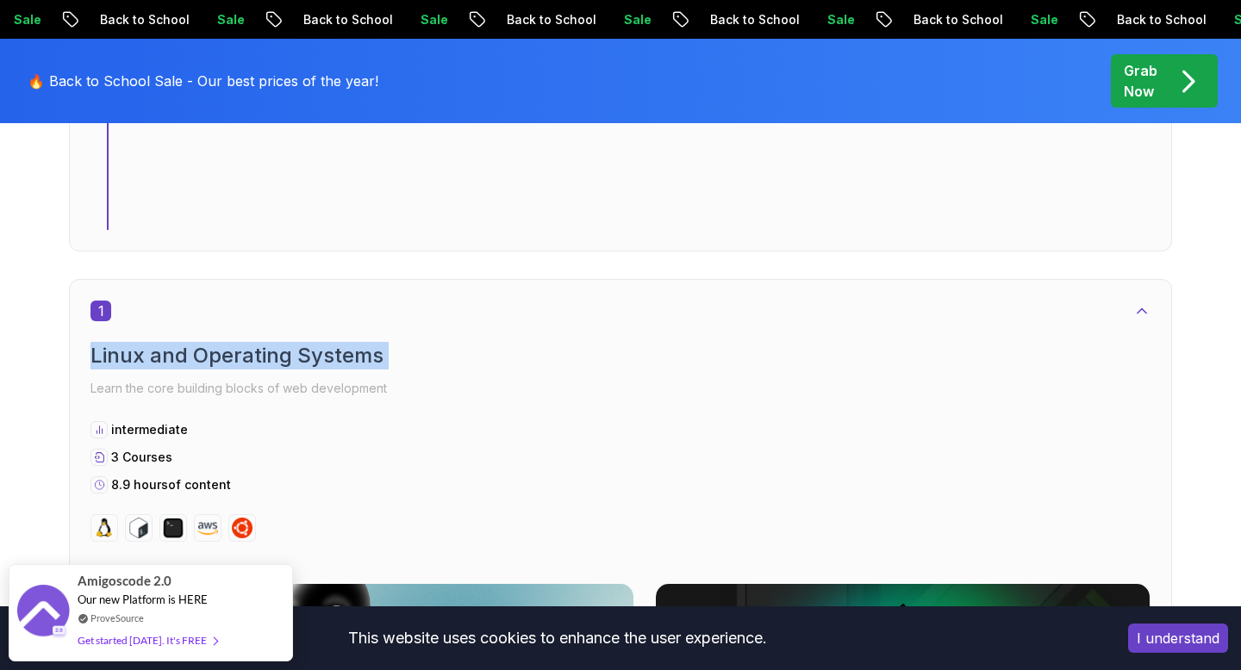
click at [187, 390] on p "Learn the core building blocks of web development" at bounding box center [620, 389] width 1060 height 24
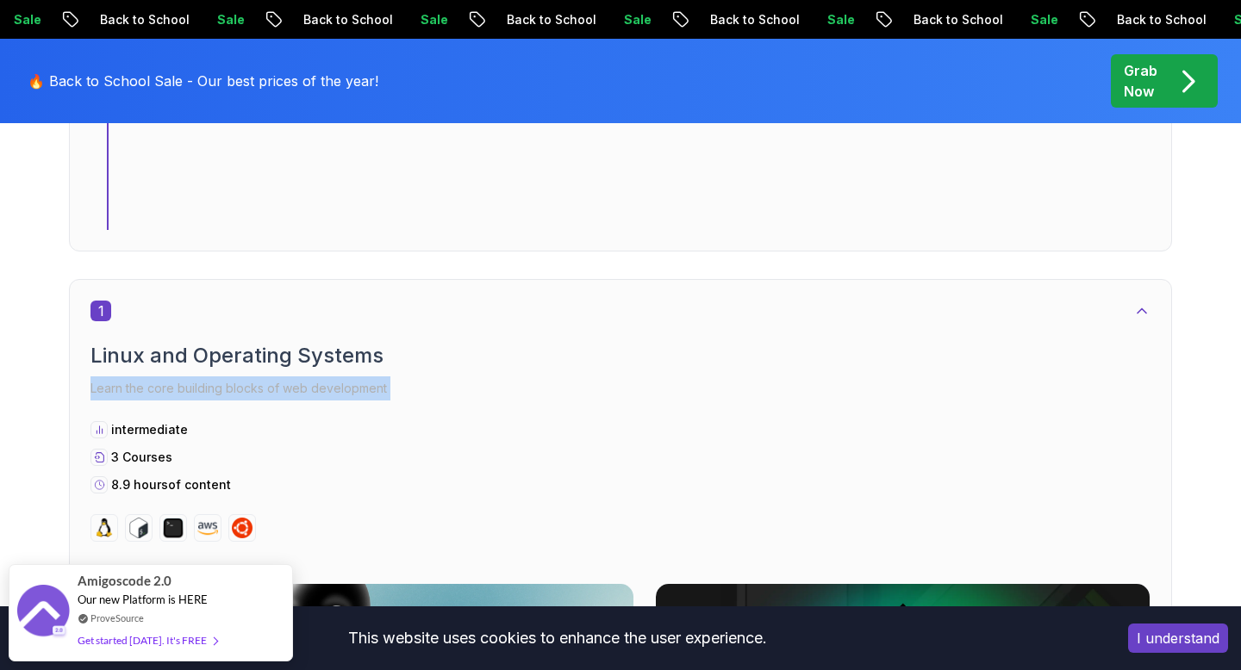
click at [187, 390] on p "Learn the core building blocks of web development" at bounding box center [620, 389] width 1060 height 24
click at [225, 368] on h2 "Linux and Operating Systems" at bounding box center [620, 356] width 1060 height 28
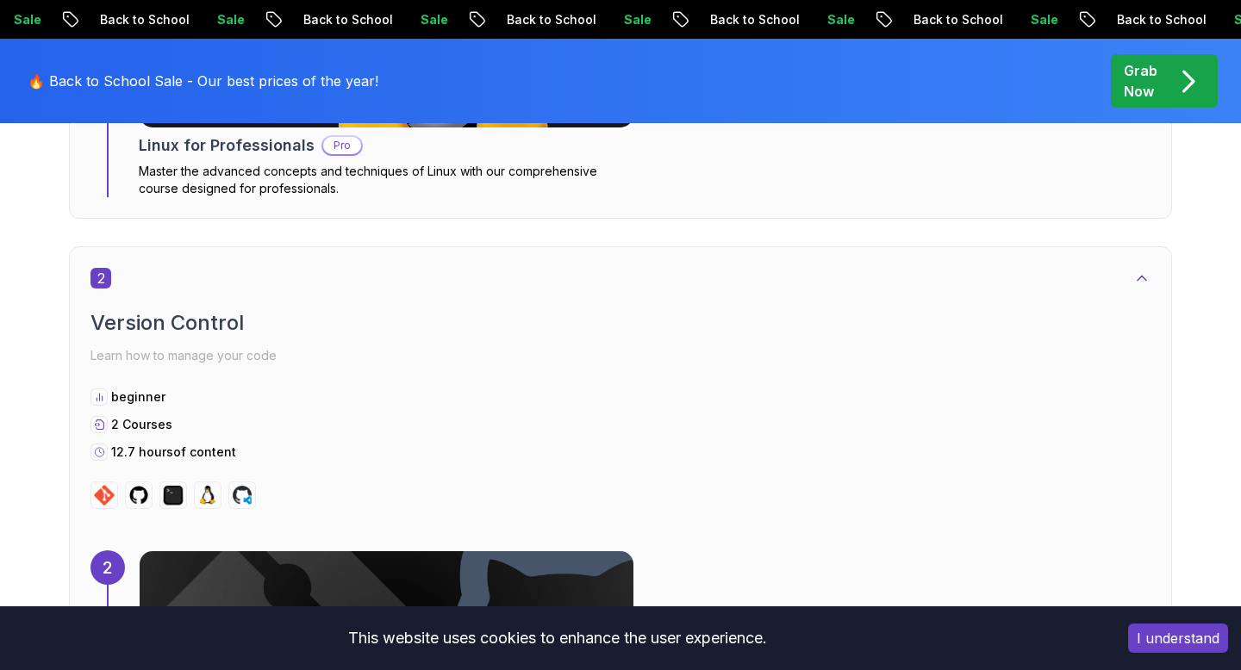
scroll to position [1760, 0]
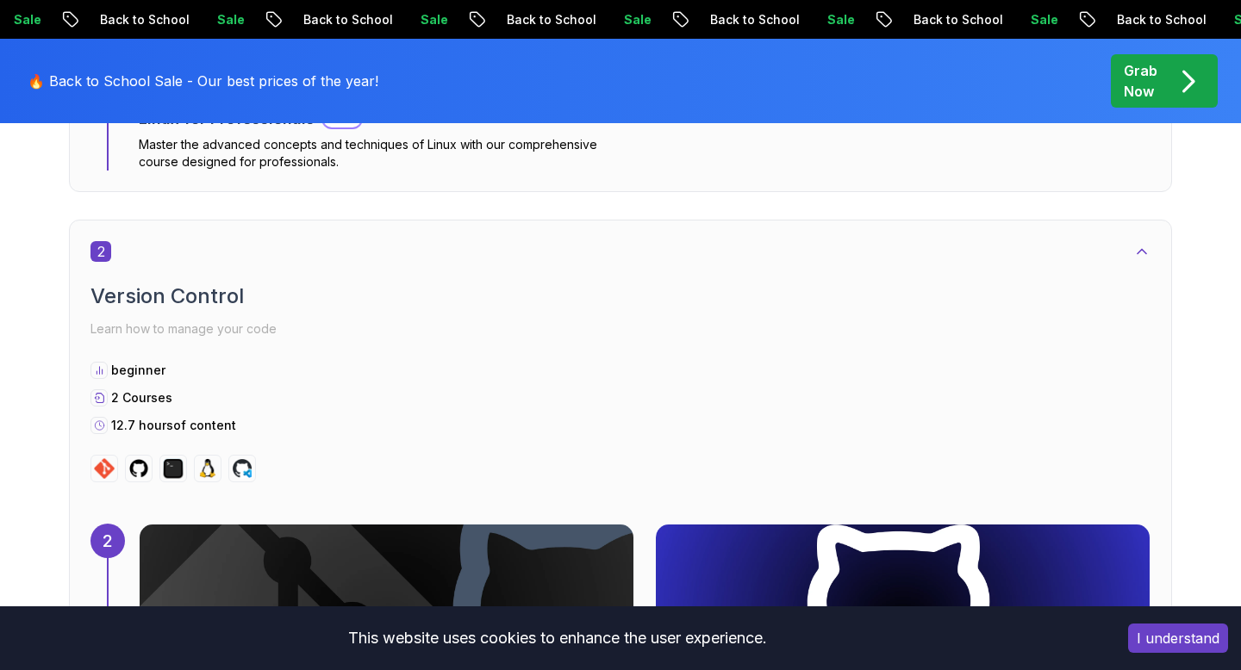
click at [210, 302] on h2 "Version Control" at bounding box center [620, 297] width 1060 height 28
click at [208, 335] on p "Learn how to manage your code" at bounding box center [620, 329] width 1060 height 24
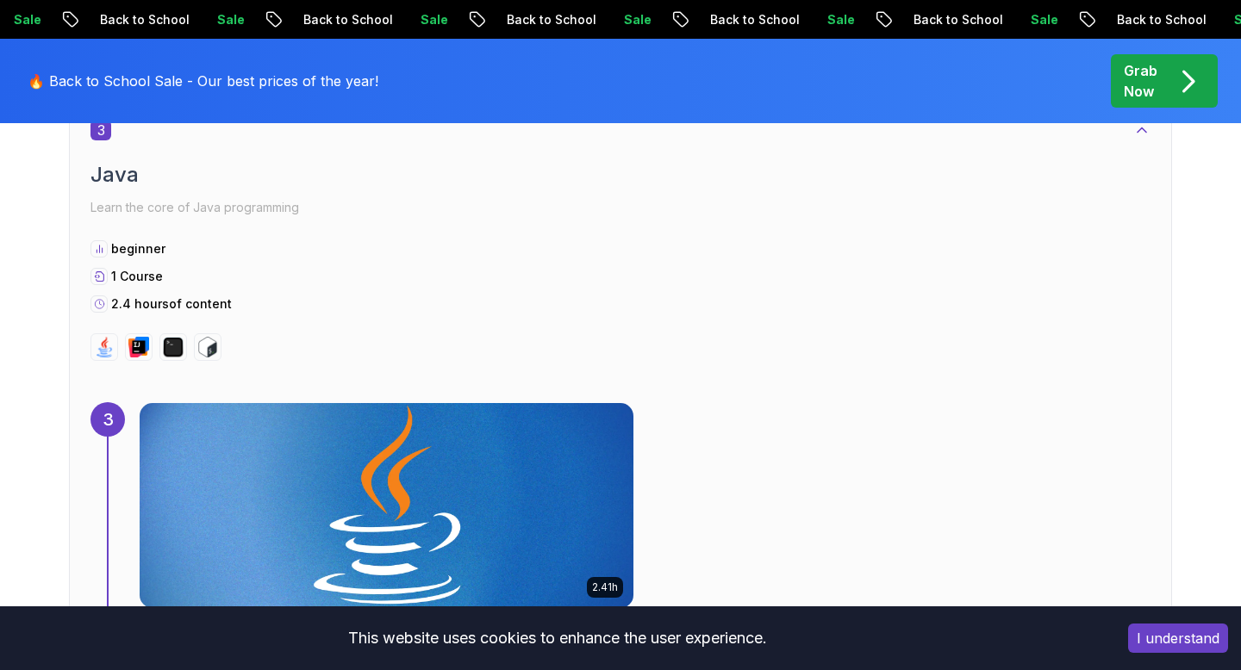
scroll to position [2682, 0]
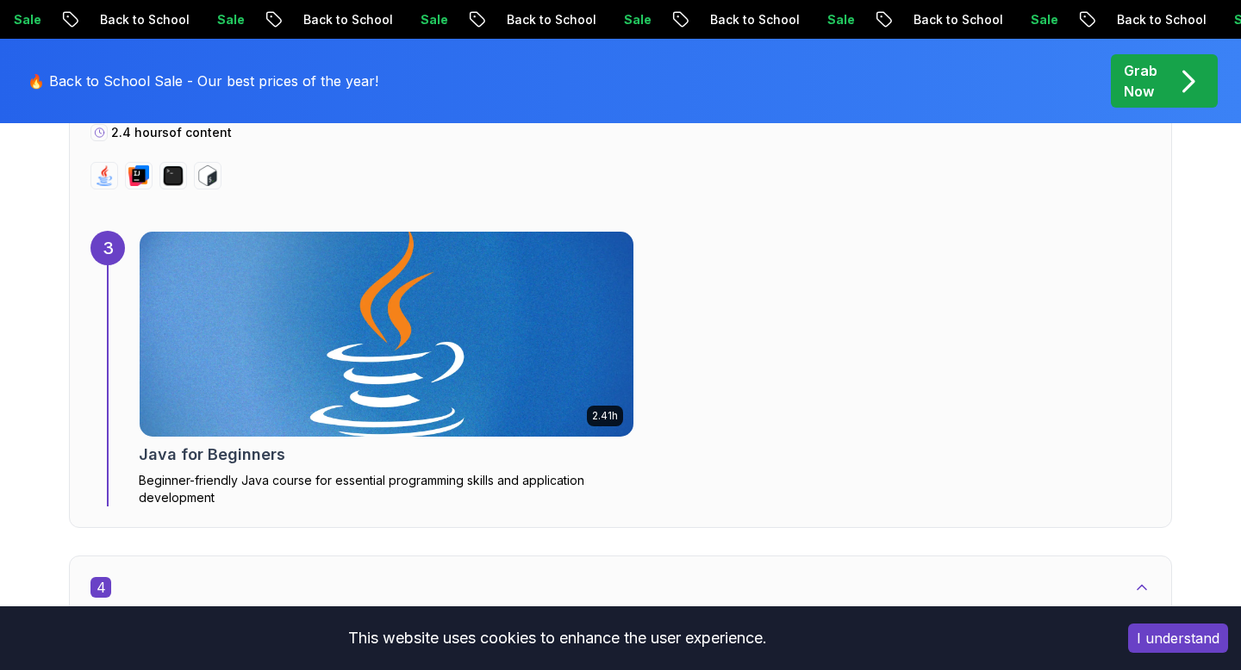
click at [377, 329] on img at bounding box center [387, 334] width 519 height 215
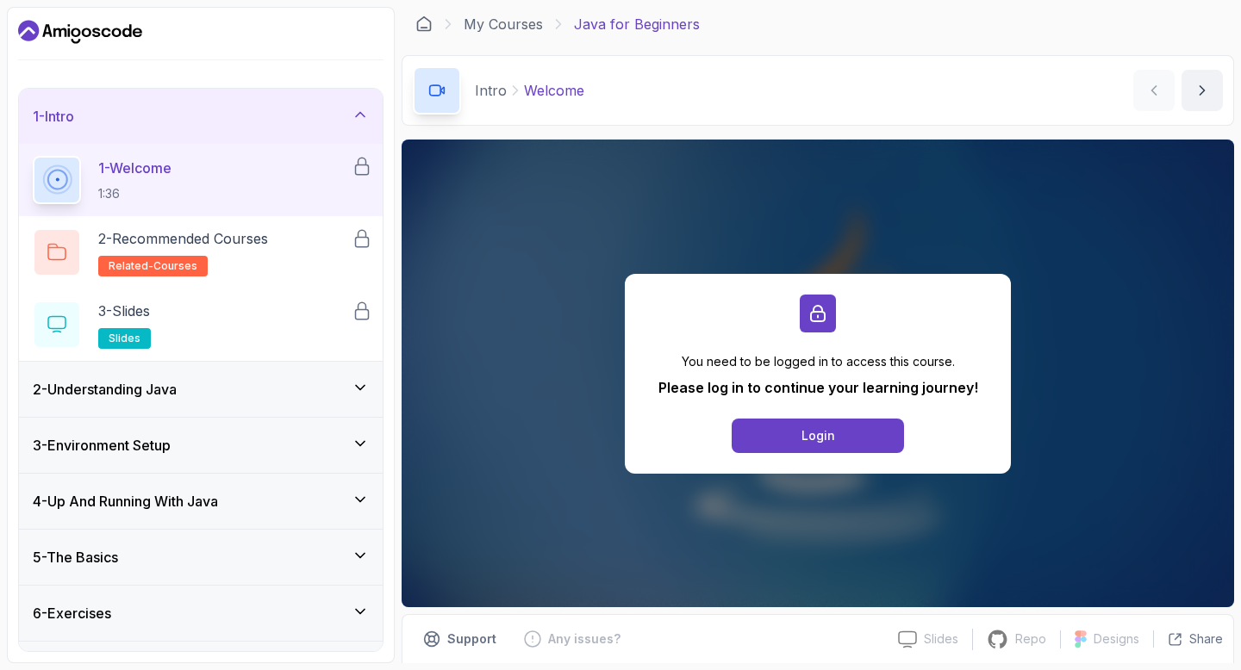
click at [360, 393] on icon at bounding box center [360, 387] width 17 height 17
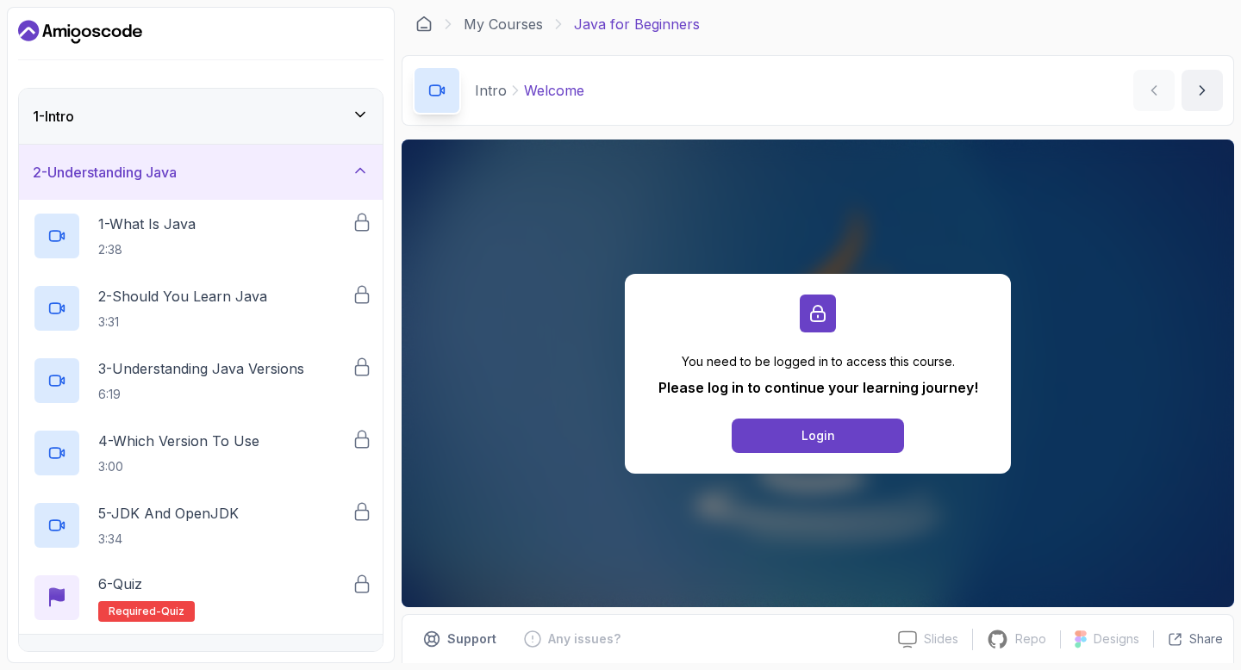
click at [358, 172] on icon at bounding box center [360, 170] width 17 height 17
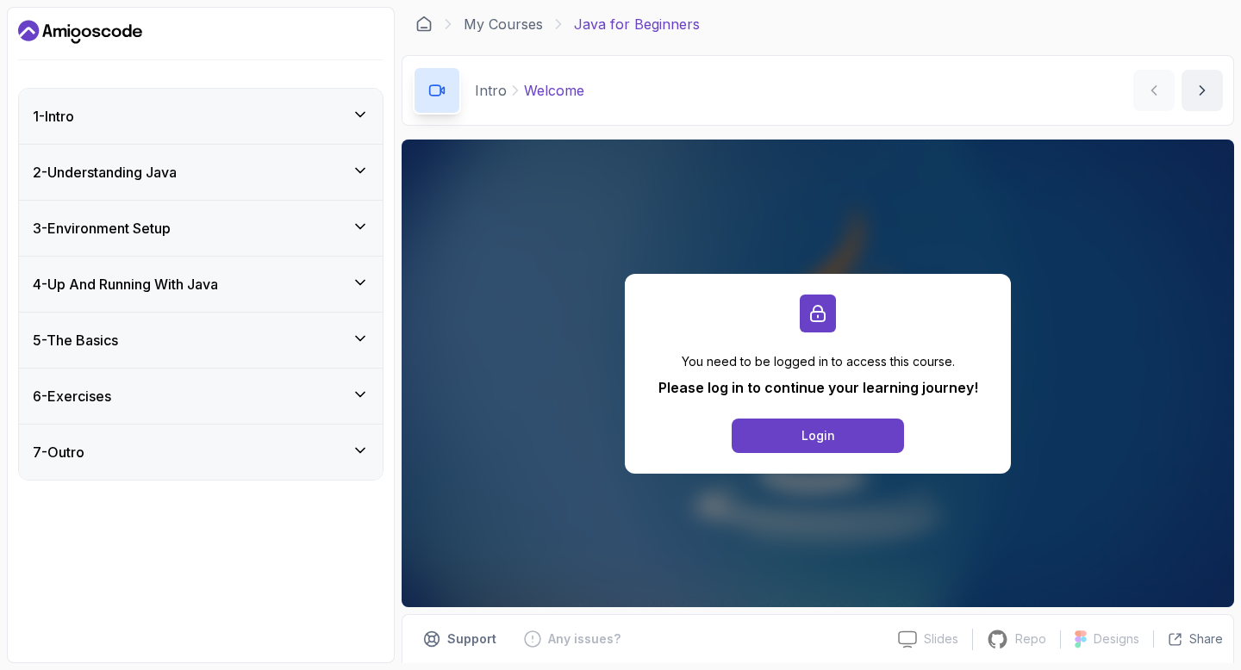
click at [309, 221] on div "3 - Environment Setup" at bounding box center [201, 228] width 336 height 21
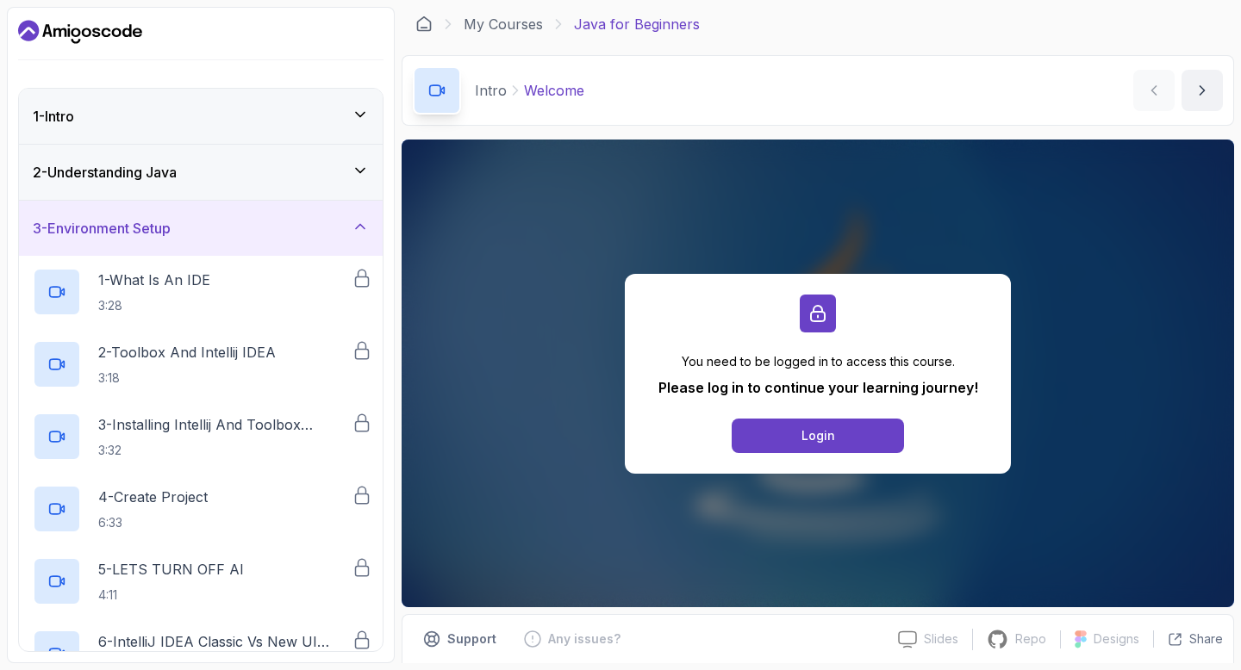
click at [309, 221] on div "3 - Environment Setup" at bounding box center [201, 228] width 336 height 21
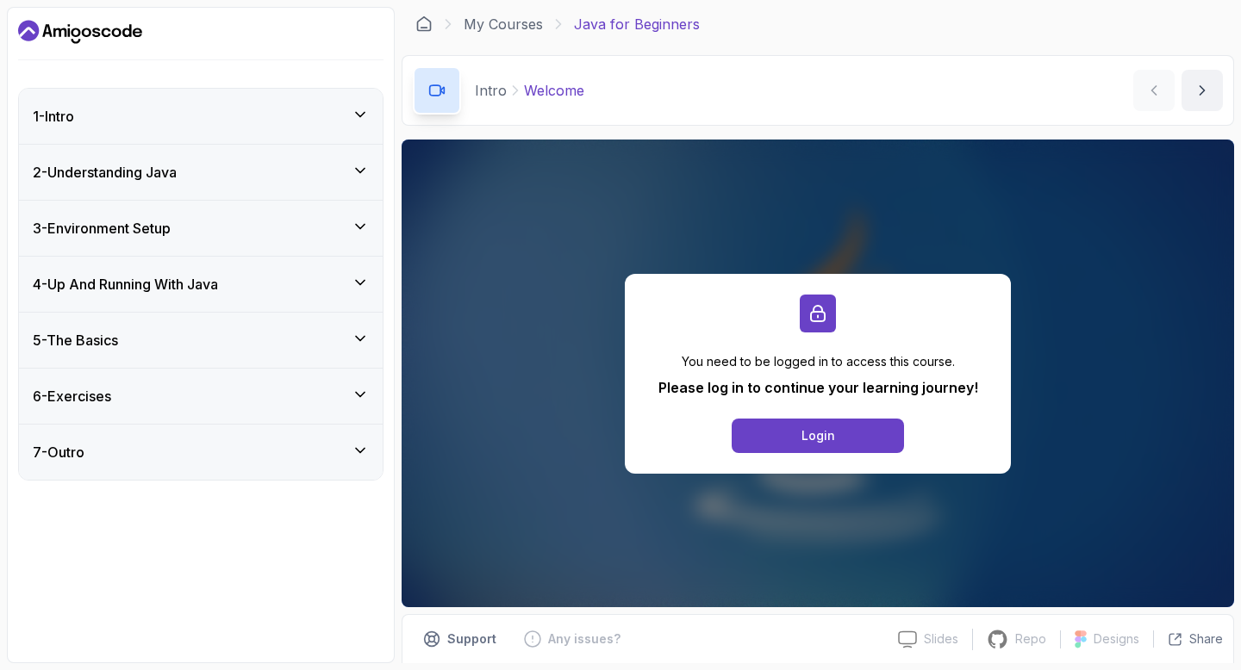
click at [286, 280] on div "4 - Up And Running With Java" at bounding box center [201, 284] width 336 height 21
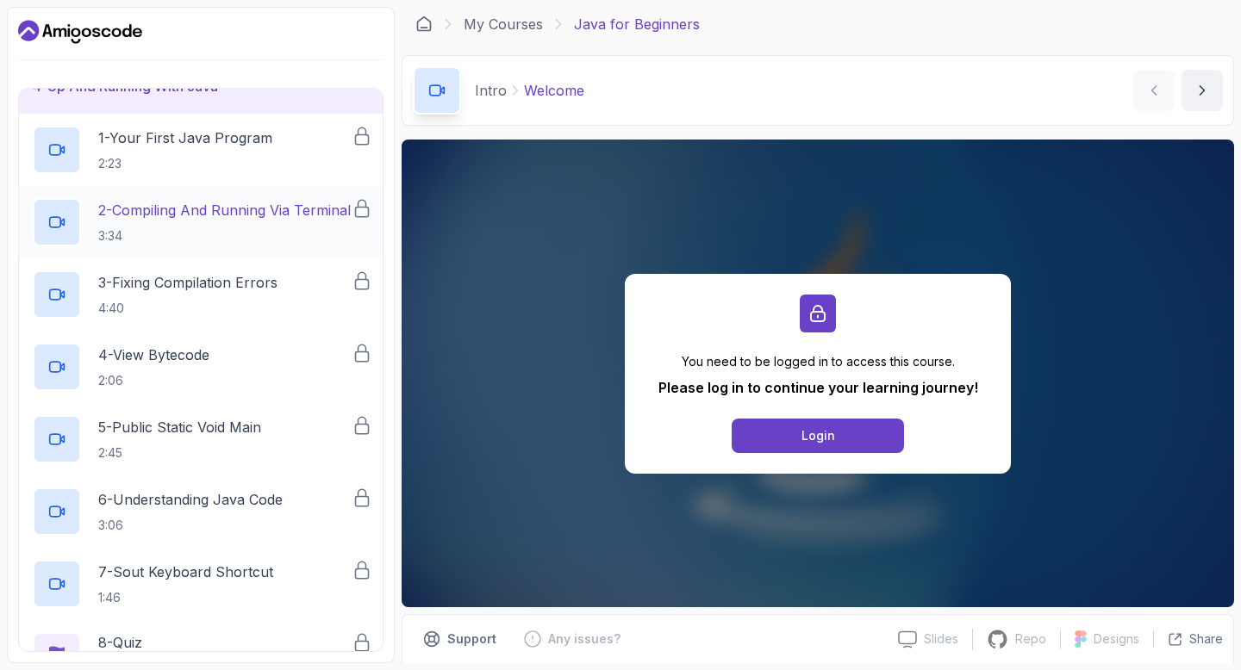
scroll to position [408, 0]
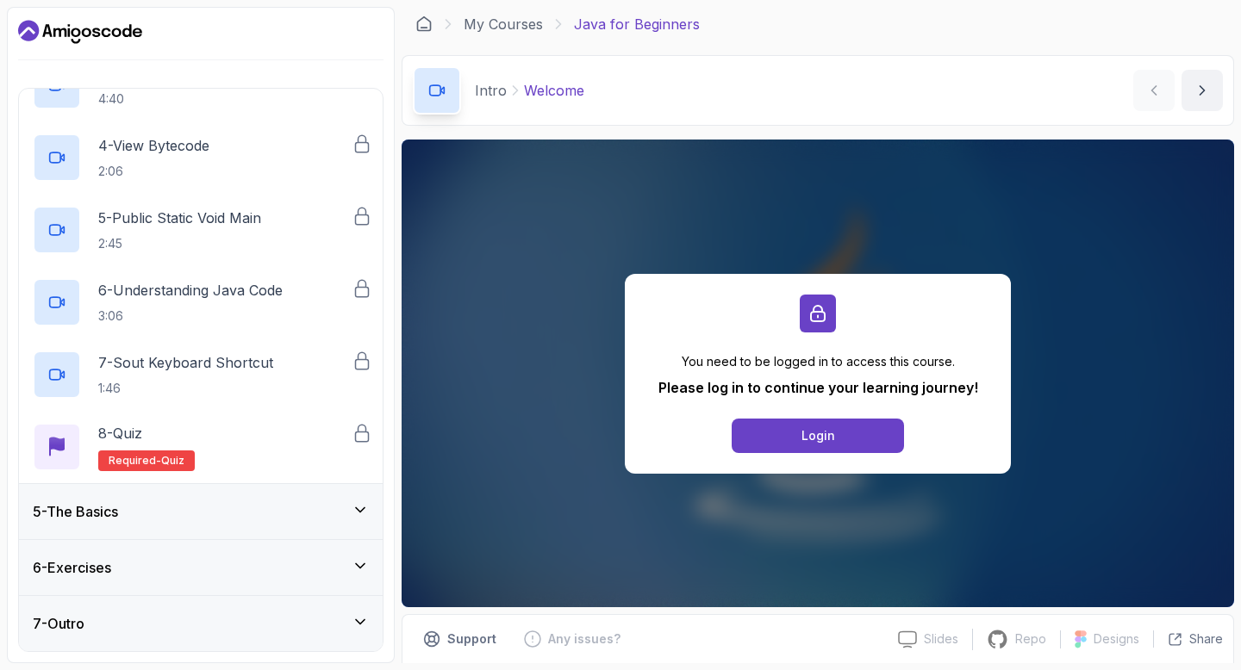
click at [235, 509] on div "5 - The Basics" at bounding box center [201, 512] width 336 height 21
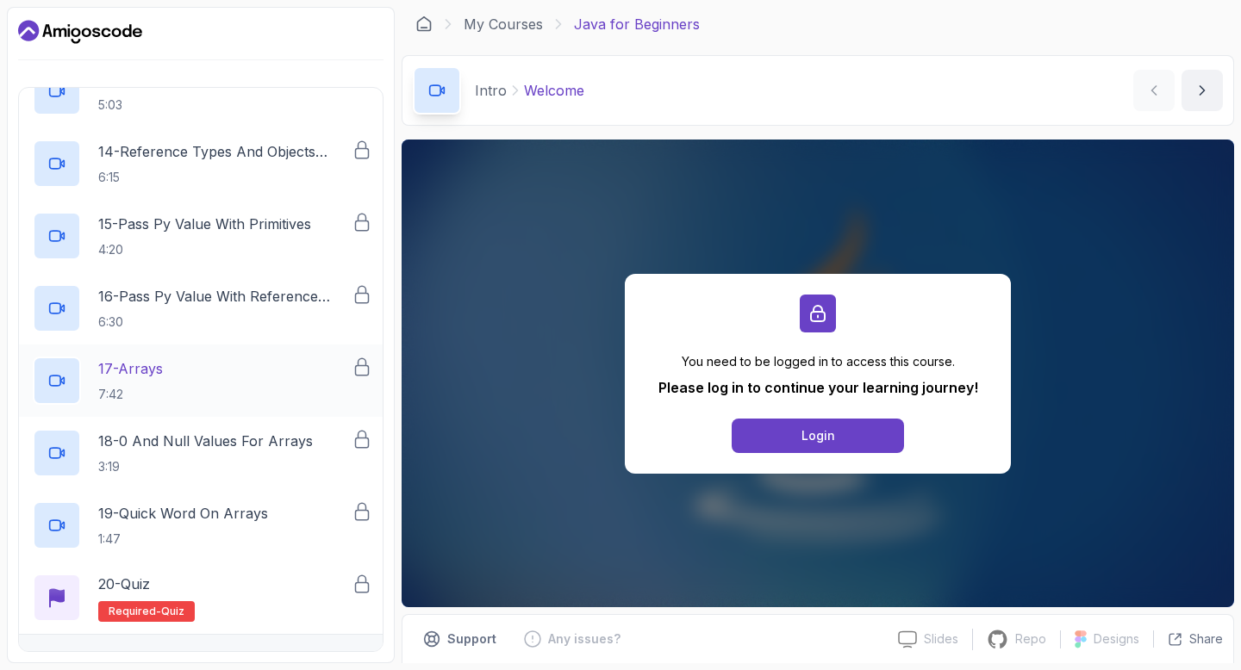
scroll to position [1275, 0]
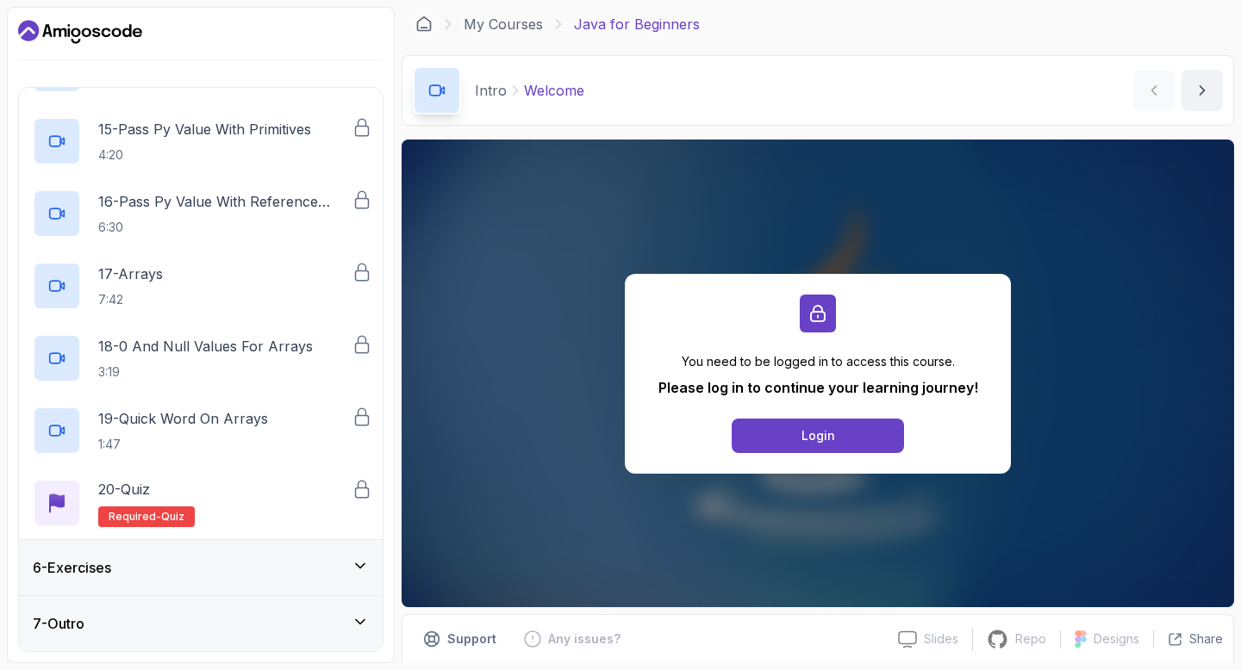
click at [208, 570] on div "6 - Exercises" at bounding box center [201, 568] width 336 height 21
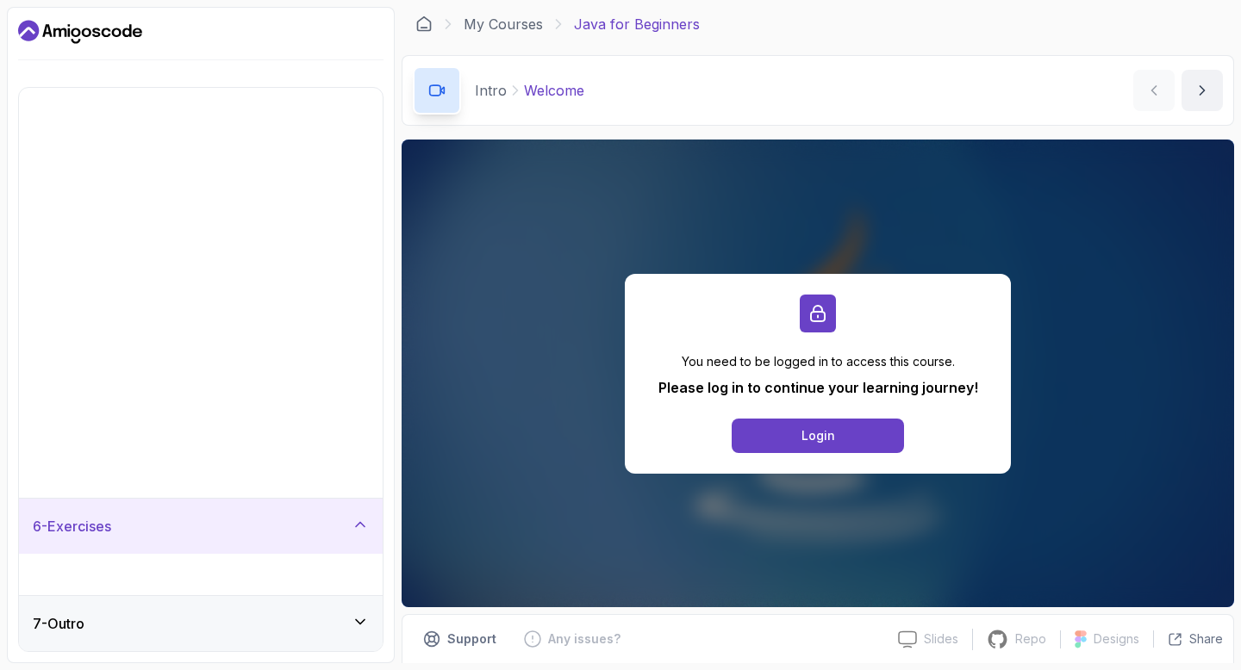
scroll to position [0, 0]
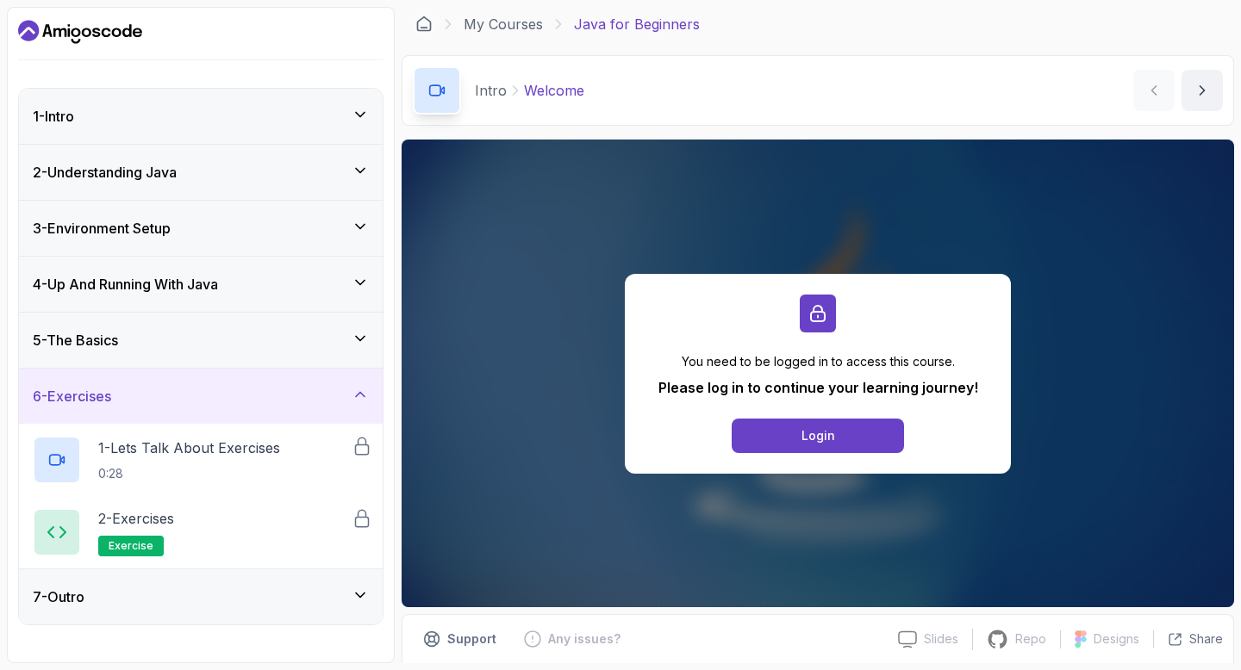
click at [207, 600] on div "7 - Outro" at bounding box center [201, 597] width 336 height 21
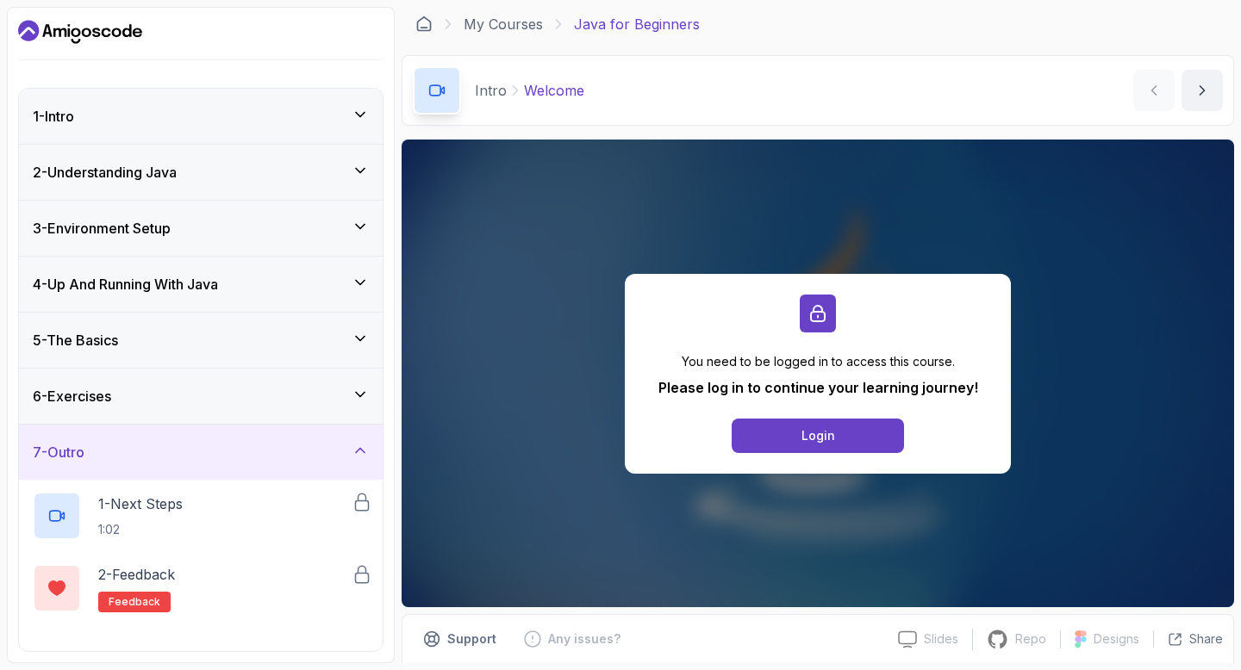
scroll to position [46, 0]
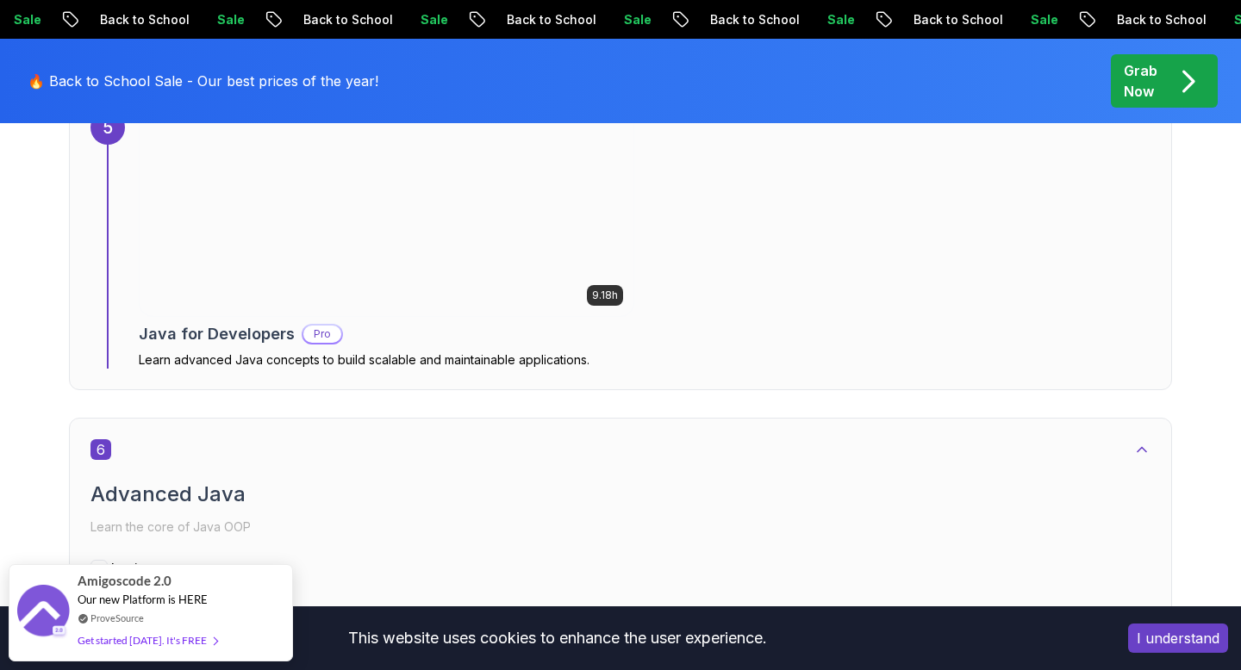
scroll to position [3897, 0]
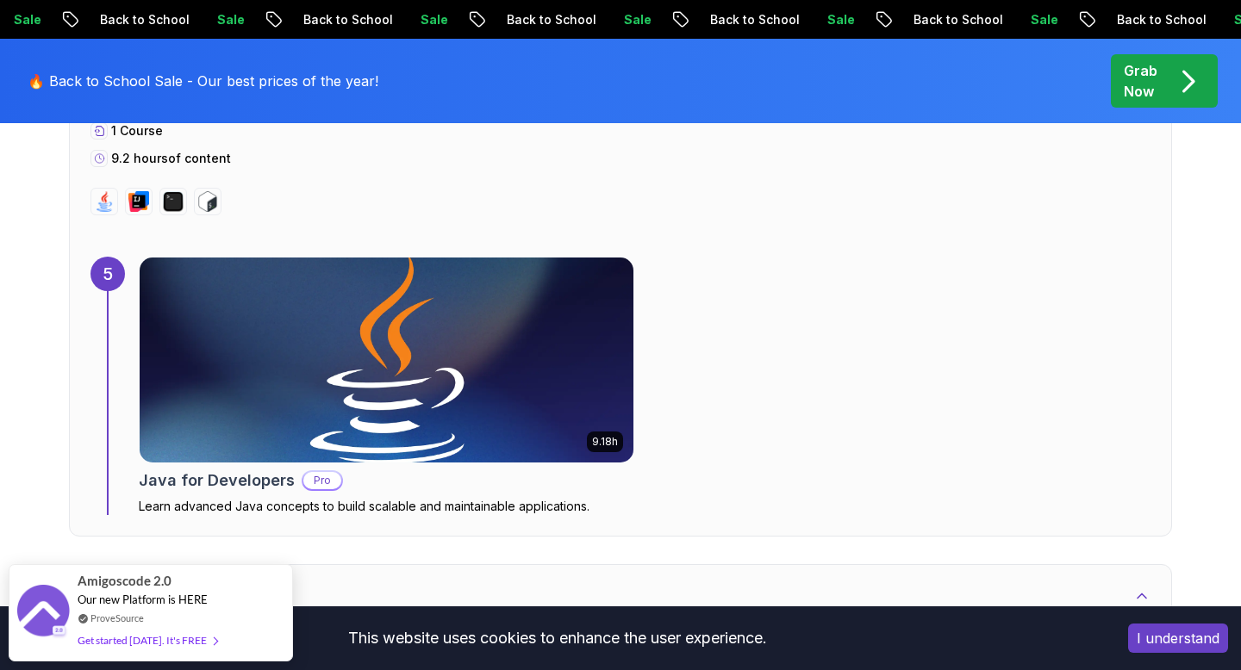
click at [250, 417] on img at bounding box center [387, 360] width 519 height 215
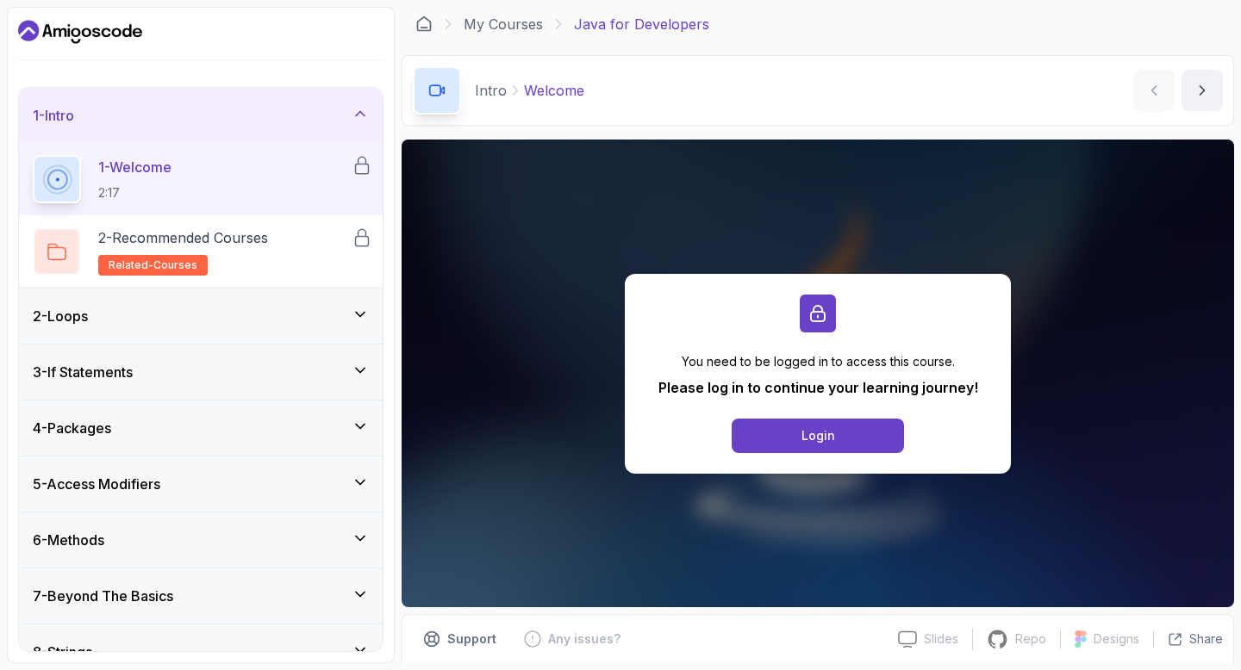
click at [221, 340] on div "2 - Loops" at bounding box center [201, 316] width 364 height 55
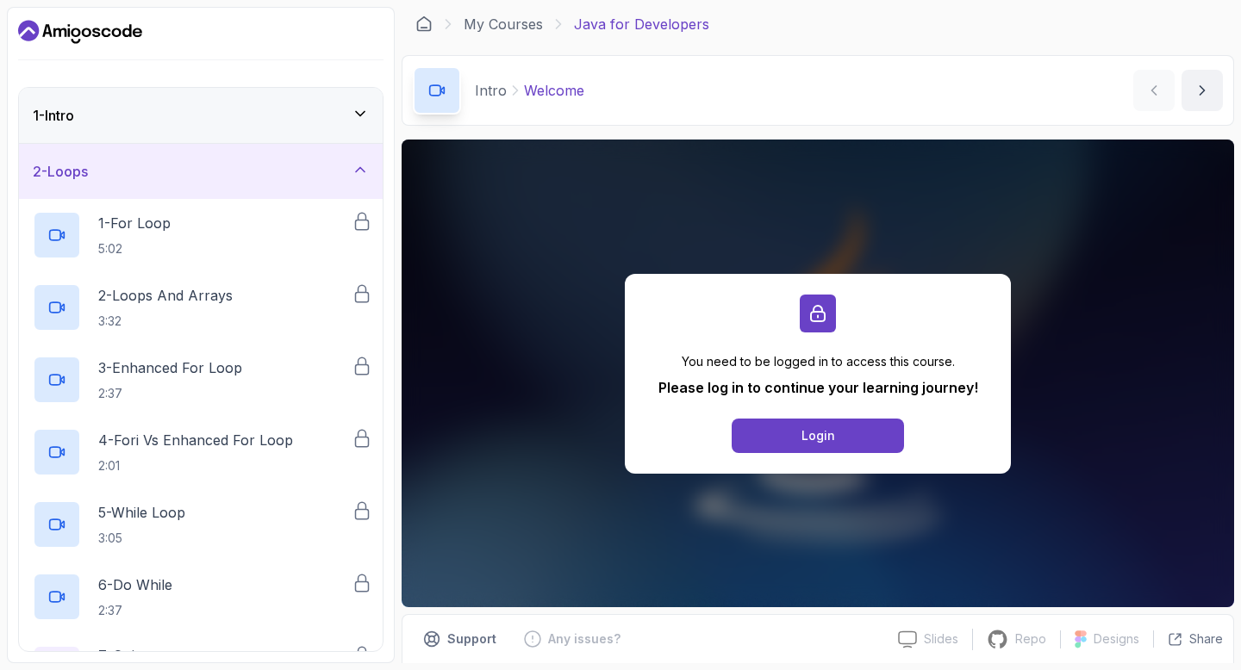
click at [206, 186] on div "2 - Loops" at bounding box center [201, 171] width 364 height 55
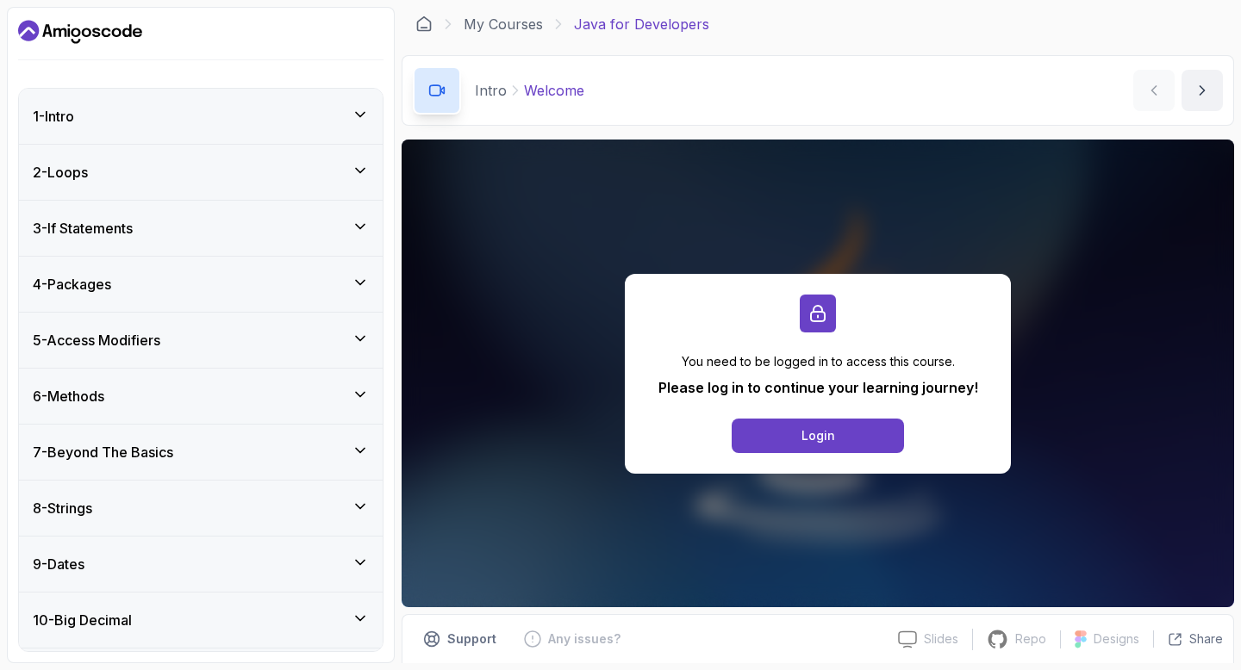
click at [200, 220] on div "3 - If Statements" at bounding box center [201, 228] width 336 height 21
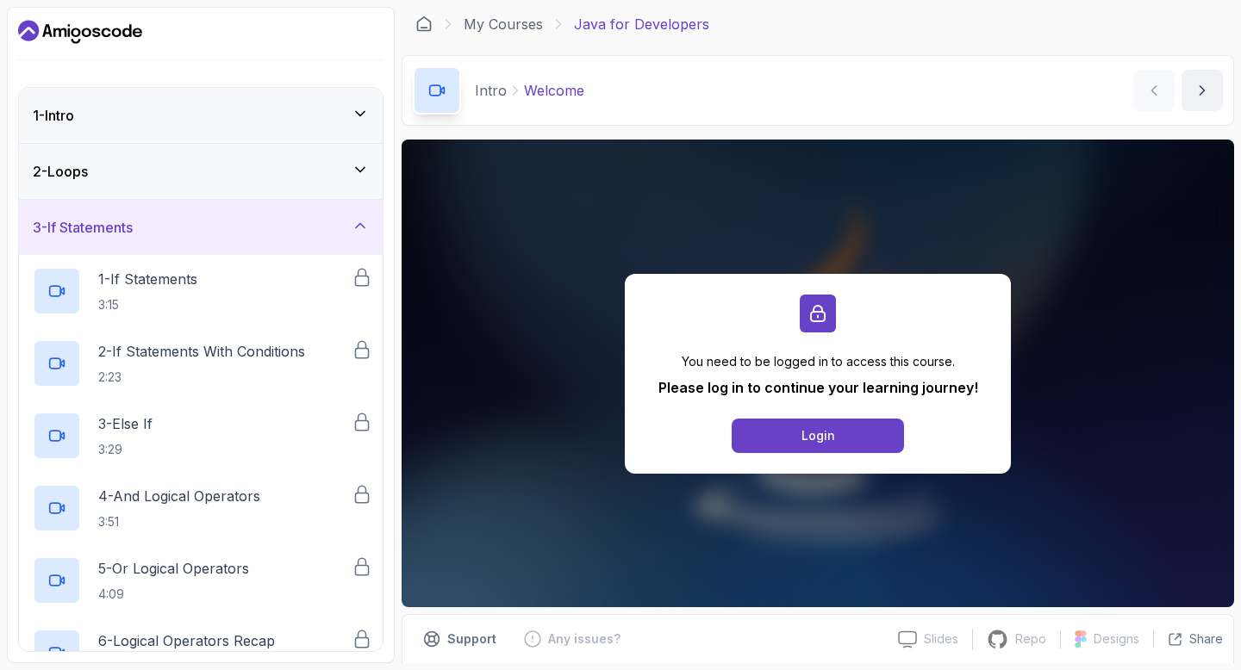
click at [196, 234] on div "3 - If Statements" at bounding box center [201, 227] width 336 height 21
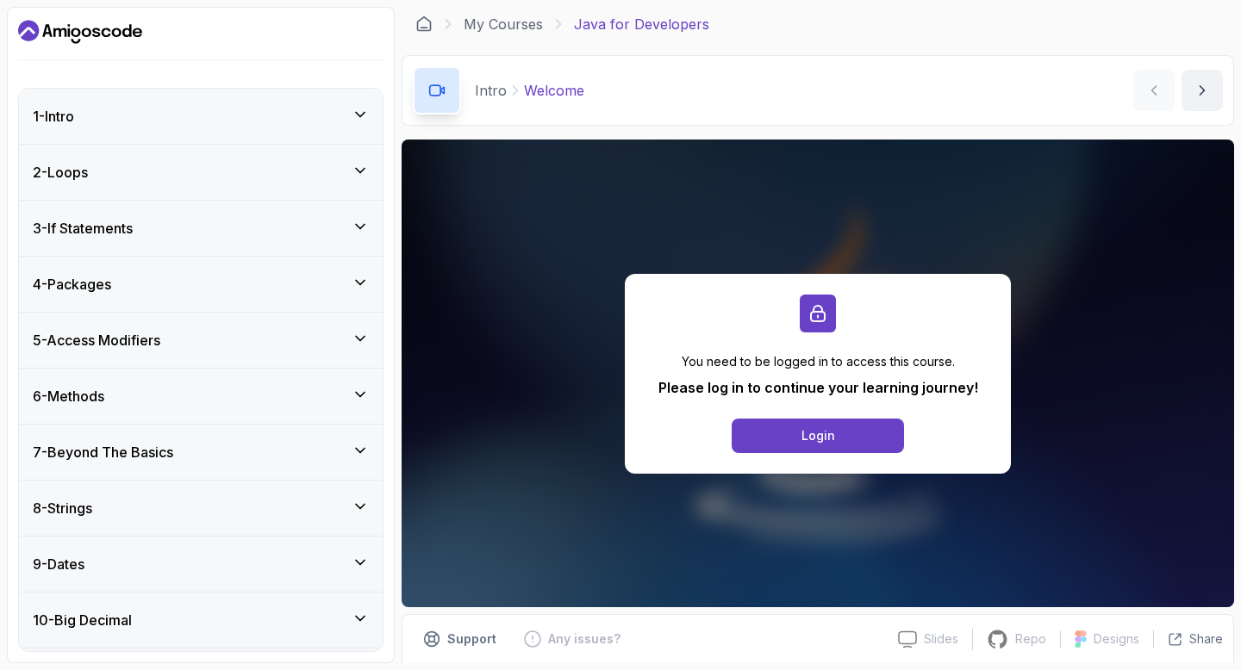
click at [187, 296] on div "4 - Packages" at bounding box center [201, 284] width 364 height 55
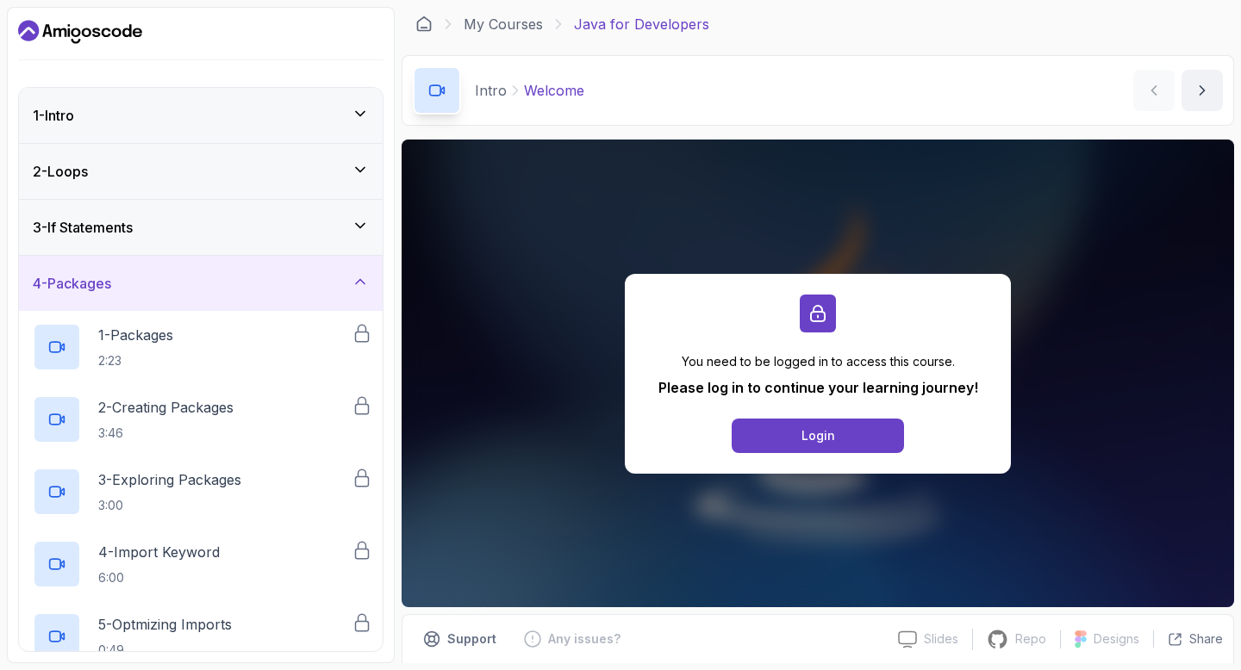
click at [187, 296] on div "4 - Packages" at bounding box center [201, 283] width 364 height 55
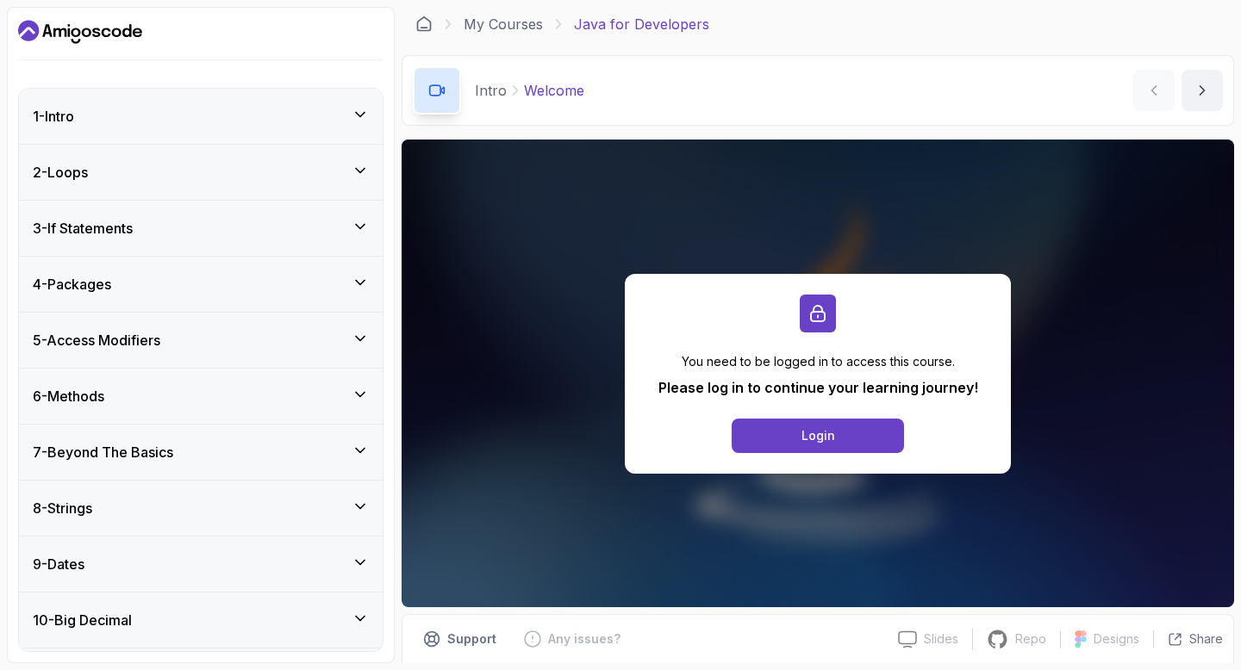
click at [182, 344] on div "5 - Access Modifiers" at bounding box center [201, 340] width 336 height 21
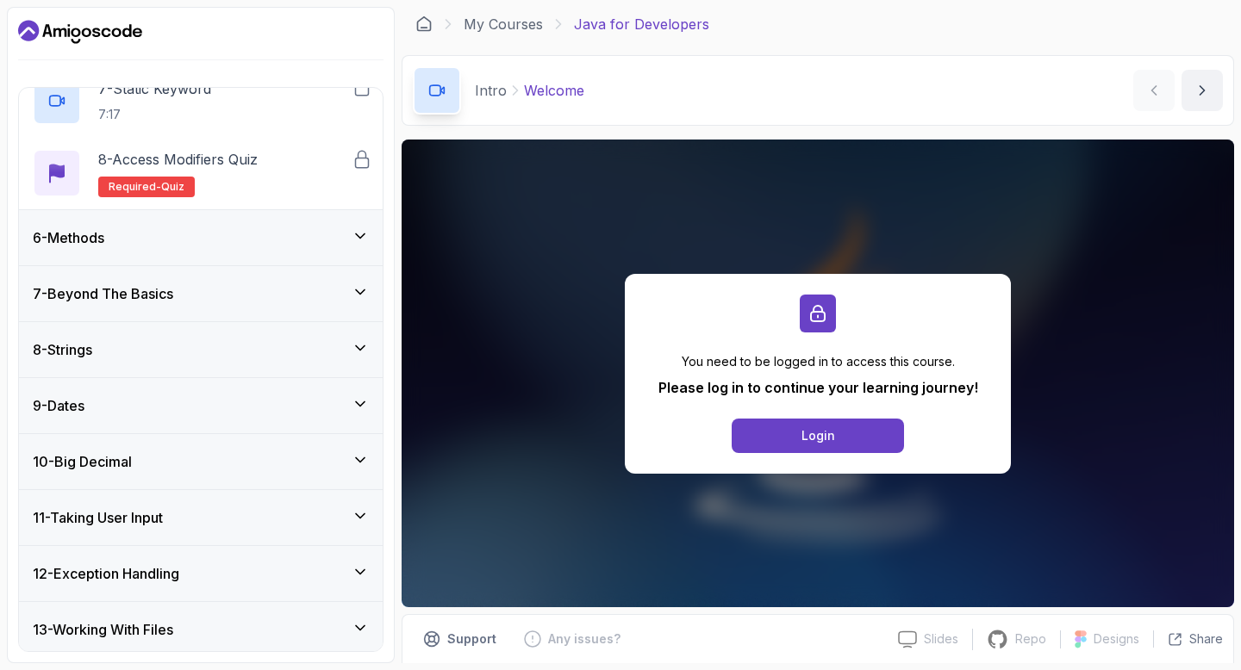
click at [185, 246] on div "6 - Methods" at bounding box center [201, 238] width 336 height 21
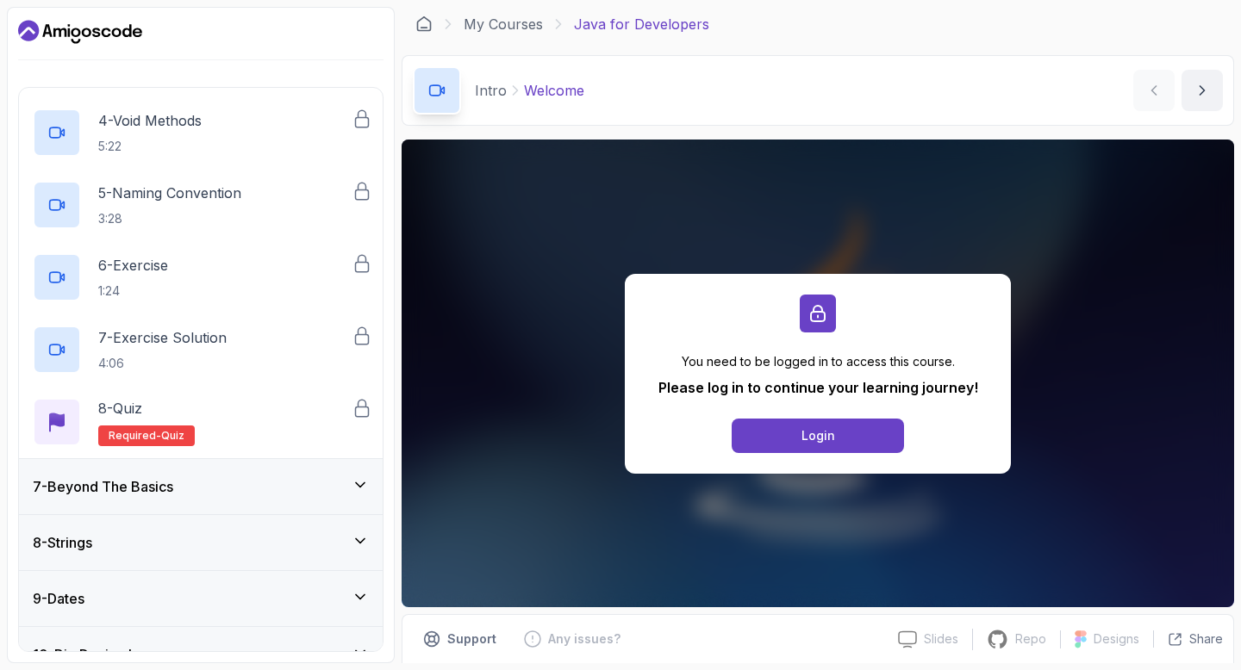
scroll to position [593, 0]
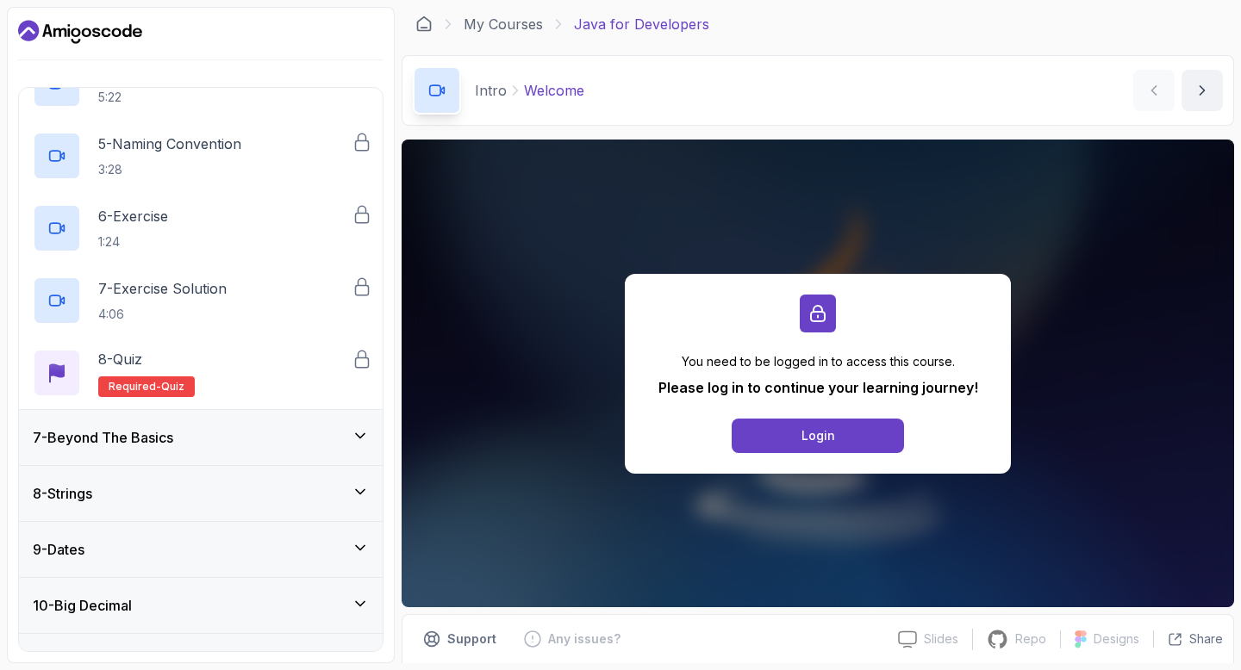
click at [173, 446] on h3 "7 - Beyond The Basics" at bounding box center [103, 437] width 140 height 21
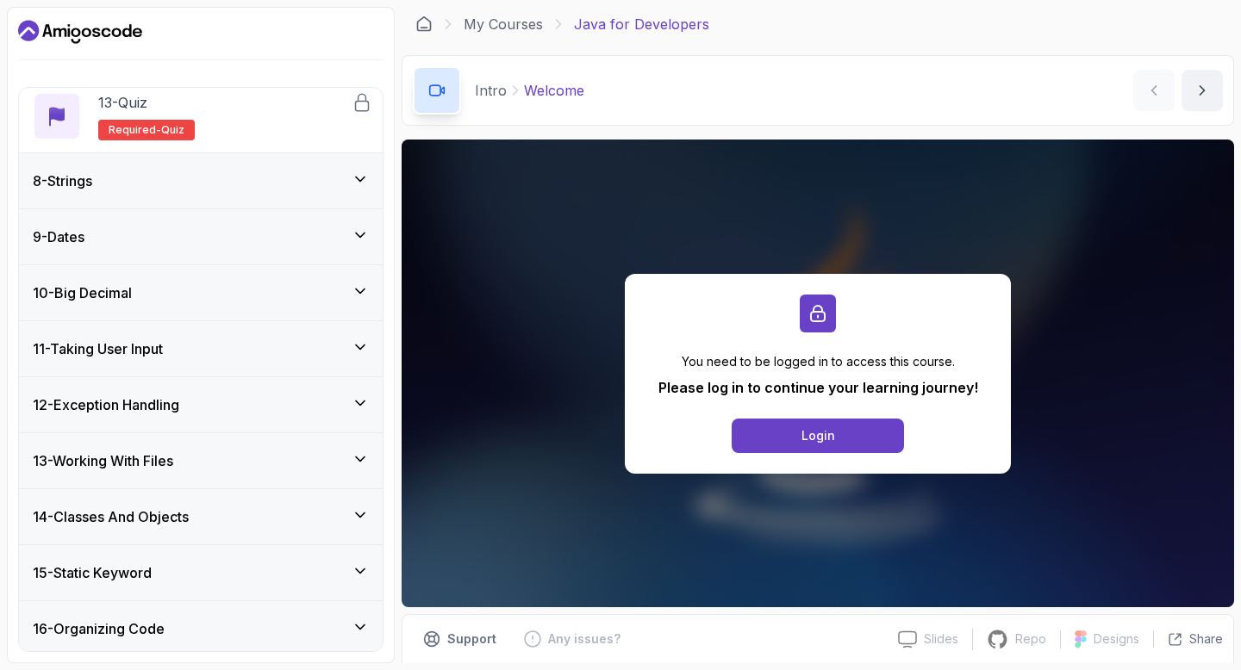
scroll to position [1441, 0]
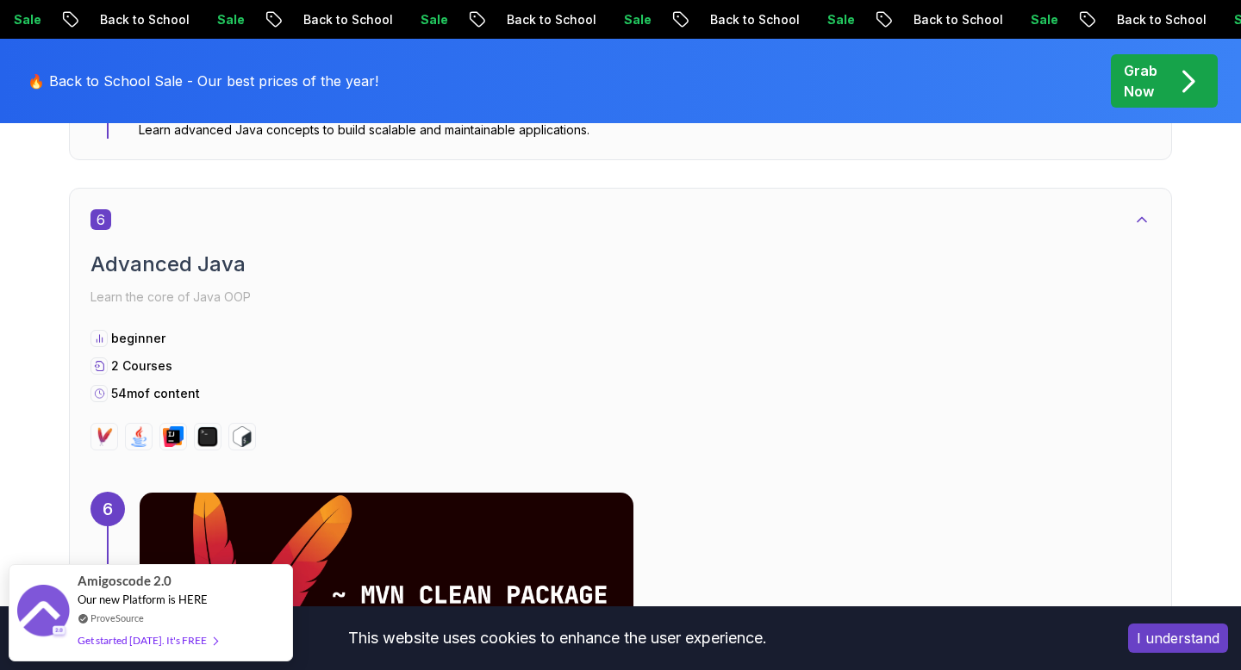
scroll to position [4621, 0]
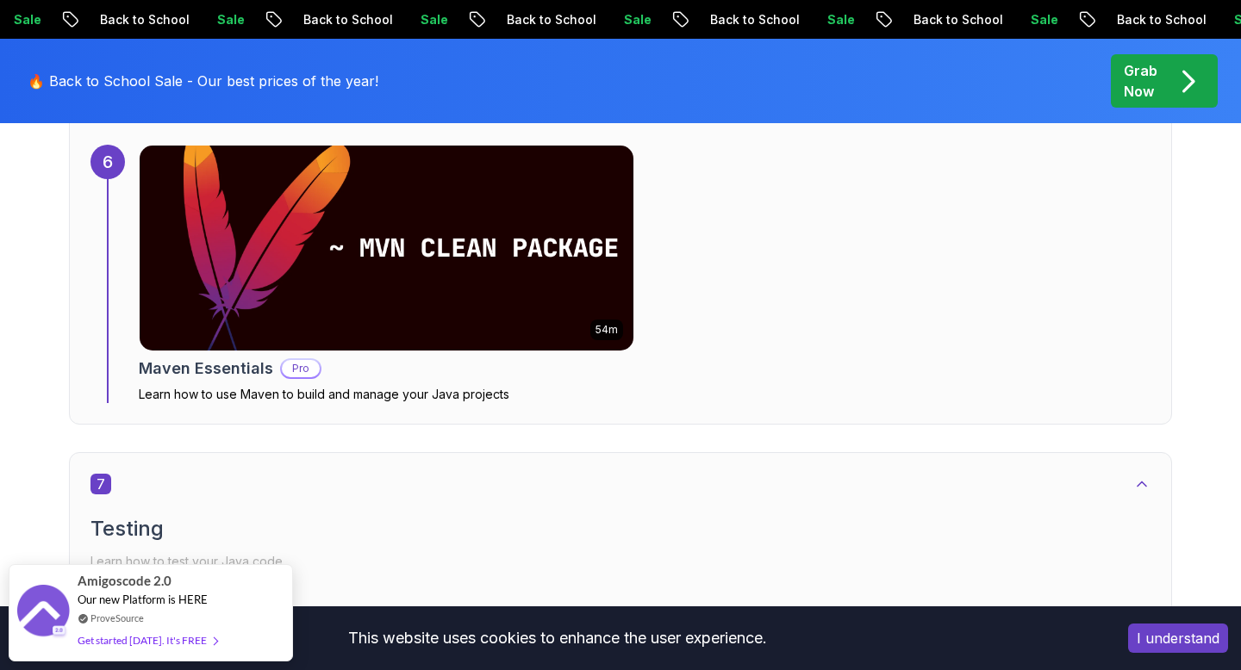
click at [327, 250] on img at bounding box center [387, 247] width 519 height 215
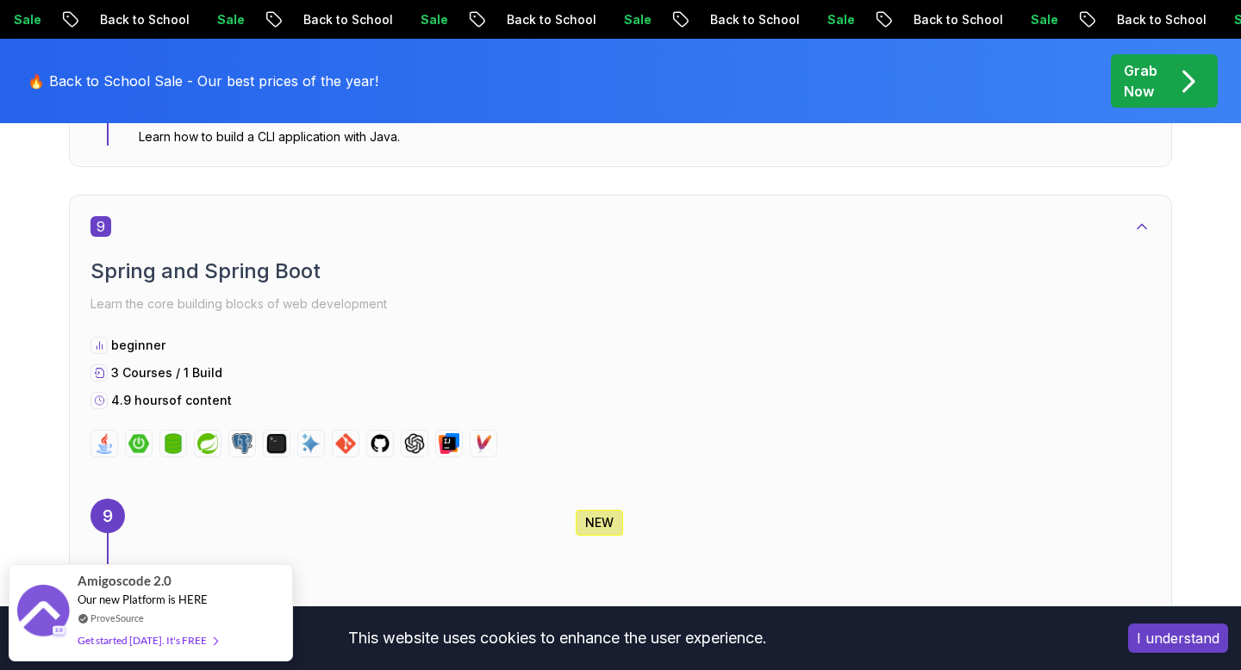
scroll to position [6190, 0]
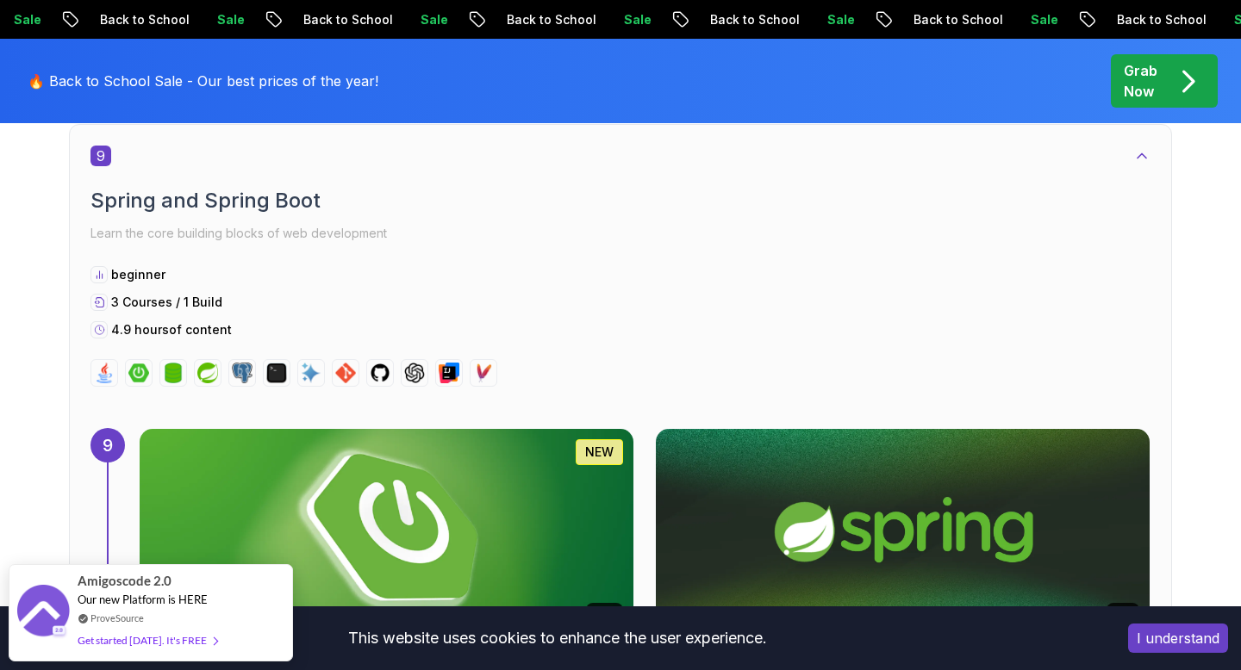
click at [246, 199] on h2 "Spring and Spring Boot" at bounding box center [620, 201] width 1060 height 28
click at [252, 246] on div "9 Spring and Spring Boot Learn the core building blocks of web development begi…" at bounding box center [620, 266] width 1060 height 241
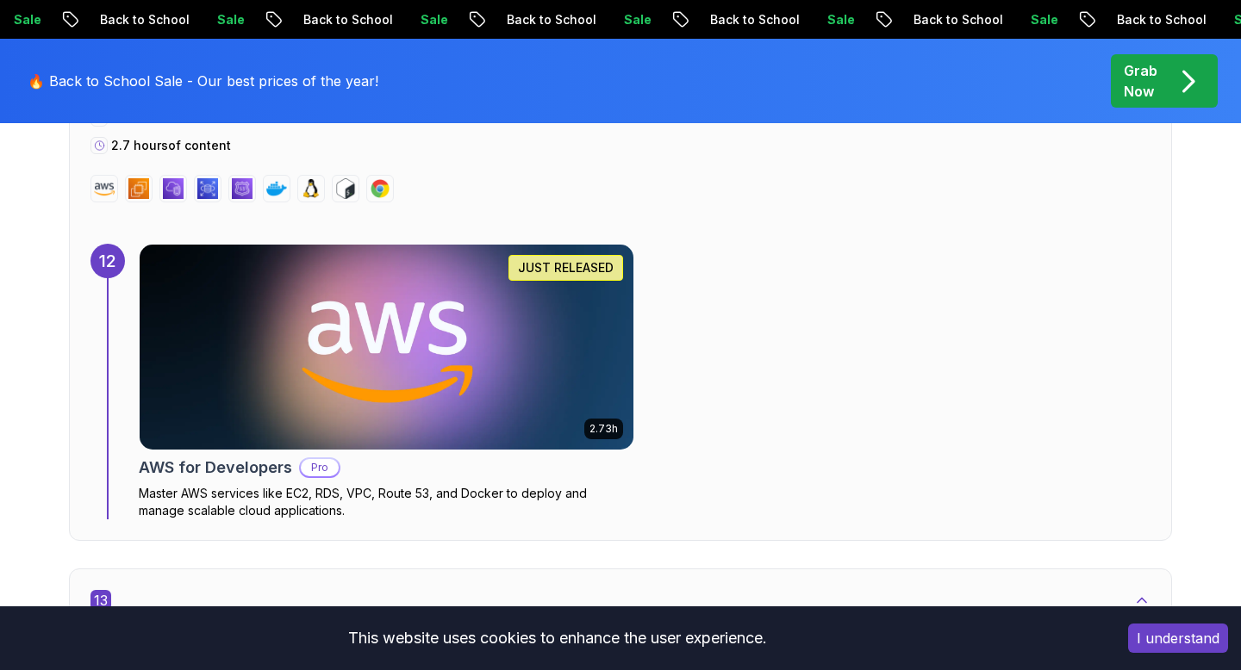
scroll to position [9693, 0]
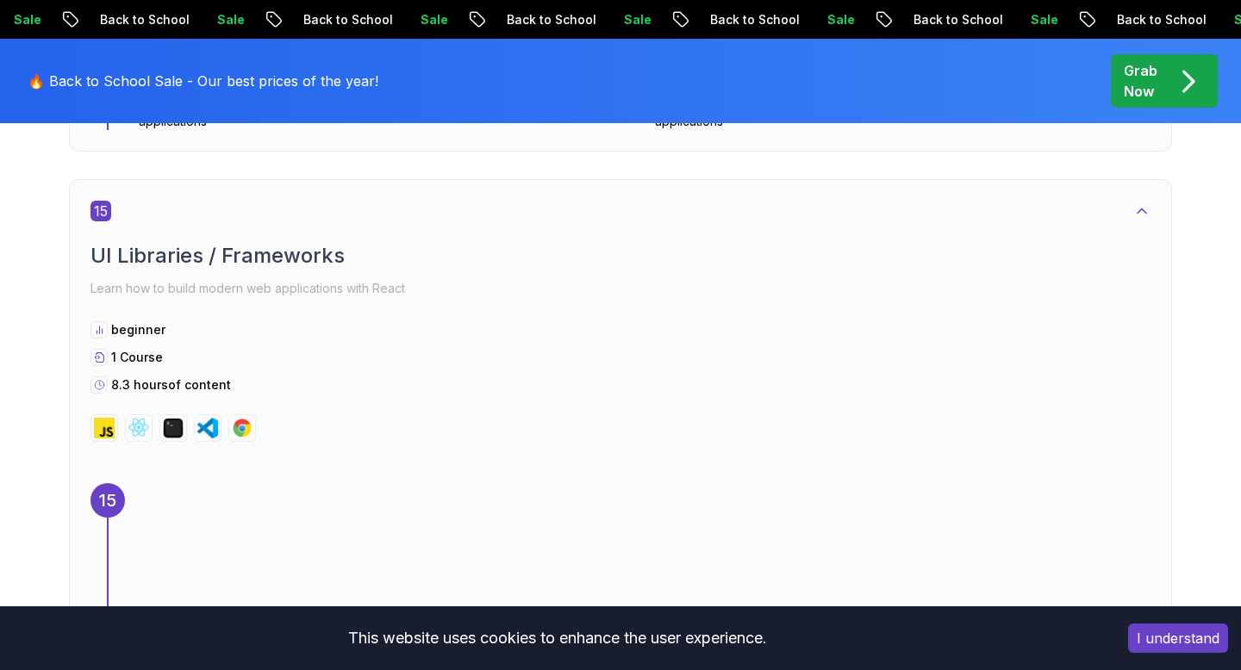
scroll to position [11982, 0]
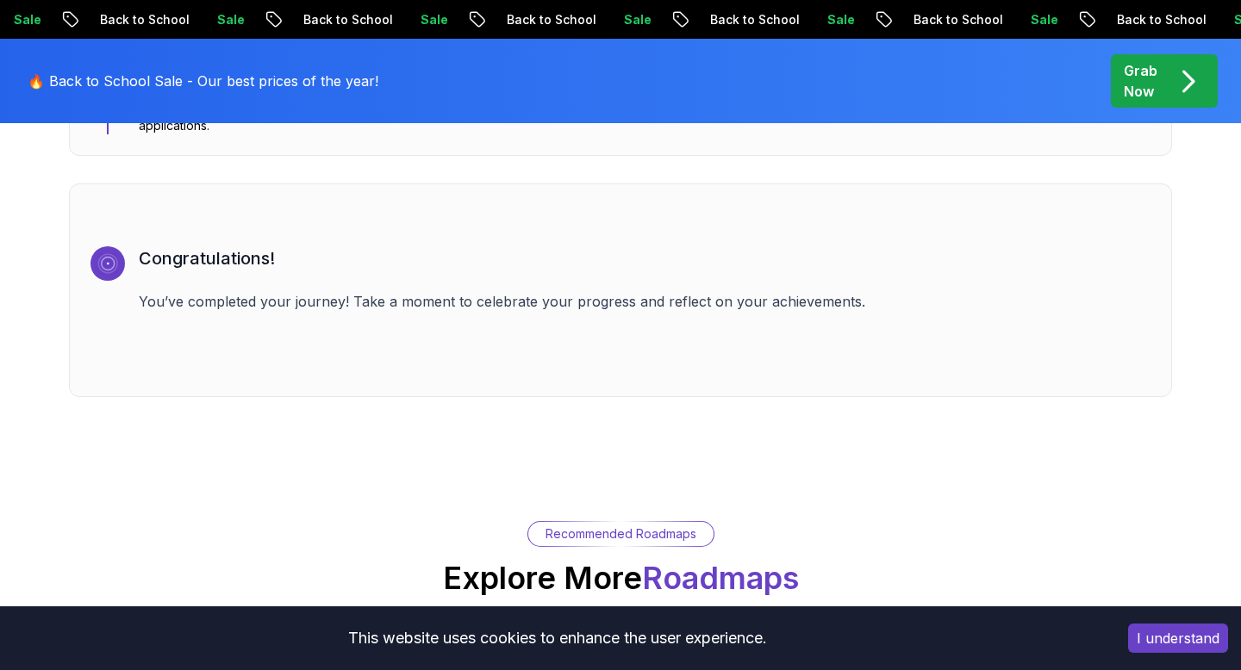
click at [424, 291] on p "You’ve completed your journey! Take a moment to celebrate your progress and ref…" at bounding box center [645, 301] width 1012 height 21
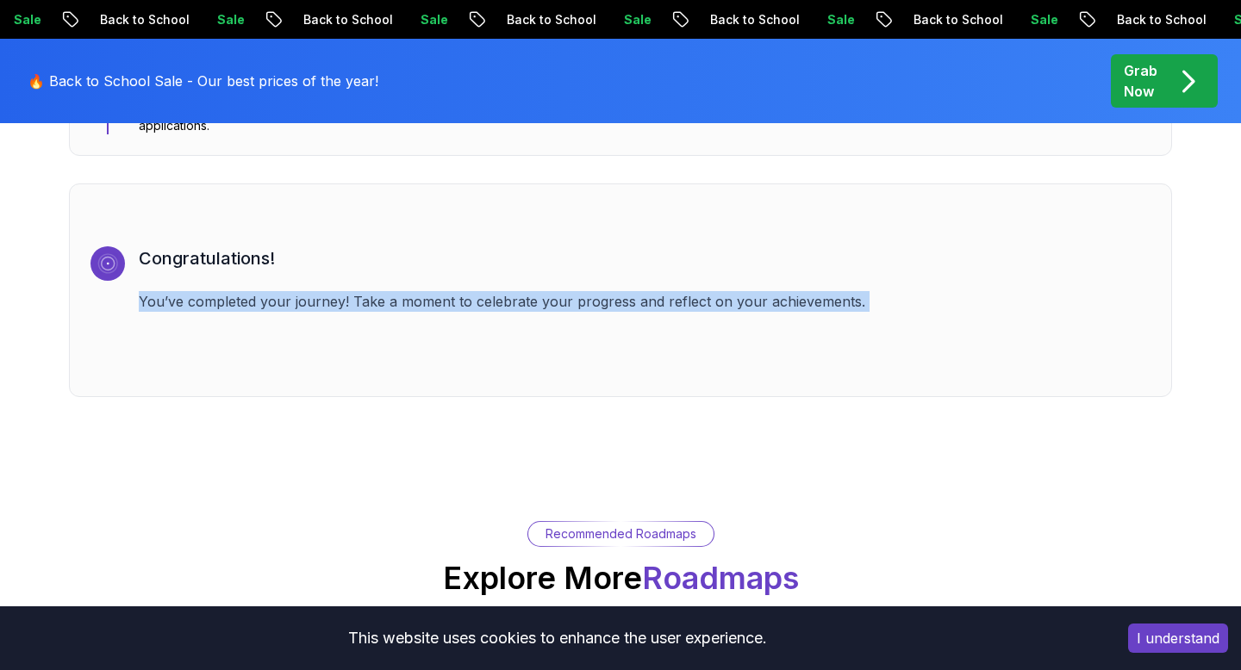
click at [424, 291] on p "You’ve completed your journey! Take a moment to celebrate your progress and ref…" at bounding box center [645, 301] width 1012 height 21
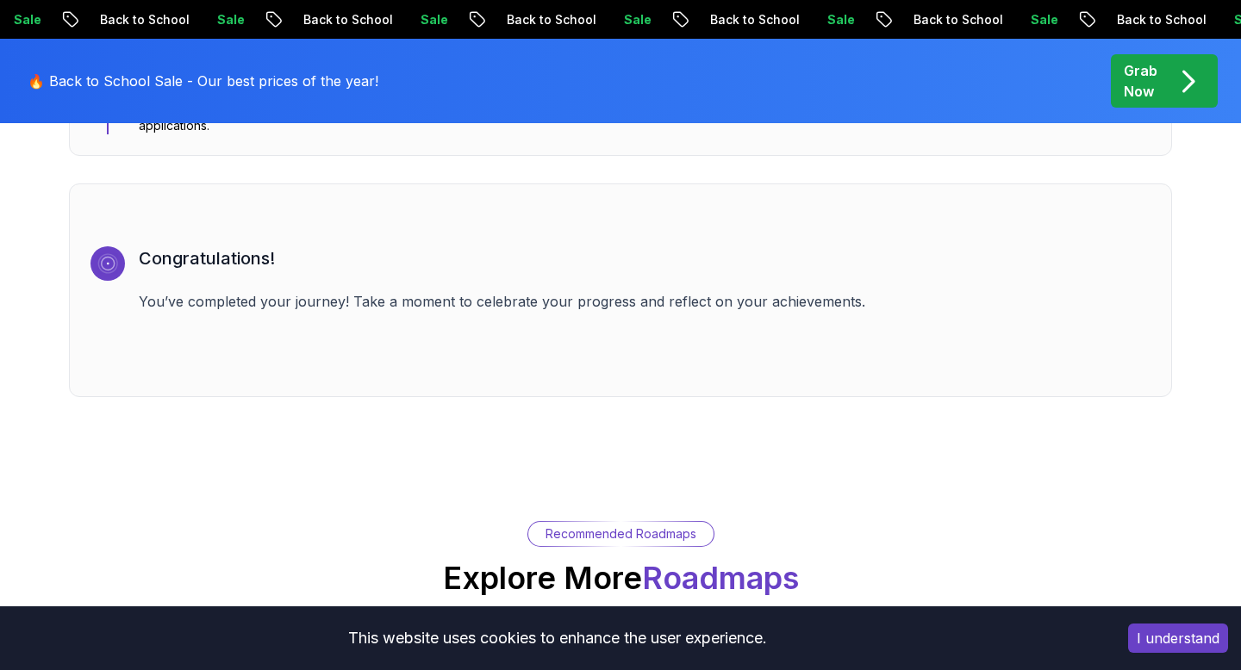
scroll to position [12358, 0]
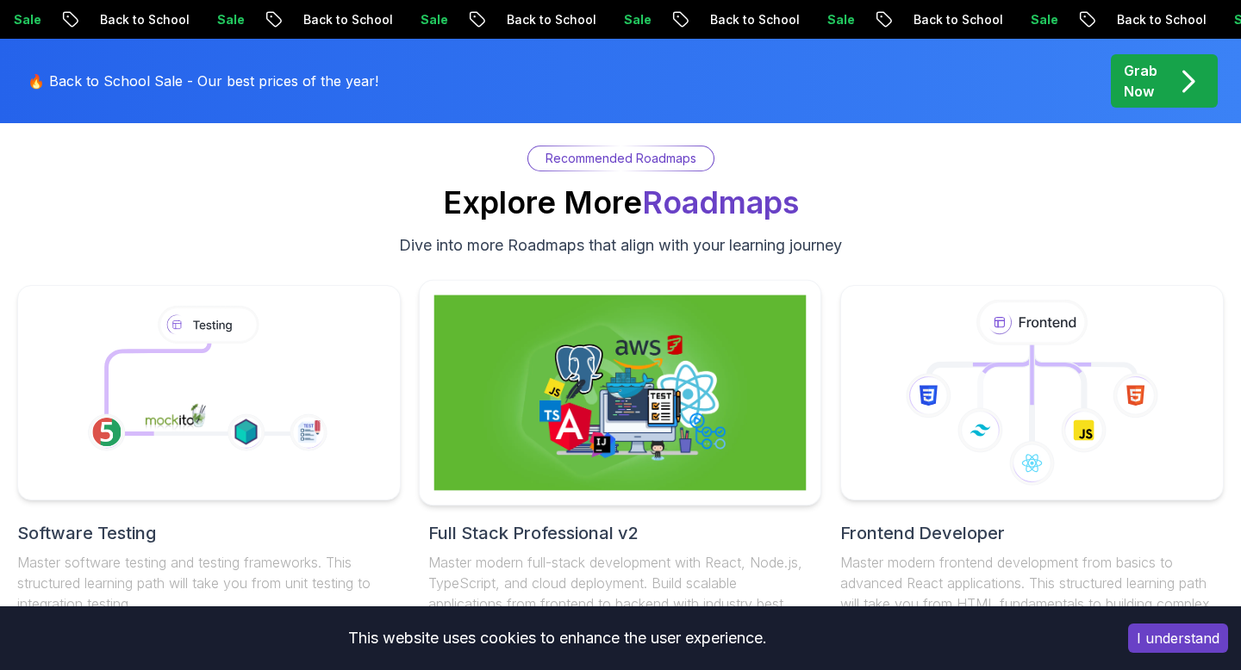
click at [555, 374] on img at bounding box center [620, 394] width 372 height 196
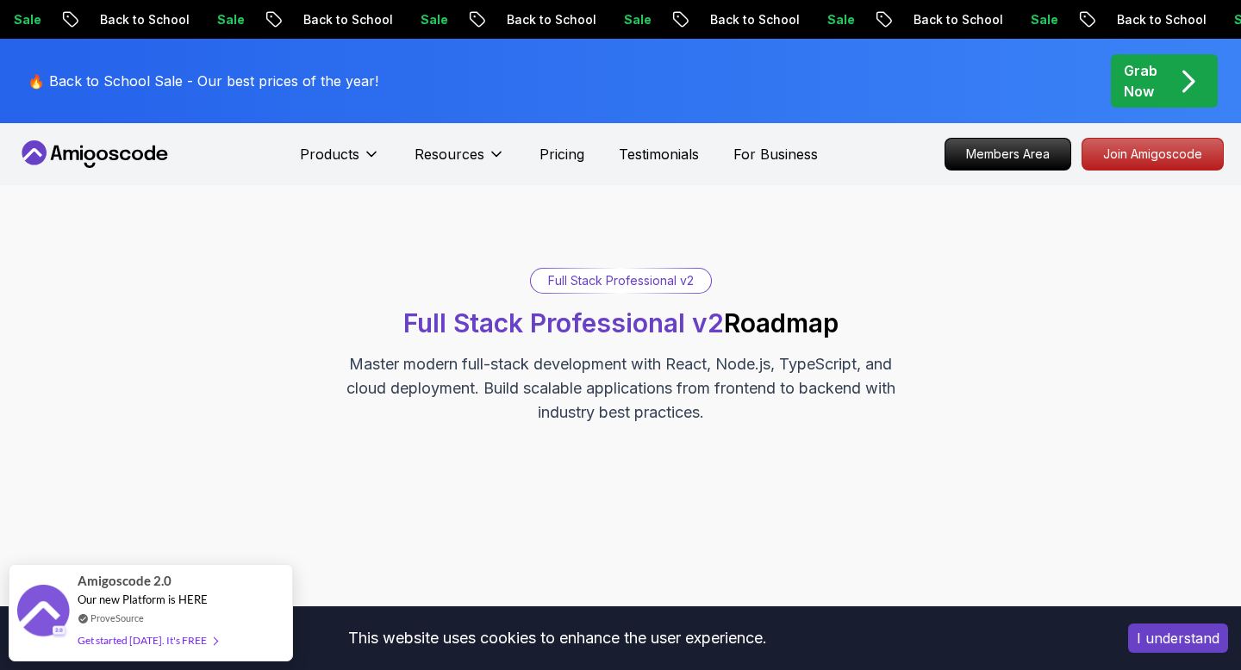
click at [610, 282] on div "Full Stack Professional v2" at bounding box center [621, 281] width 180 height 24
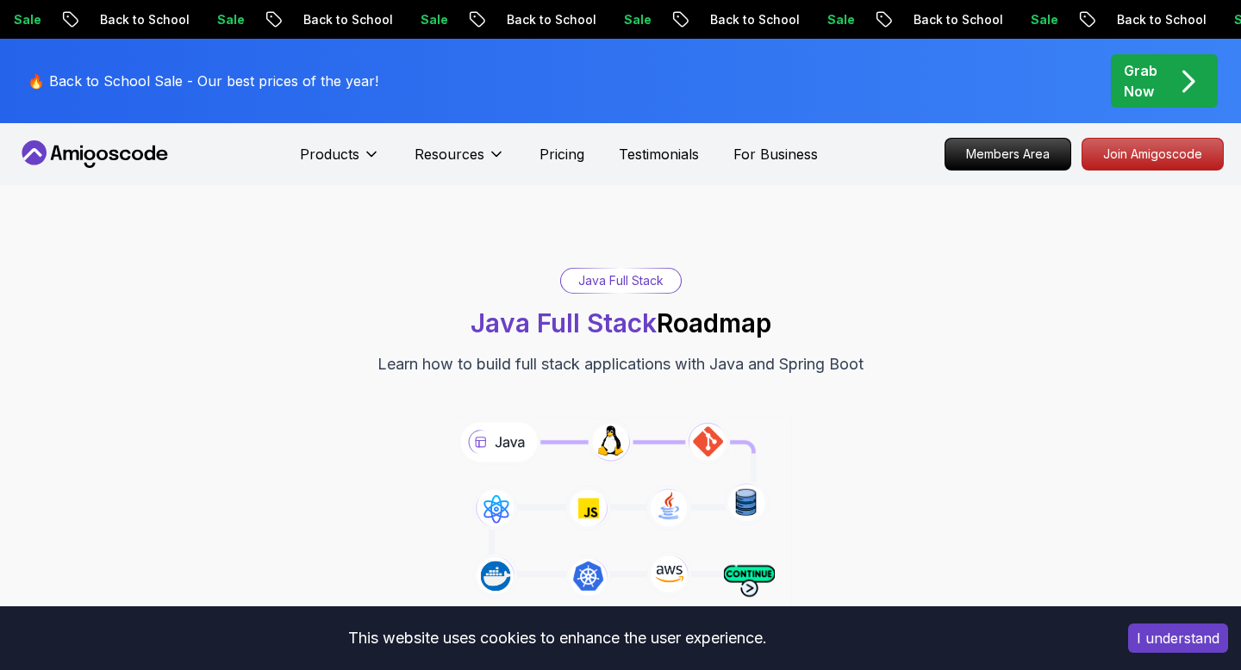
scroll to position [12358, 0]
